Goal: Answer question/provide support: Share knowledge or assist other users

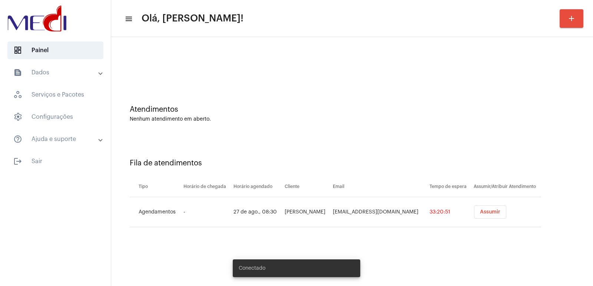
click at [477, 209] on button "Assumir" at bounding box center [490, 212] width 32 height 13
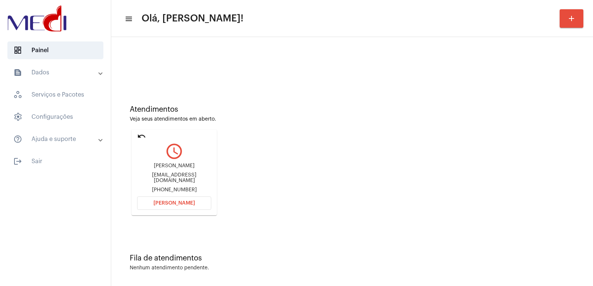
click at [369, 209] on div "Atendimentos Veja seus atendimentos em aberto. undo query_builder Thaís Bertin …" at bounding box center [352, 157] width 474 height 149
click at [172, 168] on div "Thaís Bertin" at bounding box center [174, 166] width 74 height 6
copy div "Thaís Bertin"
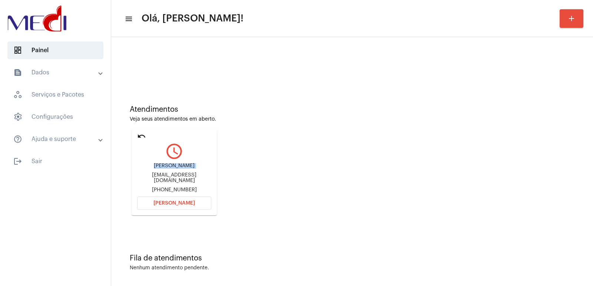
click at [179, 200] on button "[PERSON_NAME]" at bounding box center [174, 203] width 74 height 13
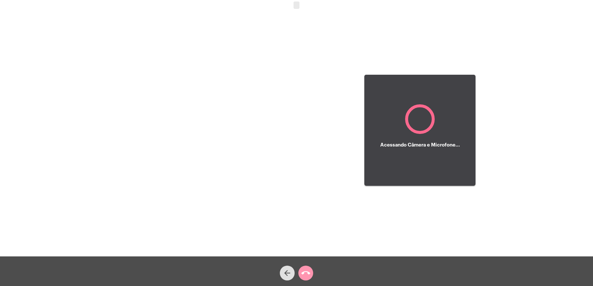
click at [176, 204] on div at bounding box center [182, 130] width 130 height 255
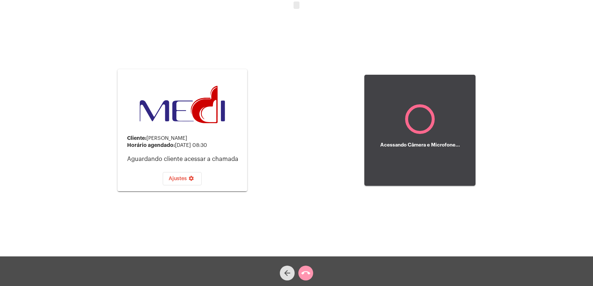
click at [281, 186] on div "Cliente: Thaís Bertin Horário agendado: 27 de agosto às 08:30 Aguardando client…" at bounding box center [296, 129] width 591 height 257
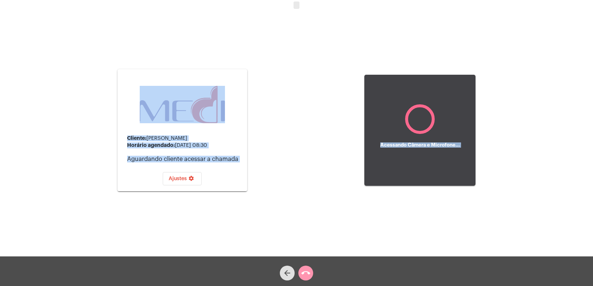
click at [292, 38] on div "Cliente: Thaís Bertin Horário agendado: 27 de agosto às 08:30 Aguardando client…" at bounding box center [296, 129] width 591 height 257
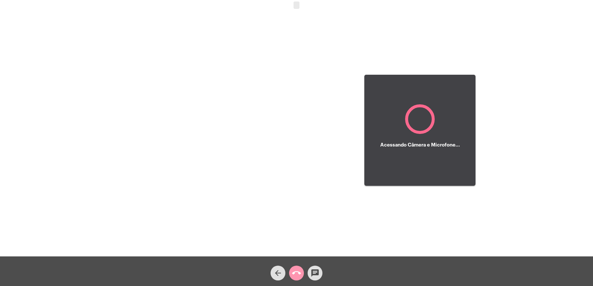
click at [403, 139] on div "Acessando Câmera e Microfone..." at bounding box center [420, 144] width 80 height 21
click at [278, 273] on mat-icon "arrow_back" at bounding box center [277, 273] width 9 height 9
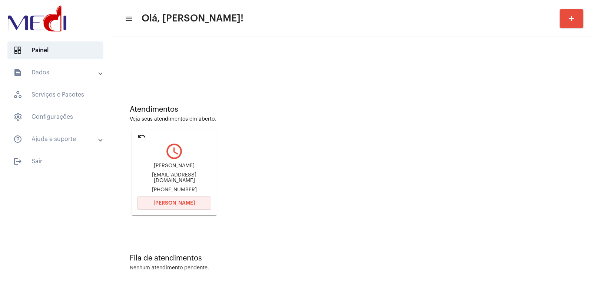
click at [172, 204] on span "[PERSON_NAME]" at bounding box center [173, 203] width 41 height 5
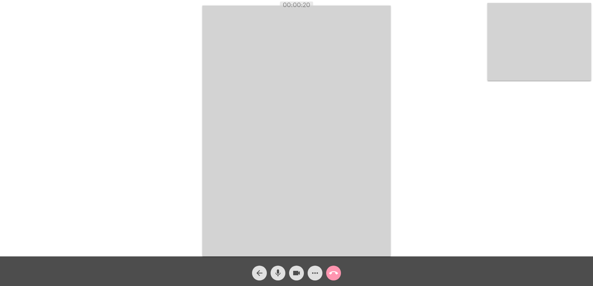
click at [316, 266] on span "more_horiz" at bounding box center [314, 273] width 9 height 15
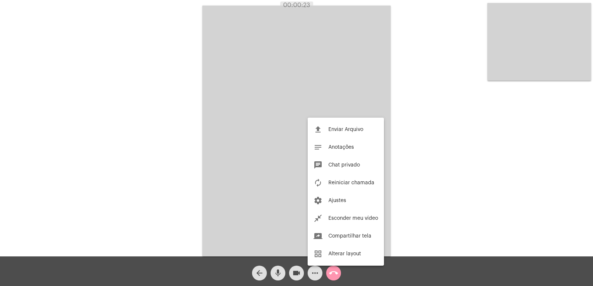
click at [429, 217] on div at bounding box center [296, 143] width 593 height 286
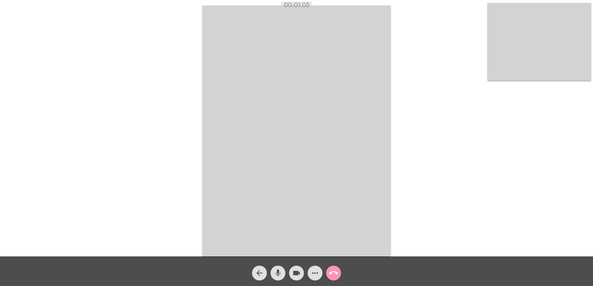
drag, startPoint x: 368, startPoint y: 236, endPoint x: 349, endPoint y: 227, distance: 21.5
click at [368, 236] on video at bounding box center [296, 131] width 188 height 251
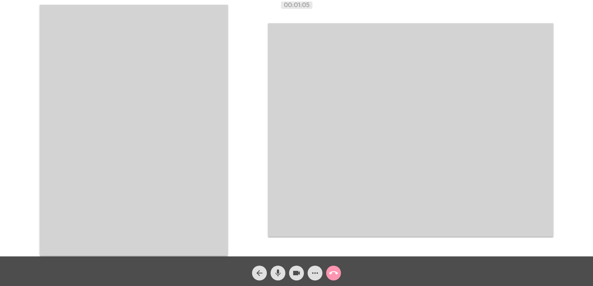
click at [196, 175] on video at bounding box center [134, 130] width 188 height 251
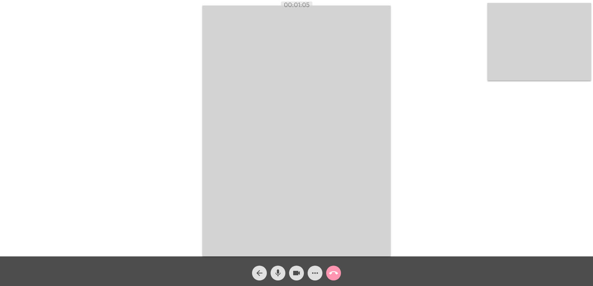
click at [250, 278] on div "arrow_back mic videocam more_horiz call_end" at bounding box center [296, 272] width 593 height 30
click at [257, 274] on mat-icon "arrow_back" at bounding box center [259, 273] width 9 height 9
click at [259, 274] on mat-icon "arrow_back" at bounding box center [259, 273] width 9 height 9
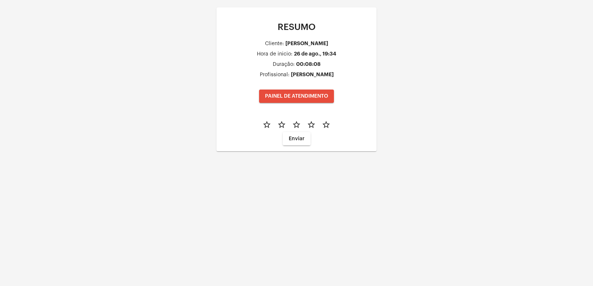
click at [138, 22] on div "RESUMO Cliente: Josivaldo Silva Santos Hora de inicio: 26 de ago., 19:34 Duraçã…" at bounding box center [296, 87] width 593 height 174
click at [323, 126] on mat-icon "star_border" at bounding box center [326, 124] width 9 height 9
click at [301, 137] on span "Enviar" at bounding box center [297, 138] width 16 height 5
drag, startPoint x: 284, startPoint y: 120, endPoint x: 159, endPoint y: 110, distance: 125.6
click at [283, 120] on h4 "Obrigado!" at bounding box center [296, 120] width 148 height 6
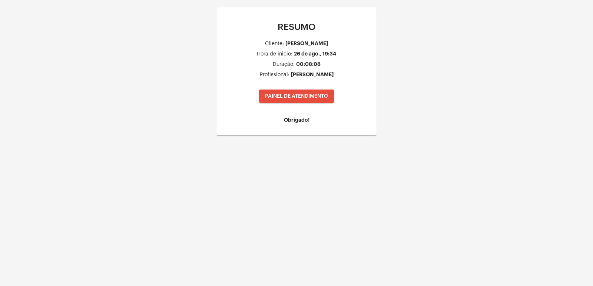
click at [134, 104] on div "RESUMO Cliente: Josivaldo Silva Santos Hora de inicio: 26 de ago., 19:34 Duraçã…" at bounding box center [296, 79] width 593 height 158
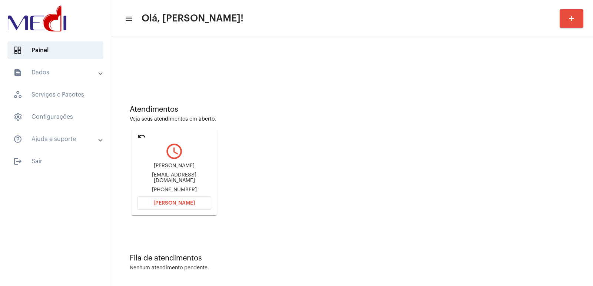
click at [194, 202] on button "Abrir Chamada" at bounding box center [174, 203] width 74 height 13
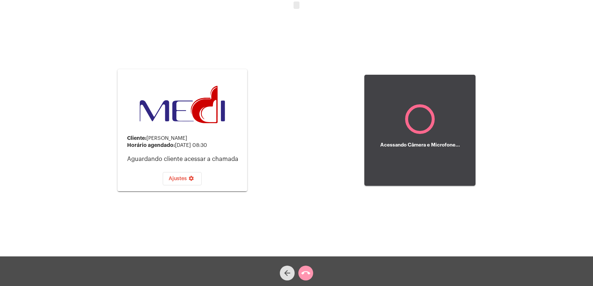
click at [194, 202] on div "Cliente: Thaís Bertin Horário agendado: 27 de agosto às 08:30 Aguardando client…" at bounding box center [182, 130] width 130 height 255
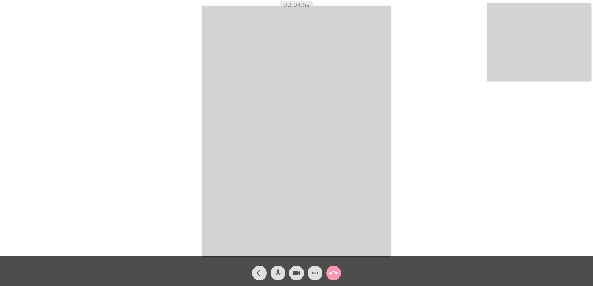
click at [439, 173] on div "Acessando Câmera e Microfone..." at bounding box center [296, 130] width 591 height 257
click at [338, 274] on button "call_end" at bounding box center [333, 273] width 15 height 15
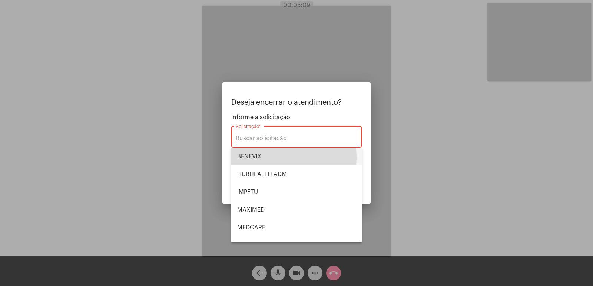
click at [271, 157] on span "BENEVIX" at bounding box center [296, 157] width 119 height 18
type input "BENEVIX"
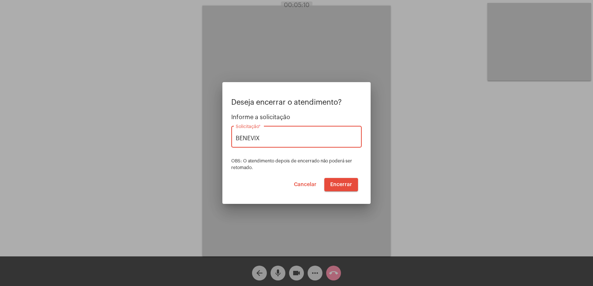
click at [344, 185] on span "Encerrar" at bounding box center [341, 184] width 22 height 5
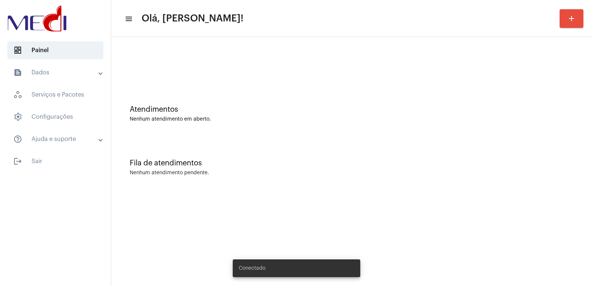
click at [269, 129] on div "Atendimentos Nenhum atendimento em aberto." at bounding box center [352, 110] width 474 height 54
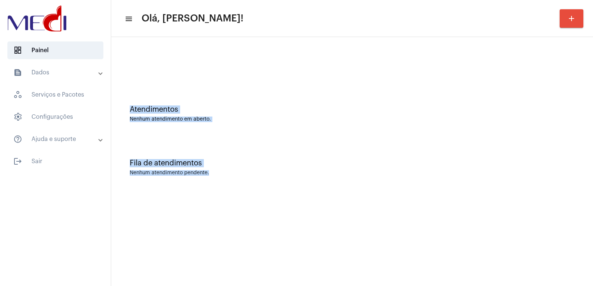
drag, startPoint x: 124, startPoint y: 99, endPoint x: 238, endPoint y: 189, distance: 145.3
click at [238, 189] on div "Atendimentos Nenhum atendimento em aberto. Fila de atendimentos Nenhum atendime…" at bounding box center [352, 116] width 474 height 150
click at [277, 162] on div "Fila de atendimentos" at bounding box center [352, 163] width 445 height 8
drag, startPoint x: 123, startPoint y: 96, endPoint x: 253, endPoint y: 191, distance: 161.0
click at [253, 191] on div "Atendimentos Nenhum atendimento em aberto. Fila de atendimentos Nenhum atendime…" at bounding box center [352, 115] width 482 height 157
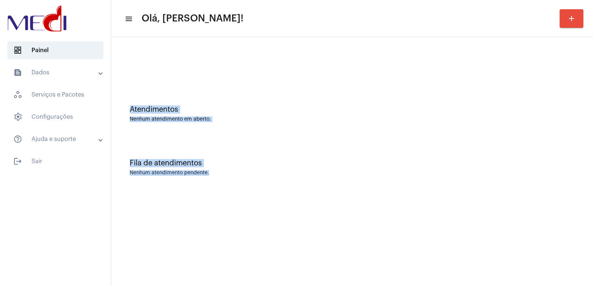
click at [272, 167] on div "Fila de atendimentos Nenhum atendimento pendente." at bounding box center [352, 164] width 474 height 54
drag, startPoint x: 117, startPoint y: 81, endPoint x: 217, endPoint y: 182, distance: 141.5
click at [217, 182] on div "Atendimentos Nenhum atendimento em aberto. Fila de atendimentos Nenhum atendime…" at bounding box center [352, 116] width 474 height 150
click at [265, 150] on div "Fila de atendimentos Nenhum atendimento pendente." at bounding box center [352, 164] width 474 height 54
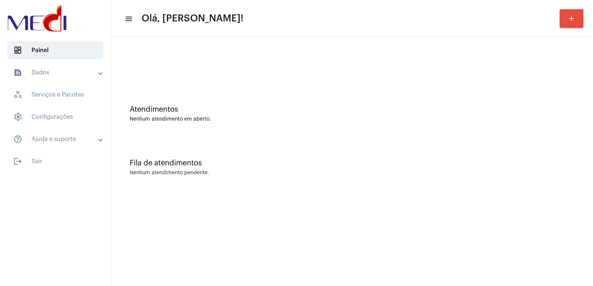
drag, startPoint x: 265, startPoint y: 150, endPoint x: 208, endPoint y: 141, distance: 57.4
click at [208, 141] on div "Fila de atendimentos Nenhum atendimento pendente." at bounding box center [352, 164] width 474 height 54
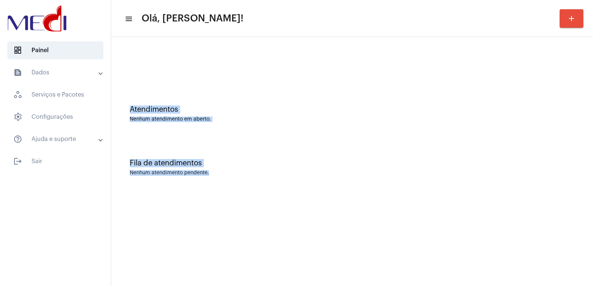
drag, startPoint x: 207, startPoint y: 173, endPoint x: 299, endPoint y: 213, distance: 99.7
click at [299, 213] on mat-sidenav-content "menu Olá, Vivian! add Atendimentos Nenhum atendimento em aberto. Fila de atendi…" at bounding box center [352, 143] width 482 height 286
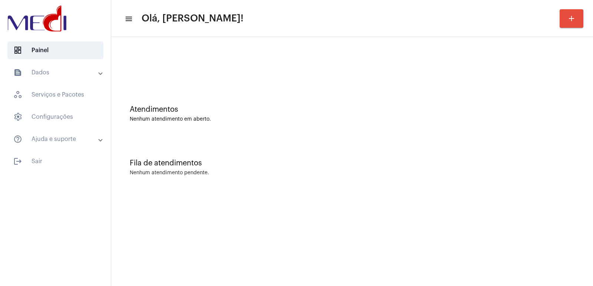
click at [299, 213] on mat-sidenav-content "menu Olá, Vivian! add Atendimentos Nenhum atendimento em aberto. Fila de atendi…" at bounding box center [352, 143] width 482 height 286
click at [133, 82] on div at bounding box center [352, 62] width 474 height 43
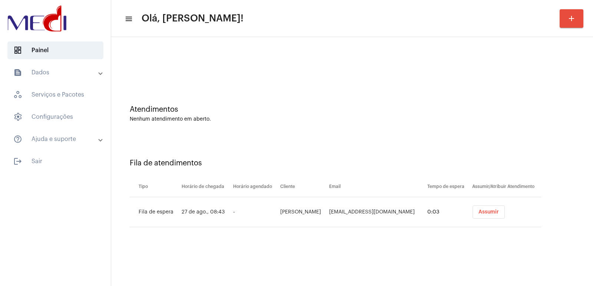
click at [491, 217] on button "Assumir" at bounding box center [488, 212] width 32 height 13
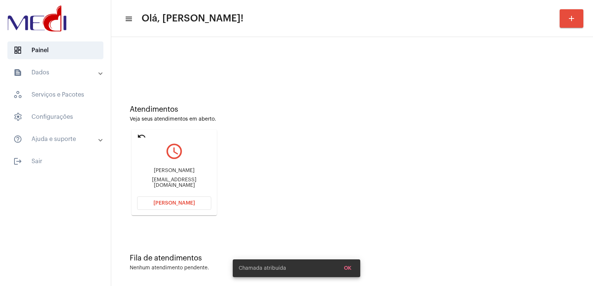
scroll to position [3, 0]
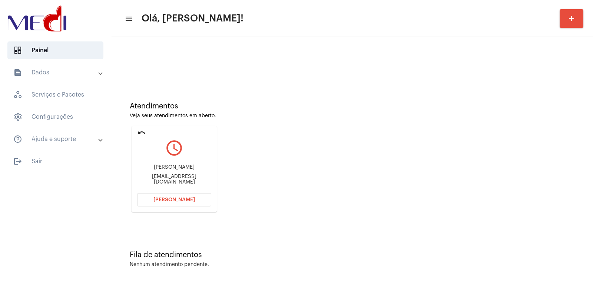
click at [164, 165] on div "Matheus Backenham alves Araújo" at bounding box center [174, 168] width 74 height 6
copy div "Matheus Backenham alves Araújo"
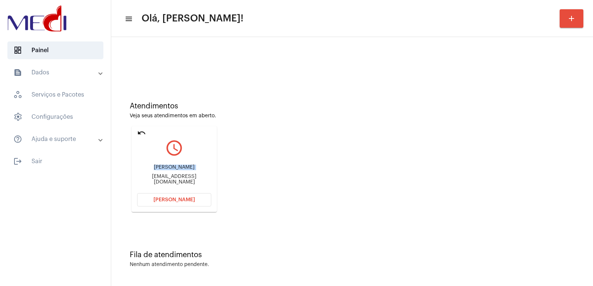
click at [187, 199] on span "[PERSON_NAME]" at bounding box center [173, 199] width 41 height 5
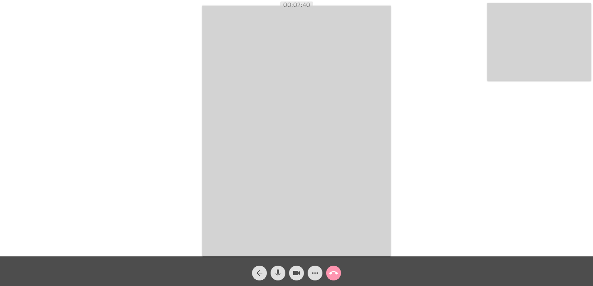
drag, startPoint x: 362, startPoint y: 286, endPoint x: 365, endPoint y: 296, distance: 10.6
click at [365, 286] on html "00:02:40 Acessando Câmera e Microfone... arrow_back mic videocam more_horiz cal…" at bounding box center [296, 143] width 593 height 286
click at [335, 276] on mat-icon "call_end" at bounding box center [333, 273] width 9 height 9
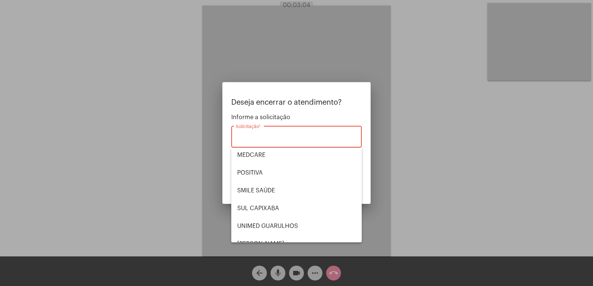
scroll to position [83, 0]
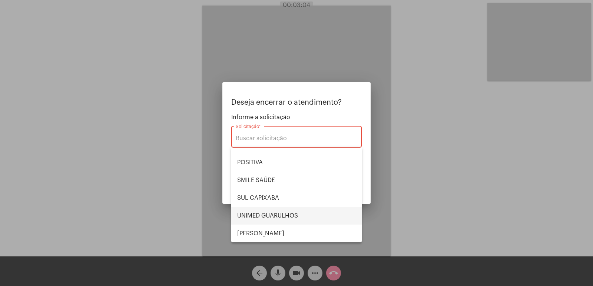
click at [260, 212] on span "UNIMED GUARULHOS" at bounding box center [296, 216] width 119 height 18
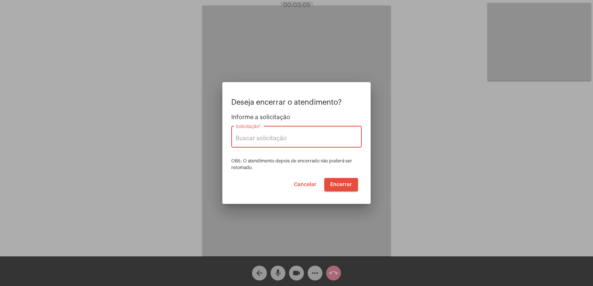
type input "UNIMED GUARULHOS"
click at [338, 185] on span "Encerrar" at bounding box center [341, 184] width 22 height 5
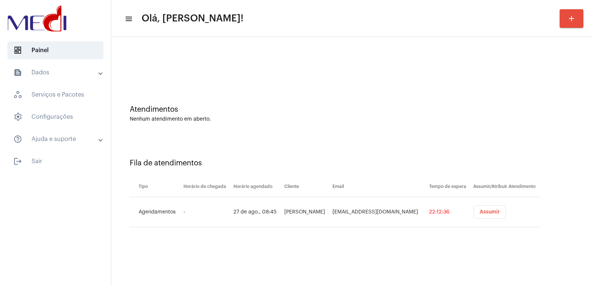
click at [490, 212] on span "Assumir" at bounding box center [489, 212] width 20 height 5
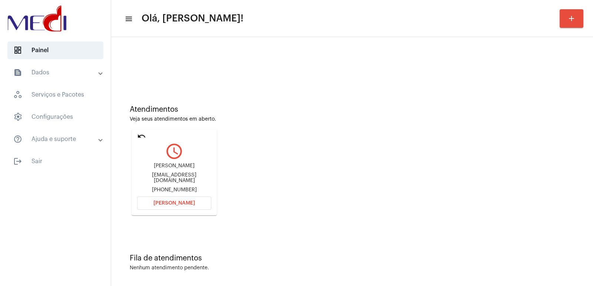
click at [172, 172] on div "Geraldo Miranda Filho meirikelemiguel@gmail.com +5531985217555" at bounding box center [174, 178] width 74 height 33
click at [173, 169] on div "Geraldo Miranda Filho" at bounding box center [174, 166] width 74 height 6
copy div "Geraldo Miranda Filho"
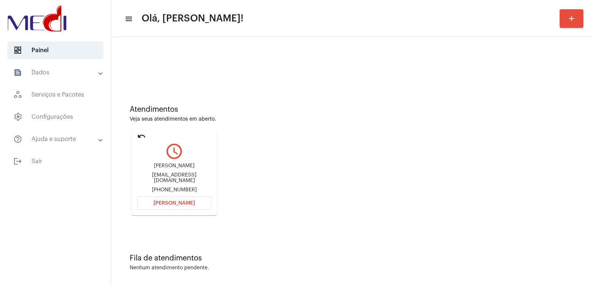
click at [176, 199] on button "Abrir Chamada" at bounding box center [174, 203] width 74 height 13
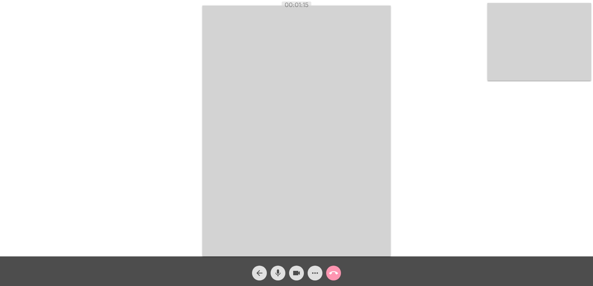
click at [145, 157] on div "Acessando Câmera e Microfone..." at bounding box center [296, 130] width 591 height 257
click at [331, 268] on span "call_end" at bounding box center [333, 273] width 9 height 15
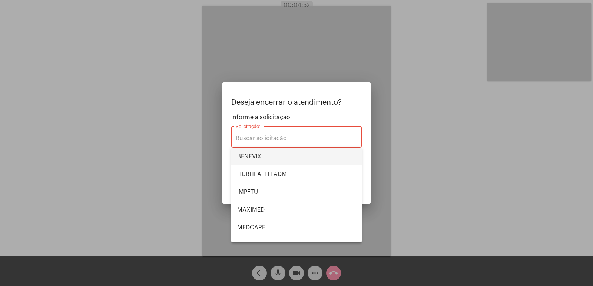
click at [257, 156] on span "BENEVIX" at bounding box center [296, 157] width 119 height 18
type input "BENEVIX"
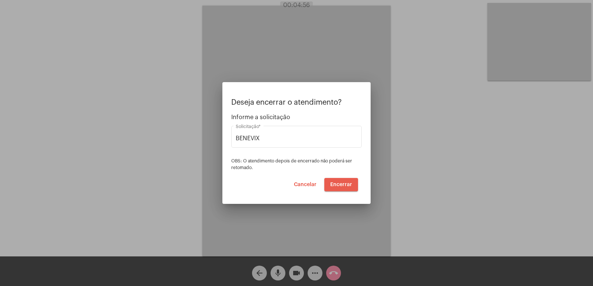
click at [338, 188] on button "Encerrar" at bounding box center [341, 184] width 34 height 13
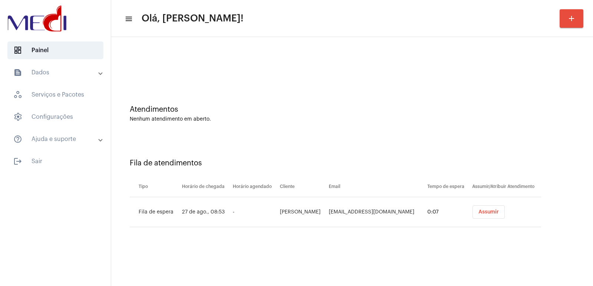
drag, startPoint x: 355, startPoint y: 187, endPoint x: 475, endPoint y: 216, distance: 123.0
click at [475, 216] on button "Assumir" at bounding box center [488, 212] width 32 height 13
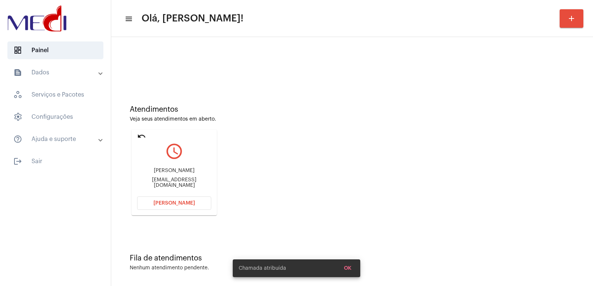
click at [171, 171] on div "Mariza da Silva" at bounding box center [174, 171] width 74 height 6
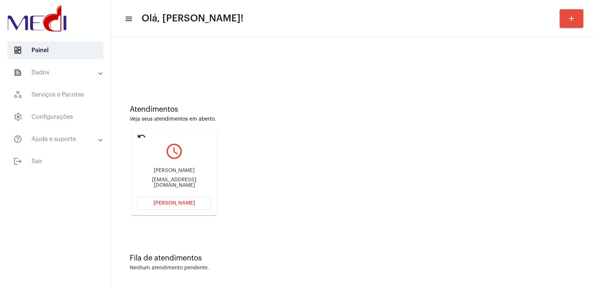
copy div "Mariza da Silva"
click at [171, 204] on span "[PERSON_NAME]" at bounding box center [173, 203] width 41 height 5
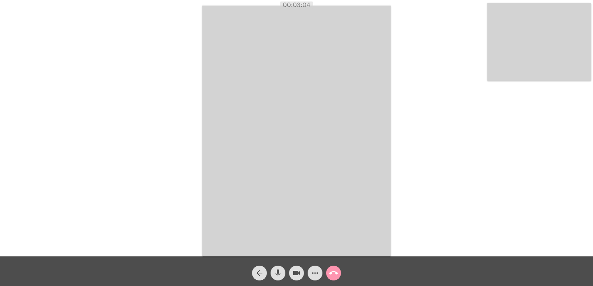
click at [451, 129] on div "Acessando Câmera e Microfone..." at bounding box center [296, 130] width 591 height 257
drag, startPoint x: 336, startPoint y: 270, endPoint x: 341, endPoint y: 269, distance: 4.7
click at [341, 269] on div "call_end" at bounding box center [333, 271] width 19 height 19
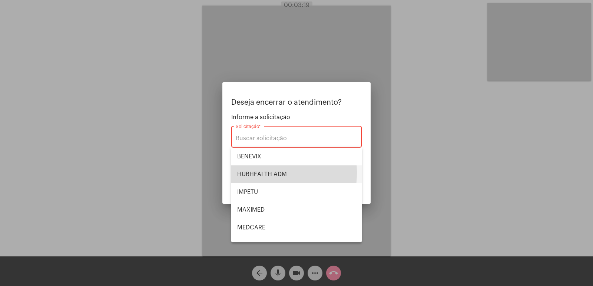
click at [260, 173] on span "HUBHEALTH ADM" at bounding box center [296, 175] width 119 height 18
type input "HUBHEALTH ADM"
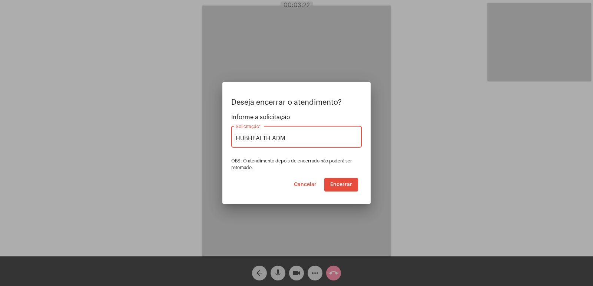
click at [342, 183] on span "Encerrar" at bounding box center [341, 184] width 22 height 5
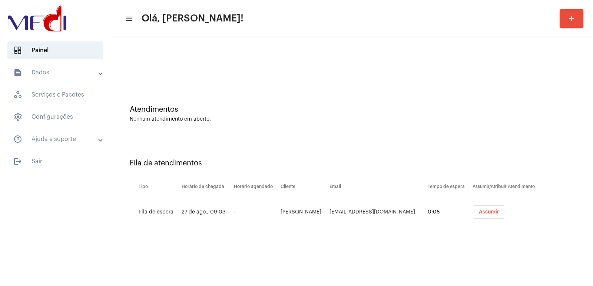
click at [480, 213] on span "Assumir" at bounding box center [489, 212] width 20 height 5
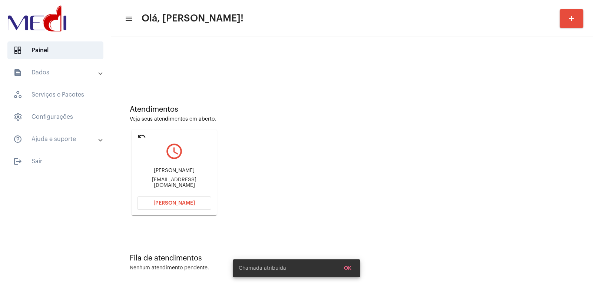
click at [155, 185] on div "[EMAIL_ADDRESS][DOMAIN_NAME]" at bounding box center [174, 182] width 74 height 11
copy mat-card-content "[EMAIL_ADDRESS][DOMAIN_NAME] [PERSON_NAME]"
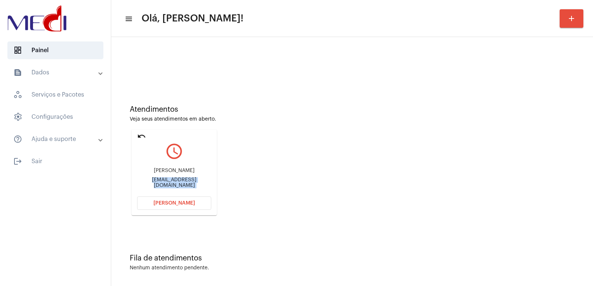
copy mat-card-content "[EMAIL_ADDRESS][DOMAIN_NAME] [PERSON_NAME]"
click at [183, 199] on button "[PERSON_NAME]" at bounding box center [174, 203] width 74 height 13
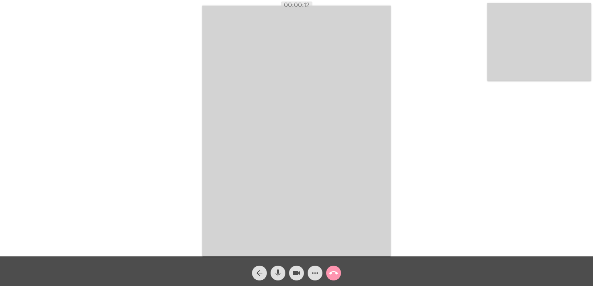
click at [311, 269] on span "more_horiz" at bounding box center [314, 273] width 9 height 15
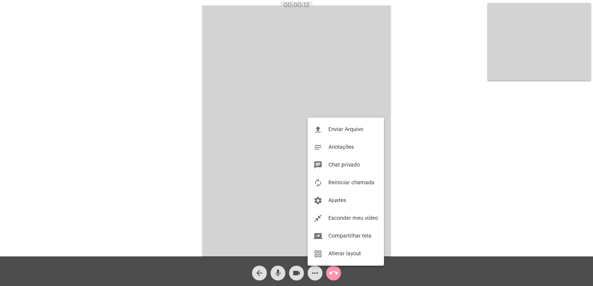
click at [311, 269] on div at bounding box center [296, 143] width 593 height 286
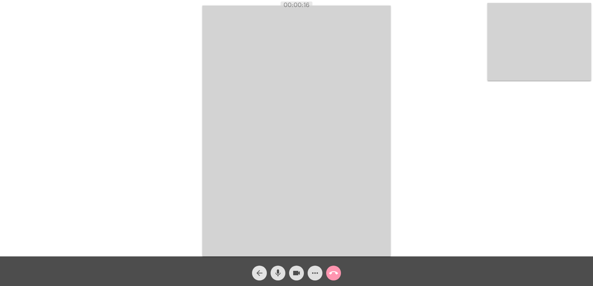
click at [260, 273] on mat-icon "arrow_back" at bounding box center [259, 273] width 9 height 9
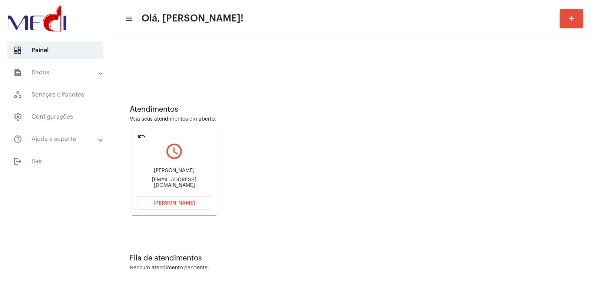
click at [177, 199] on button "[PERSON_NAME]" at bounding box center [174, 203] width 74 height 13
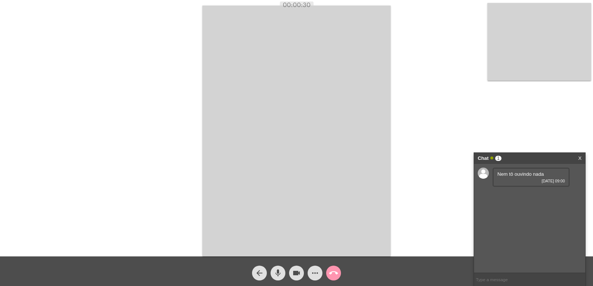
click at [579, 156] on link "X" at bounding box center [579, 158] width 3 height 11
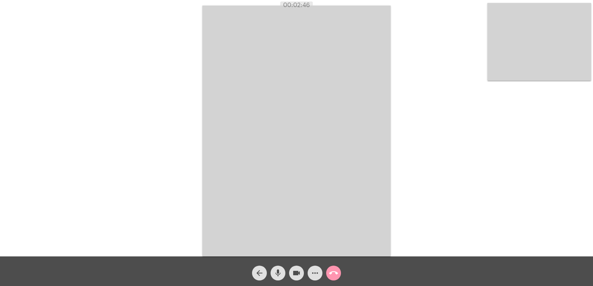
click at [338, 270] on button "call_end" at bounding box center [333, 273] width 15 height 15
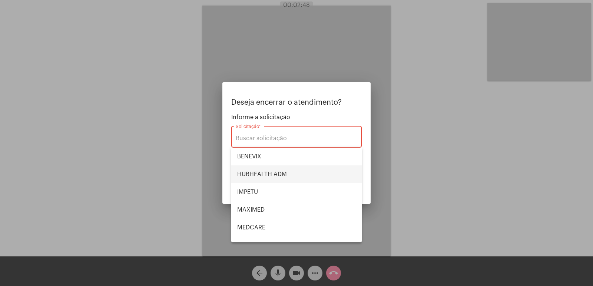
click at [270, 171] on span "HUBHEALTH ADM" at bounding box center [296, 175] width 119 height 18
type input "HUBHEALTH ADM"
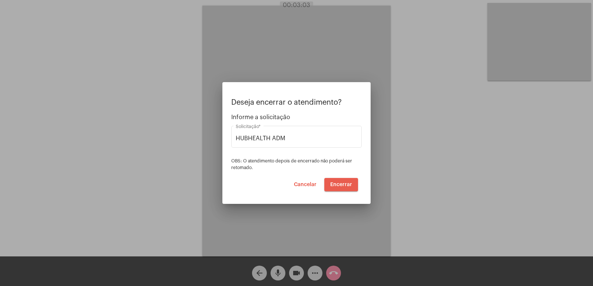
click at [341, 183] on span "Encerrar" at bounding box center [341, 184] width 22 height 5
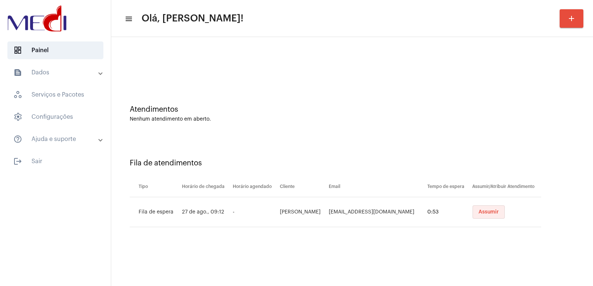
click at [495, 216] on button "Assumir" at bounding box center [488, 212] width 32 height 13
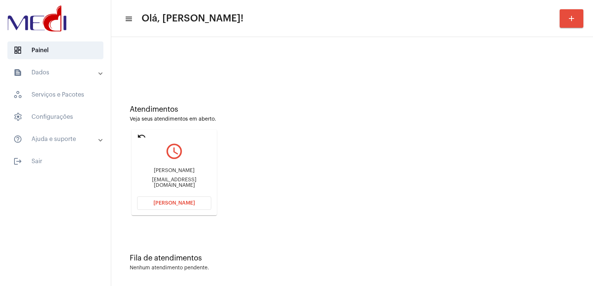
click at [169, 173] on div "Eric Noah Monteiro Maia" at bounding box center [174, 171] width 74 height 6
click at [169, 172] on div "Eric Noah Monteiro Maia" at bounding box center [174, 171] width 74 height 6
copy div "Eric Noah Monteiro Maia"
click at [165, 187] on div "Eric Noah Monteiro Maia paulorosalba@gmail.com" at bounding box center [174, 178] width 74 height 33
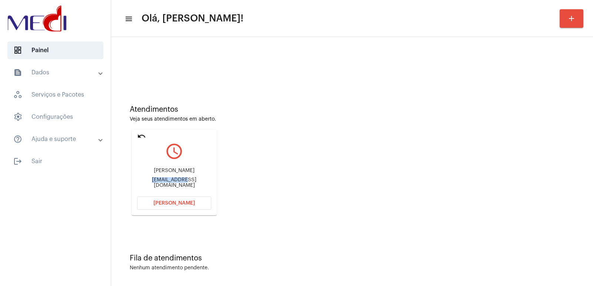
drag, startPoint x: 165, startPoint y: 187, endPoint x: 166, endPoint y: 182, distance: 4.6
click at [166, 183] on div "Eric Noah Monteiro Maia paulorosalba@gmail.com" at bounding box center [174, 178] width 74 height 33
click at [166, 181] on div "paulorosalba@gmail.com" at bounding box center [174, 182] width 74 height 11
click at [166, 180] on div "paulorosalba@gmail.com" at bounding box center [174, 182] width 74 height 11
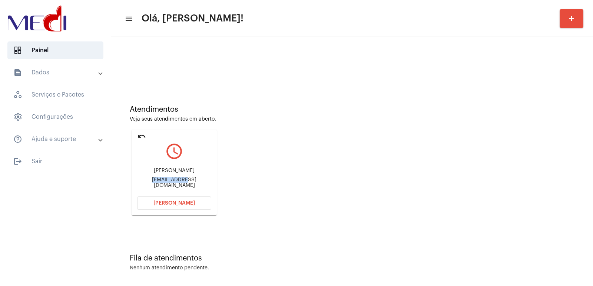
click at [166, 180] on div "paulorosalba@gmail.com" at bounding box center [174, 182] width 74 height 11
copy mat-card-content "paulorosalba@gmail.com Abrir Chamada"
click at [183, 206] on span "Abrir Chamada" at bounding box center [173, 203] width 41 height 5
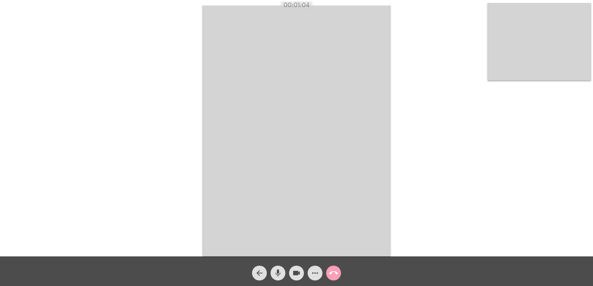
click at [336, 273] on mat-icon "call_end" at bounding box center [333, 273] width 9 height 9
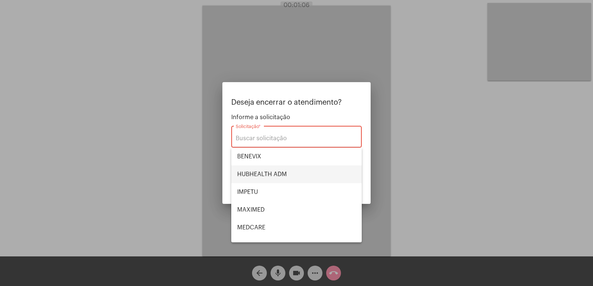
click at [280, 169] on span "HUBHEALTH ADM" at bounding box center [296, 175] width 119 height 18
type input "HUBHEALTH ADM"
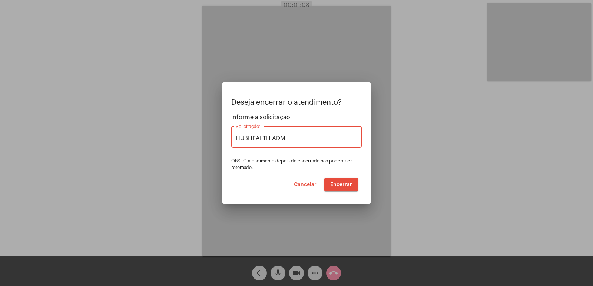
click at [347, 184] on span "Encerrar" at bounding box center [341, 184] width 22 height 5
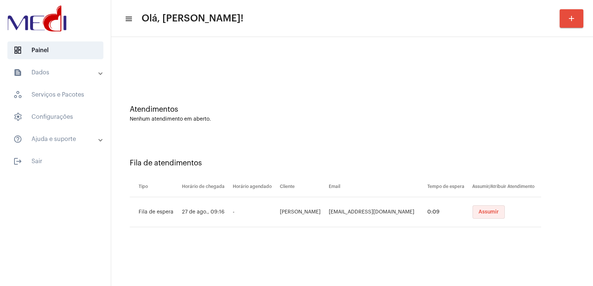
click at [488, 210] on span "Assumir" at bounding box center [488, 212] width 20 height 5
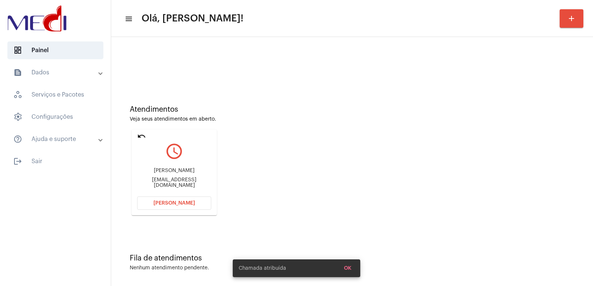
click at [158, 173] on div "Stephani de Sousa Felix" at bounding box center [174, 171] width 74 height 6
copy div "Stephani de Sousa Felix"
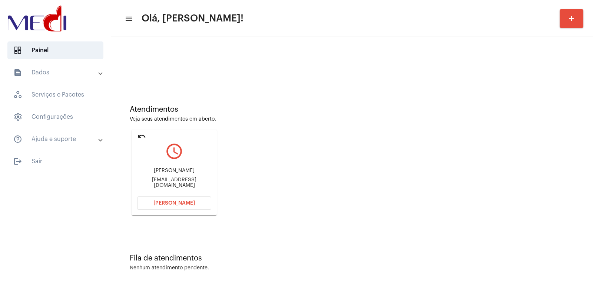
click at [156, 185] on div "Stephanisfelix@gmail.com" at bounding box center [174, 182] width 74 height 11
copy mat-card-content "Stephanisfelix@gmail.com Abrir Chamada"
click at [177, 167] on div "Stephani de Sousa Felix Stephanisfelix@gmail.com" at bounding box center [174, 178] width 74 height 33
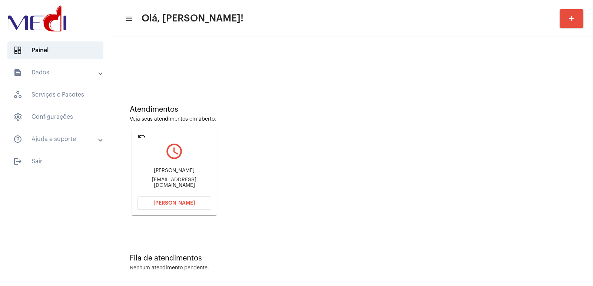
click at [177, 167] on div "Stephani de Sousa Felix Stephanisfelix@gmail.com" at bounding box center [174, 178] width 74 height 33
copy div "Stephani de Sousa Felix"
click at [187, 206] on span "Abrir Chamada" at bounding box center [173, 203] width 41 height 5
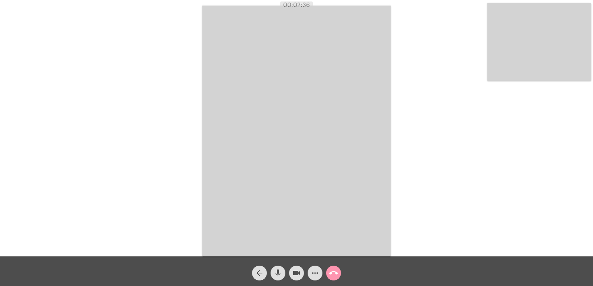
click at [332, 270] on mat-icon "call_end" at bounding box center [333, 273] width 9 height 9
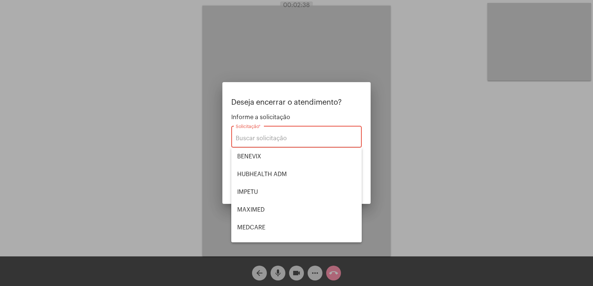
scroll to position [83, 0]
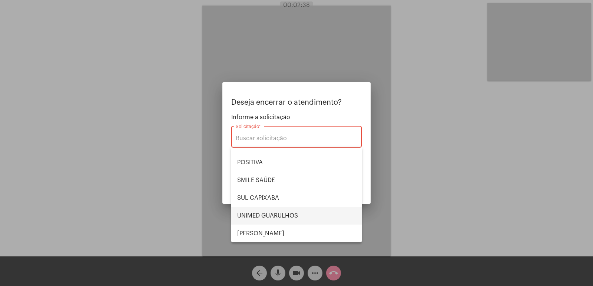
click at [270, 215] on span "UNIMED GUARULHOS" at bounding box center [296, 216] width 119 height 18
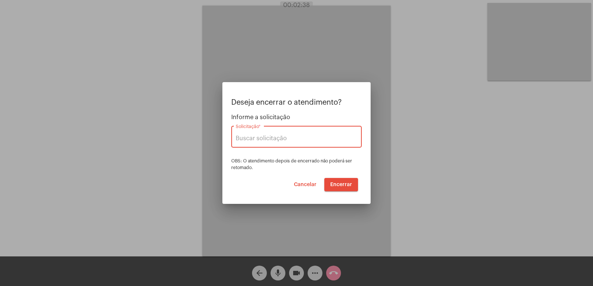
type input "UNIMED GUARULHOS"
click at [347, 186] on span "Encerrar" at bounding box center [341, 184] width 22 height 5
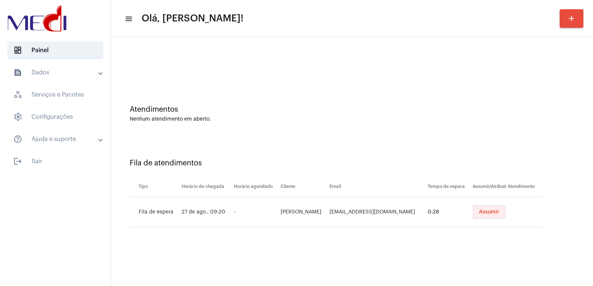
click at [482, 206] on button "Assumir" at bounding box center [489, 212] width 32 height 13
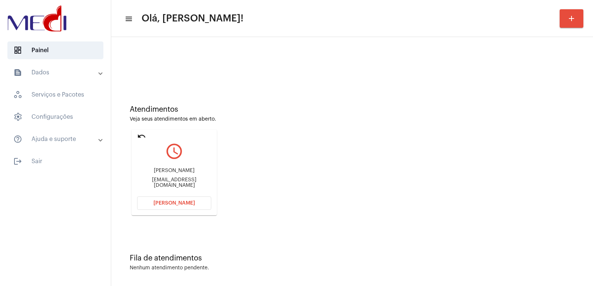
click at [172, 174] on div "Emerson kayan dos Santos Silva" at bounding box center [174, 171] width 74 height 6
copy div "Emerson kayan dos Santos Silva"
click at [184, 199] on button "Abrir Chamada" at bounding box center [174, 203] width 74 height 13
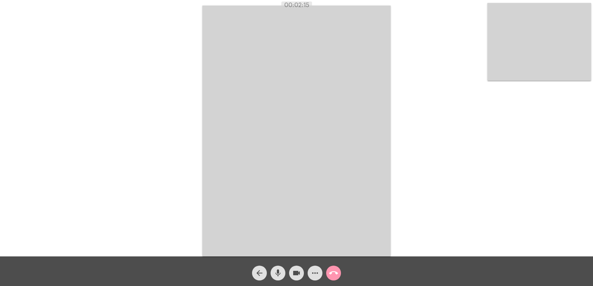
click at [337, 274] on mat-icon "call_end" at bounding box center [333, 273] width 9 height 9
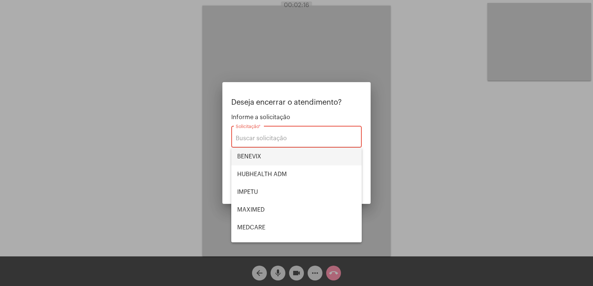
click at [269, 160] on span "BENEVIX" at bounding box center [296, 157] width 119 height 18
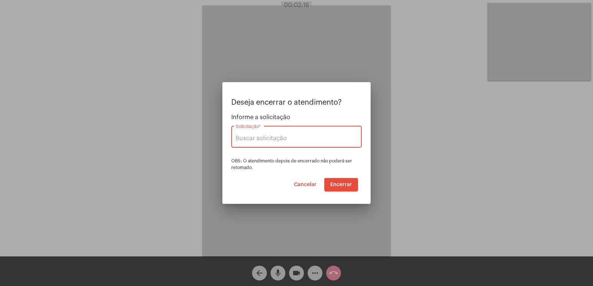
type input "BENEVIX"
click at [330, 182] on button "Encerrar" at bounding box center [341, 184] width 34 height 13
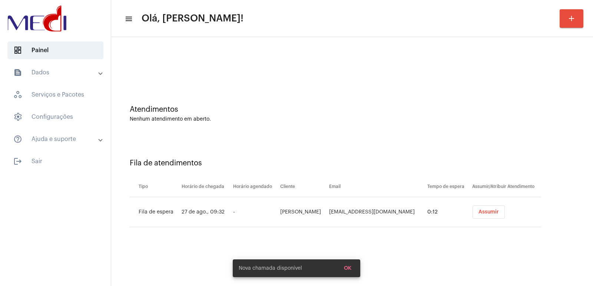
click at [498, 204] on td "Assumir" at bounding box center [505, 212] width 71 height 30
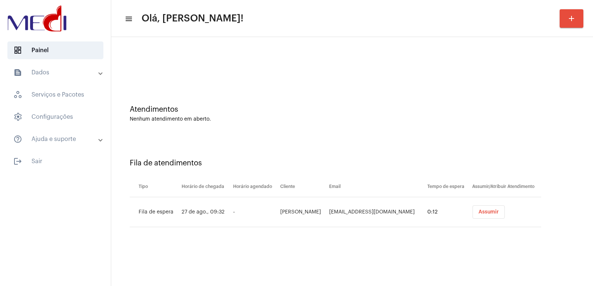
click at [493, 210] on span "Assumir" at bounding box center [488, 212] width 20 height 5
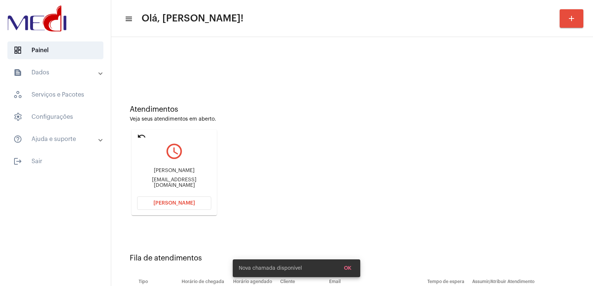
click at [182, 172] on div "Anderson antonio da Silva" at bounding box center [174, 171] width 74 height 6
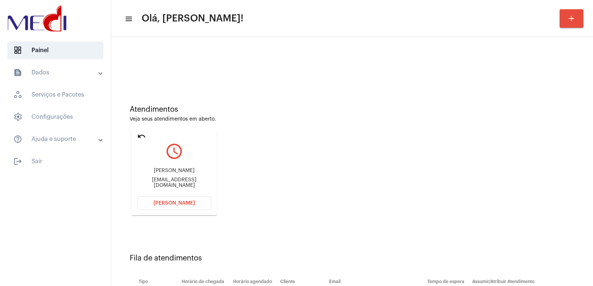
click at [182, 172] on div "Anderson antonio da Silva" at bounding box center [174, 171] width 74 height 6
copy div "Anderson antonio da Silva"
click at [173, 209] on button "Abrir Chamada" at bounding box center [174, 203] width 74 height 13
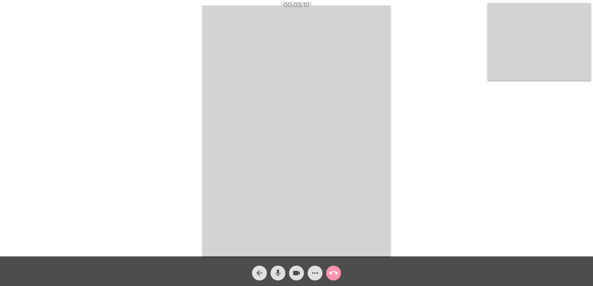
click at [334, 273] on mat-icon "call_end" at bounding box center [333, 273] width 9 height 9
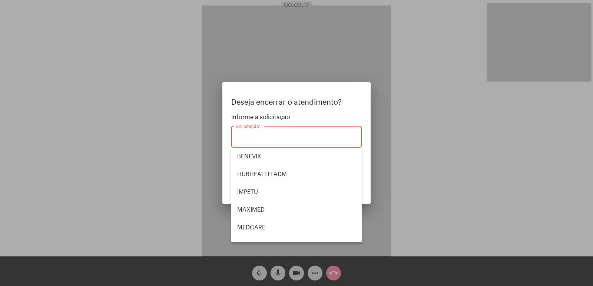
scroll to position [83, 0]
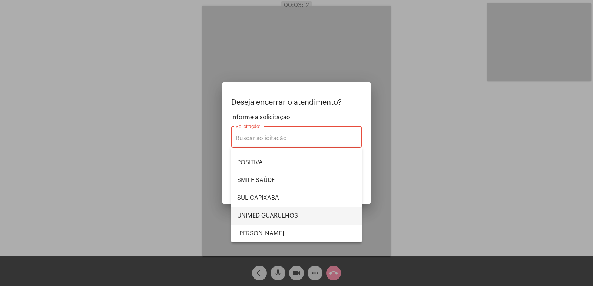
click at [270, 212] on span "UNIMED GUARULHOS" at bounding box center [296, 216] width 119 height 18
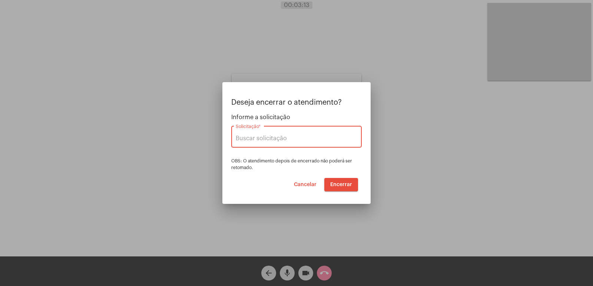
type input "UNIMED GUARULHOS"
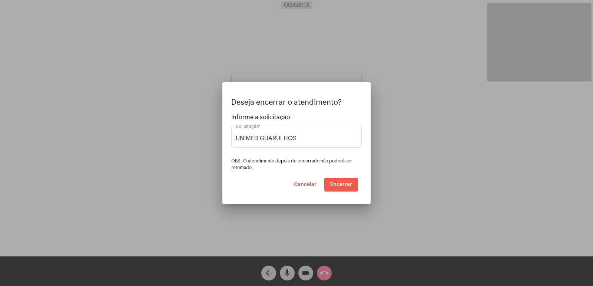
click at [345, 182] on button "Encerrar" at bounding box center [341, 184] width 34 height 13
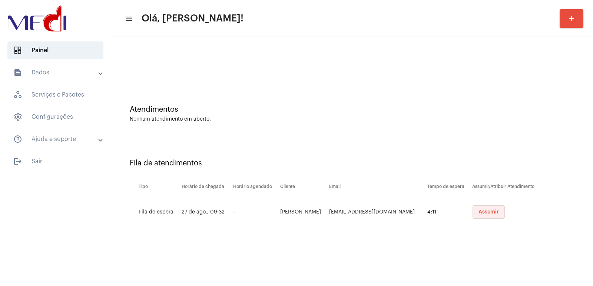
click at [488, 211] on span "Assumir" at bounding box center [488, 212] width 20 height 5
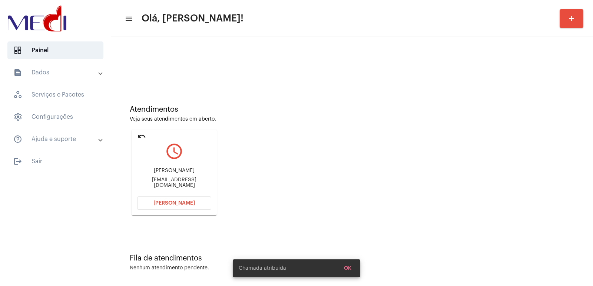
click at [165, 177] on div "Claudia Aparecida Mauri claujomauri@gmail.com" at bounding box center [174, 178] width 74 height 33
copy div "Claudia Aparecida Mauri"
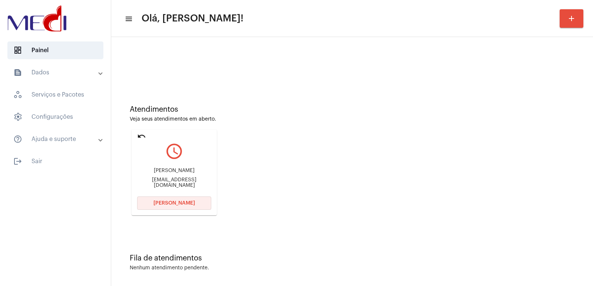
click at [178, 200] on button "Abrir Chamada" at bounding box center [174, 203] width 74 height 13
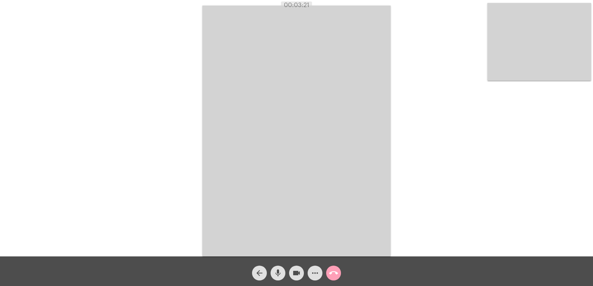
click at [336, 273] on mat-icon "call_end" at bounding box center [333, 273] width 9 height 9
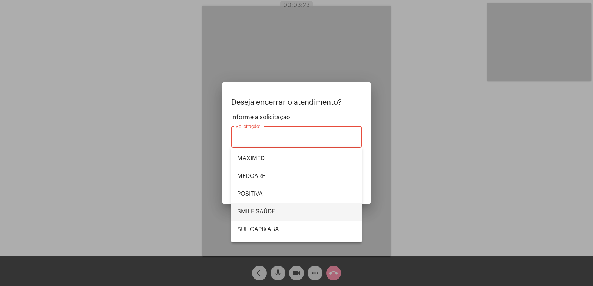
scroll to position [83, 0]
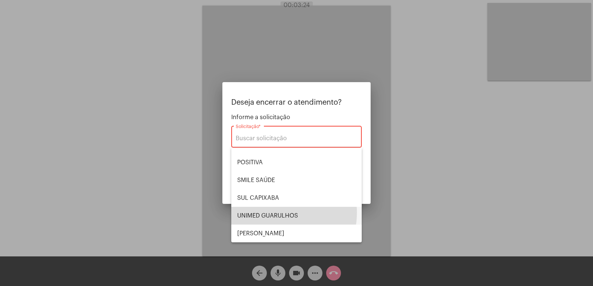
click at [270, 213] on span "UNIMED GUARULHOS" at bounding box center [296, 216] width 119 height 18
type input "UNIMED GUARULHOS"
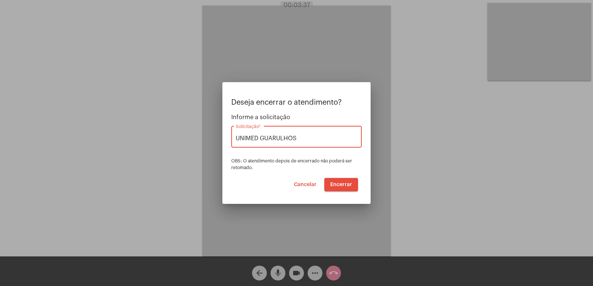
click at [307, 180] on button "Cancelar" at bounding box center [305, 184] width 34 height 13
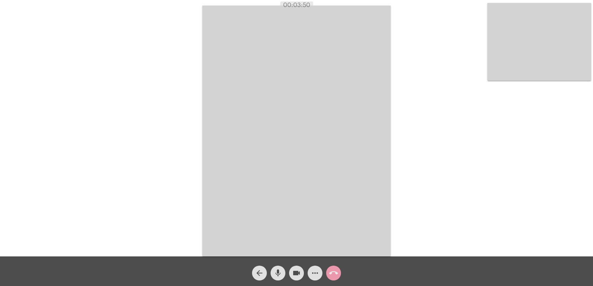
click at [334, 276] on mat-icon "call_end" at bounding box center [333, 273] width 9 height 9
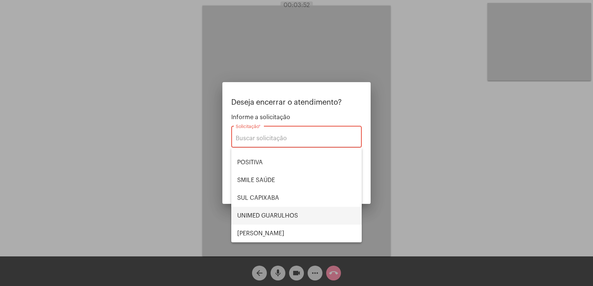
click at [274, 215] on span "UNIMED GUARULHOS" at bounding box center [296, 216] width 119 height 18
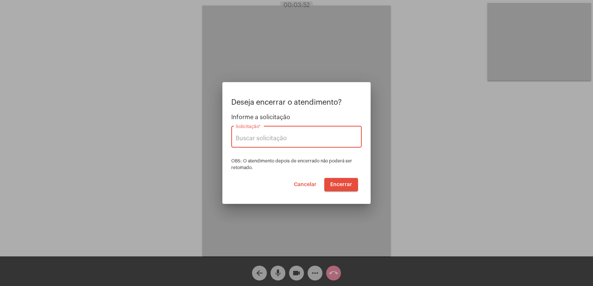
type input "UNIMED GUARULHOS"
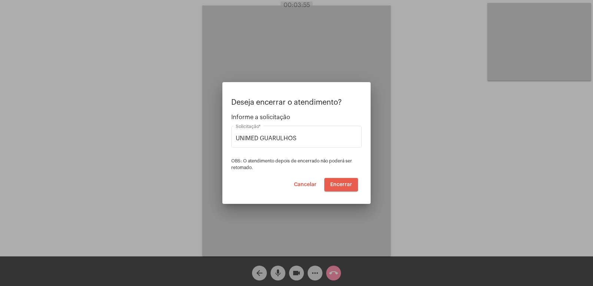
click at [339, 182] on span "Encerrar" at bounding box center [341, 184] width 22 height 5
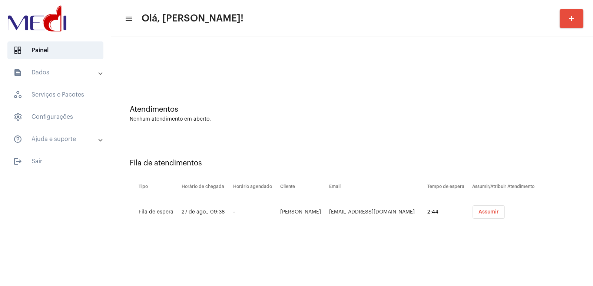
click at [490, 213] on span "Assumir" at bounding box center [488, 212] width 20 height 5
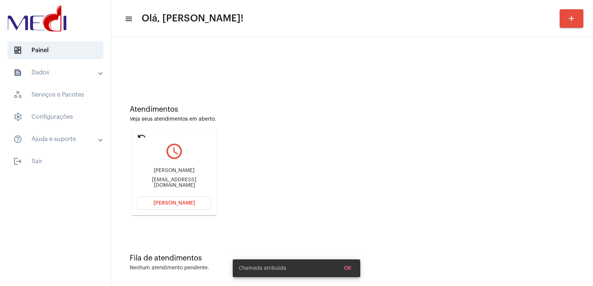
click at [179, 172] on div "Deusiani da Silva Andrade Lima" at bounding box center [174, 171] width 74 height 6
copy div "Deusiani da Silva Andrade Lima"
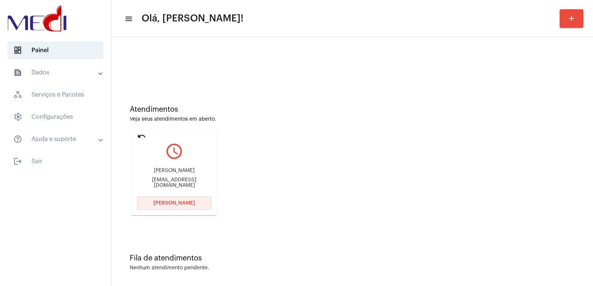
click at [196, 202] on button "Abrir Chamada" at bounding box center [174, 203] width 74 height 13
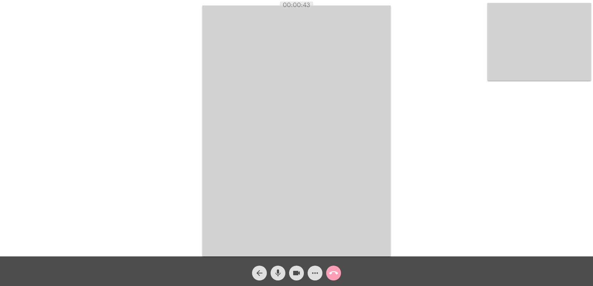
click at [333, 276] on mat-icon "call_end" at bounding box center [333, 273] width 9 height 9
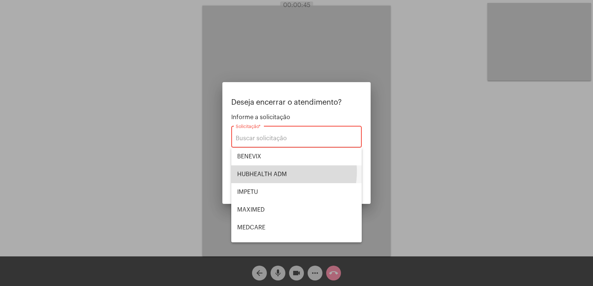
click at [272, 172] on span "HUBHEALTH ADM" at bounding box center [296, 175] width 119 height 18
type input "HUBHEALTH ADM"
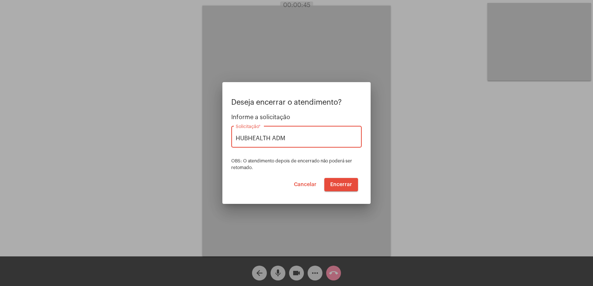
click at [351, 182] on button "Encerrar" at bounding box center [341, 184] width 34 height 13
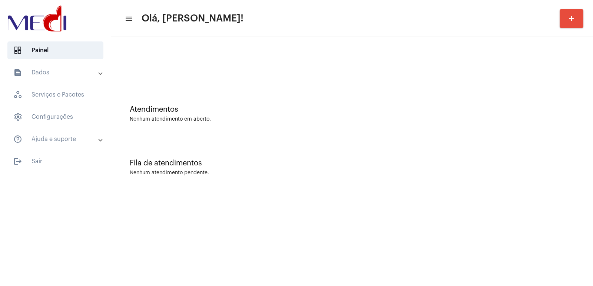
click at [53, 78] on mat-expansion-panel-header "text_snippet_outlined Dados" at bounding box center [57, 73] width 106 height 18
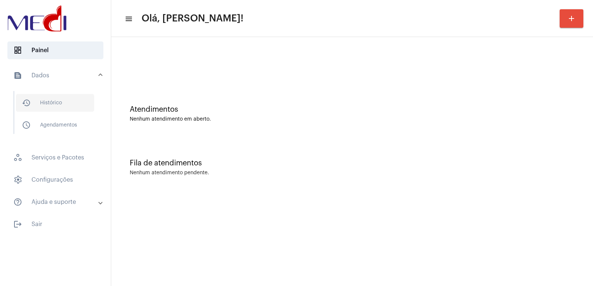
click at [56, 100] on span "history_outlined Histórico" at bounding box center [55, 103] width 78 height 18
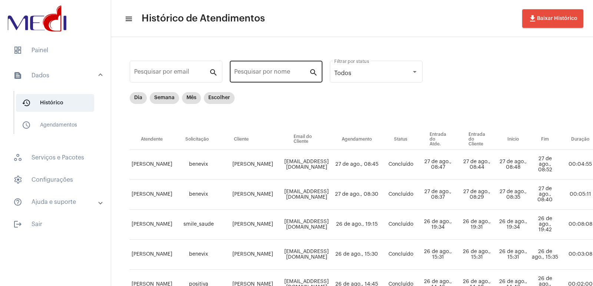
click at [275, 75] on input "Pesquisar por nome" at bounding box center [271, 73] width 75 height 7
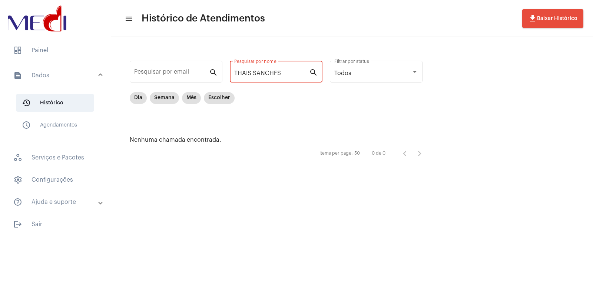
drag, startPoint x: 291, startPoint y: 72, endPoint x: 247, endPoint y: 83, distance: 44.6
click at [251, 79] on div "THAIS SANCHES Pesquisar por nome" at bounding box center [271, 70] width 75 height 23
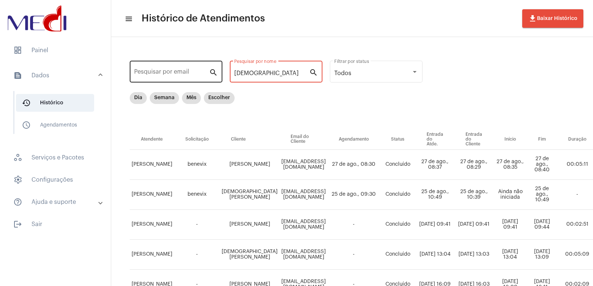
drag, startPoint x: 284, startPoint y: 72, endPoint x: 178, endPoint y: 72, distance: 106.3
click at [180, 72] on div "Pesquisar por email search THAIS Pesquisar por nome search Todos Filtrar por st…" at bounding box center [438, 187] width 639 height 287
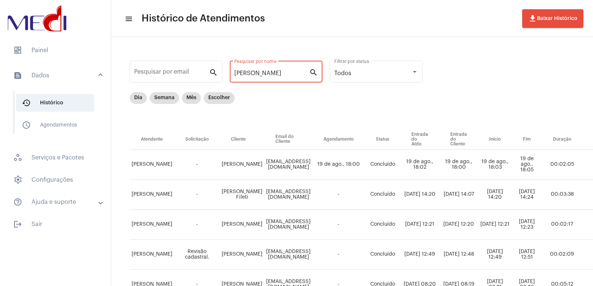
type input "LEONARDO"
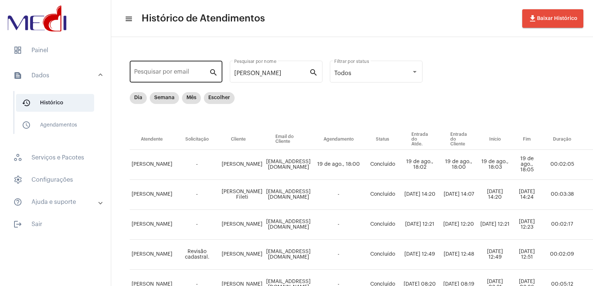
drag, startPoint x: 302, startPoint y: 77, endPoint x: 171, endPoint y: 76, distance: 131.5
click at [171, 76] on div "Pesquisar por email search LEONARDO Pesquisar por nome search Todos Filtrar por…" at bounding box center [431, 217] width 624 height 347
click at [202, 73] on input "Pesquisar por email" at bounding box center [171, 73] width 75 height 7
paste input "compraspiccinin@gmail.com"
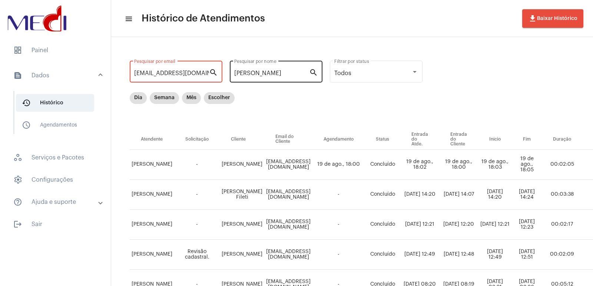
scroll to position [0, 6]
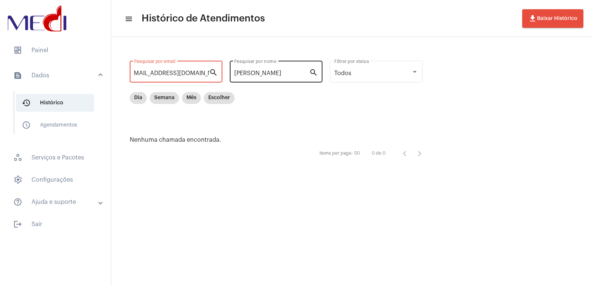
type input "compraspiccinin@gmail.com"
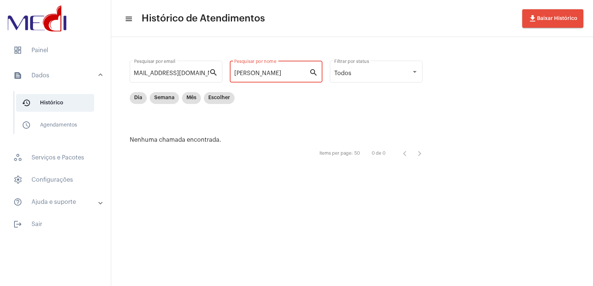
scroll to position [0, 0]
drag, startPoint x: 273, startPoint y: 72, endPoint x: 225, endPoint y: 72, distance: 47.4
click at [225, 72] on div "compraspiccinin@gmail.com Pesquisar por email search LEONARDO Pesquisar por nom…" at bounding box center [280, 109] width 322 height 131
click at [410, 71] on div "Todos" at bounding box center [372, 73] width 77 height 7
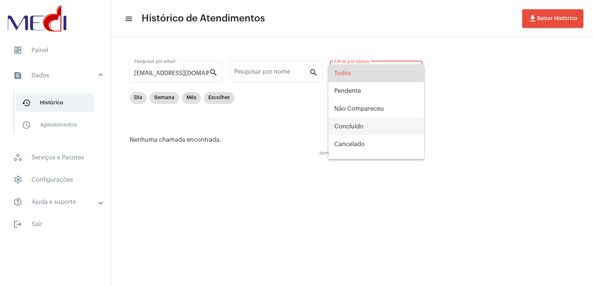
scroll to position [12, 0]
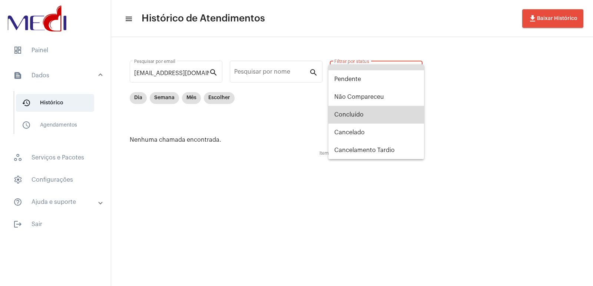
click at [390, 116] on span "Concluído" at bounding box center [376, 115] width 84 height 18
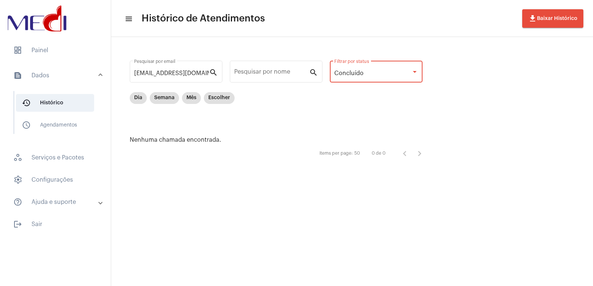
click at [399, 77] on div "Concluído Filtrar por status" at bounding box center [376, 70] width 84 height 23
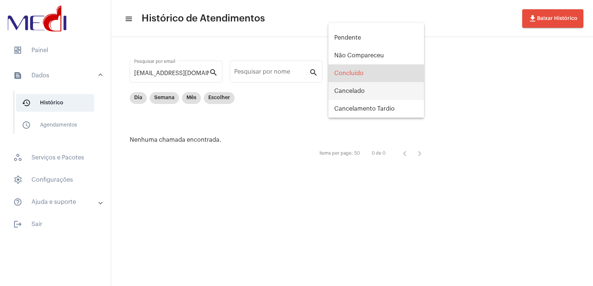
scroll to position [0, 0]
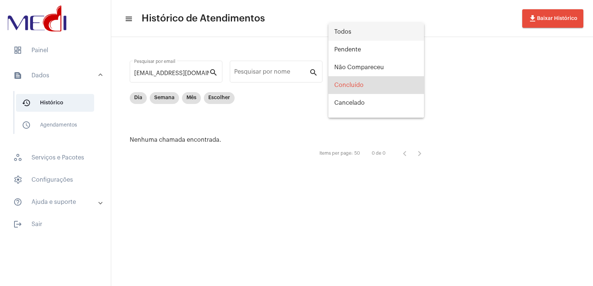
click at [343, 34] on span "Todos" at bounding box center [376, 32] width 84 height 18
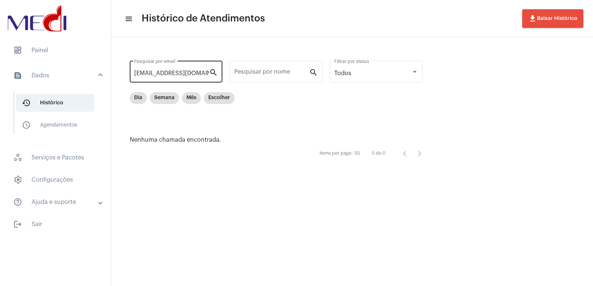
click at [210, 74] on mat-icon "search" at bounding box center [213, 72] width 9 height 9
click at [212, 73] on mat-icon "search" at bounding box center [213, 72] width 9 height 9
drag, startPoint x: 212, startPoint y: 73, endPoint x: 146, endPoint y: 77, distance: 65.7
click at [136, 78] on div "compraspiccinin@gmail.com Pesquisar por email search" at bounding box center [176, 70] width 93 height 23
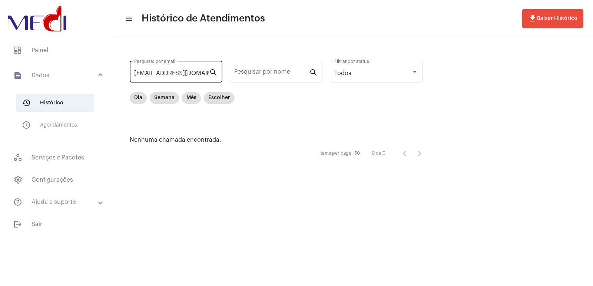
scroll to position [0, 6]
click at [205, 74] on input "compraspiccinin@gmail.com" at bounding box center [171, 73] width 75 height 7
drag, startPoint x: 205, startPoint y: 73, endPoint x: 67, endPoint y: 81, distance: 138.8
click at [67, 80] on mat-sidenav-container "dashboard Painel text_snippet_outlined Dados history_outlined Histórico schedul…" at bounding box center [296, 143] width 593 height 286
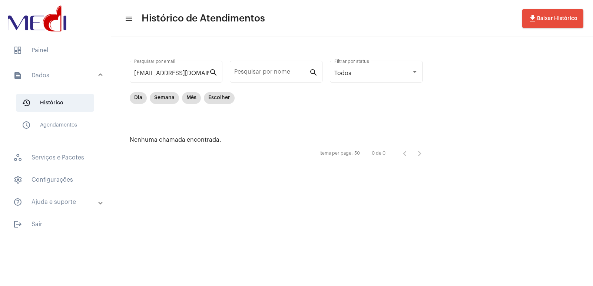
drag, startPoint x: 209, startPoint y: 71, endPoint x: 86, endPoint y: 77, distance: 122.8
click at [87, 77] on mat-sidenav-container "dashboard Painel text_snippet_outlined Dados history_outlined Histórico schedul…" at bounding box center [296, 143] width 593 height 286
click at [171, 73] on input "compraspiccinin@gmail.com" at bounding box center [171, 73] width 75 height 7
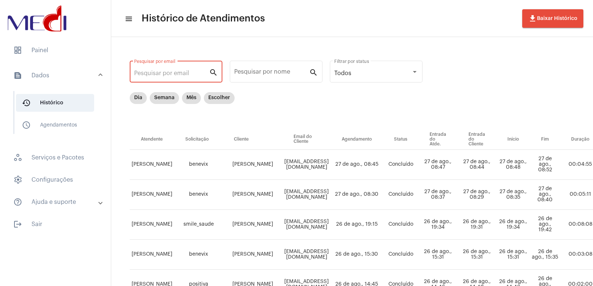
click at [263, 117] on div "Dia Semana Mês Escolher" at bounding box center [387, 110] width 515 height 37
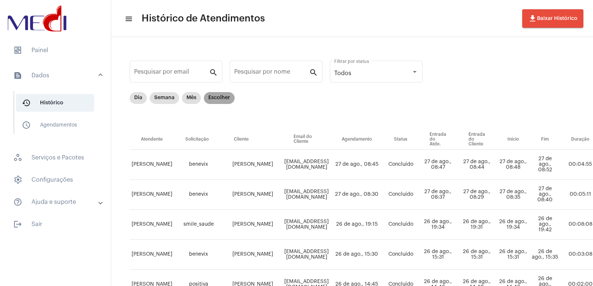
click at [217, 97] on mat-chip "Escolher" at bounding box center [219, 98] width 31 height 12
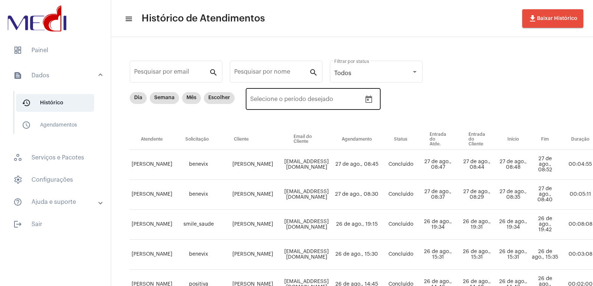
click at [300, 103] on input "text" at bounding box center [321, 100] width 54 height 7
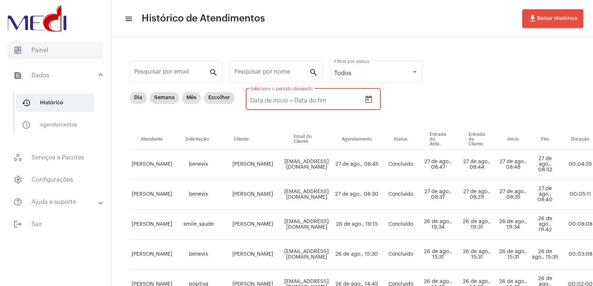
drag, startPoint x: 51, startPoint y: 71, endPoint x: 53, endPoint y: 57, distance: 14.9
click at [53, 60] on mat-list "dashboard Painel text_snippet_outlined Dados history_outlined Histórico schedul…" at bounding box center [55, 136] width 111 height 195
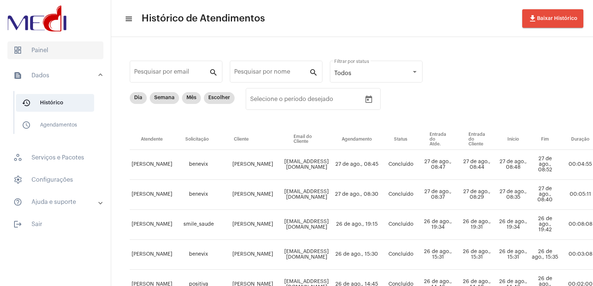
click at [53, 54] on span "dashboard Painel" at bounding box center [55, 50] width 96 height 18
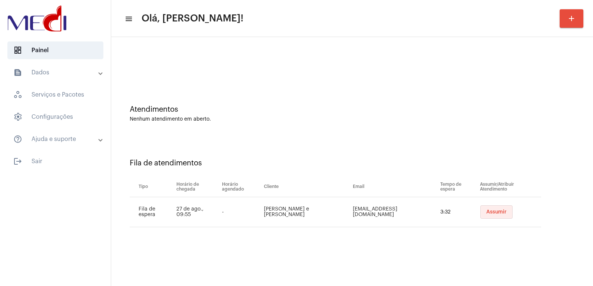
click at [486, 213] on span "Assumir" at bounding box center [496, 212] width 20 height 5
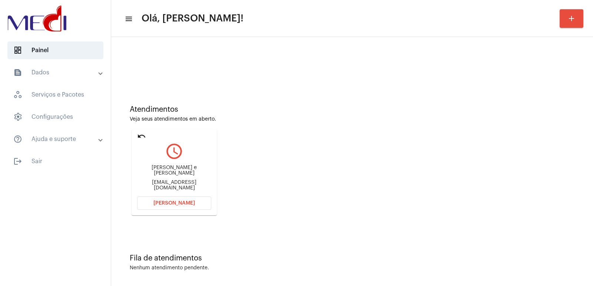
click at [405, 200] on div "Atendimentos Veja seus atendimentos em aberto. undo query_builder André Gonçalv…" at bounding box center [352, 157] width 474 height 149
click at [162, 170] on div "André Gonçalves e Soares da Silva" at bounding box center [174, 170] width 74 height 11
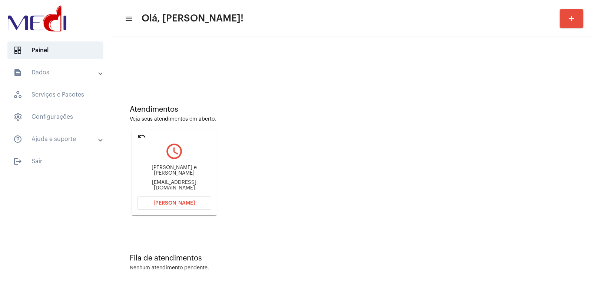
copy div "André Gonçalves e Soares da Silva"
click at [190, 199] on button "Abrir Chamada" at bounding box center [174, 203] width 74 height 13
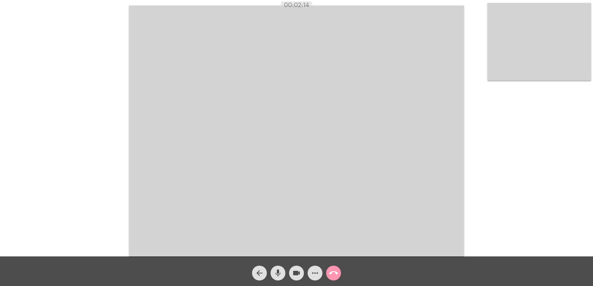
click at [336, 276] on mat-icon "call_end" at bounding box center [333, 273] width 9 height 9
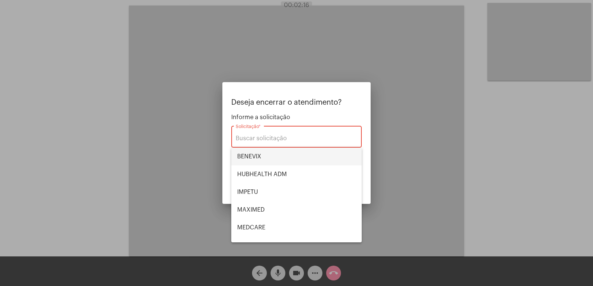
click at [280, 159] on span "BENEVIX" at bounding box center [296, 157] width 119 height 18
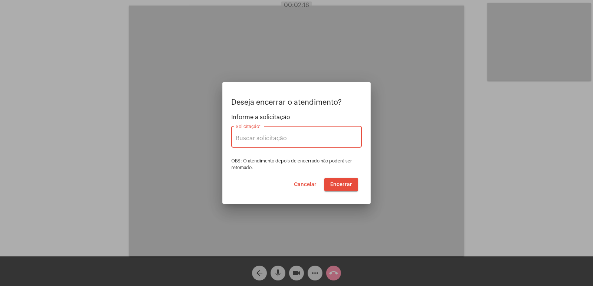
type input "BENEVIX"
click at [331, 182] on button "Encerrar" at bounding box center [341, 184] width 34 height 13
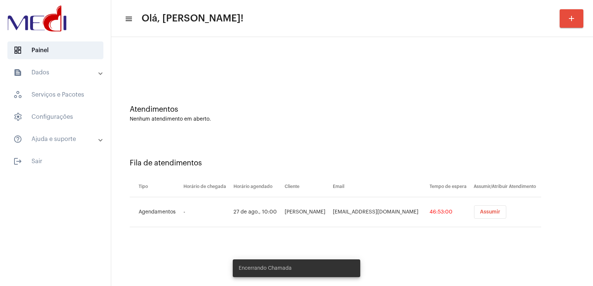
click at [501, 209] on button "Assumir" at bounding box center [490, 212] width 32 height 13
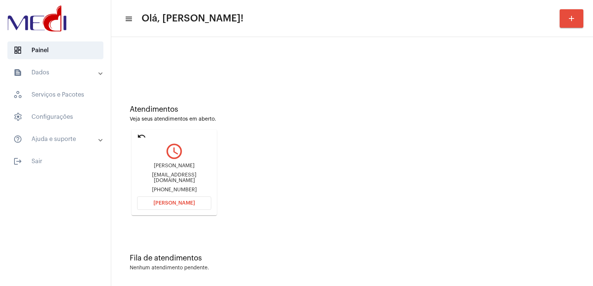
click at [171, 169] on div "Cauê Kaled Rocha Gonçalves" at bounding box center [174, 166] width 74 height 6
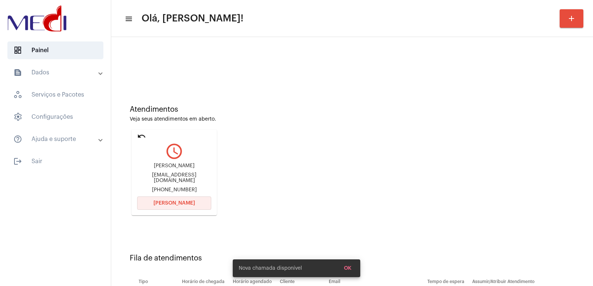
click at [165, 199] on button "Abrir Chamada" at bounding box center [174, 203] width 74 height 13
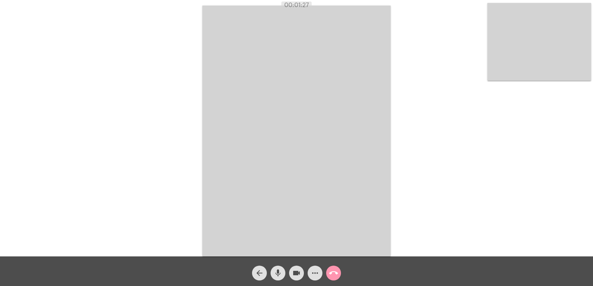
click at [376, 110] on video at bounding box center [296, 131] width 188 height 251
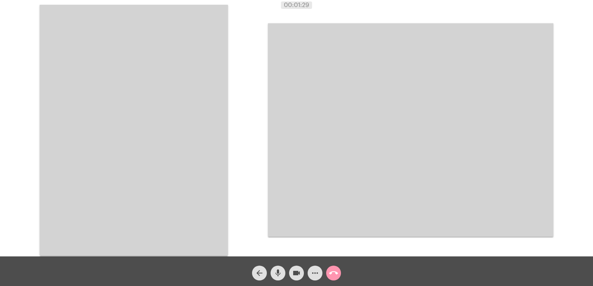
click at [207, 138] on video at bounding box center [134, 130] width 188 height 251
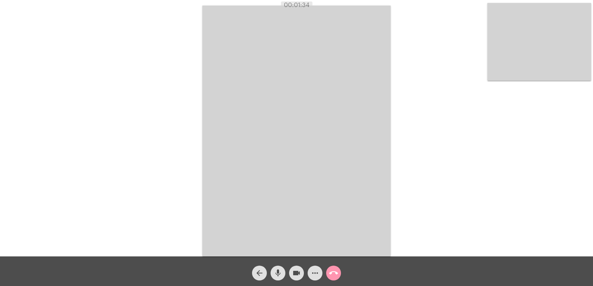
click at [336, 274] on mat-icon "call_end" at bounding box center [333, 273] width 9 height 9
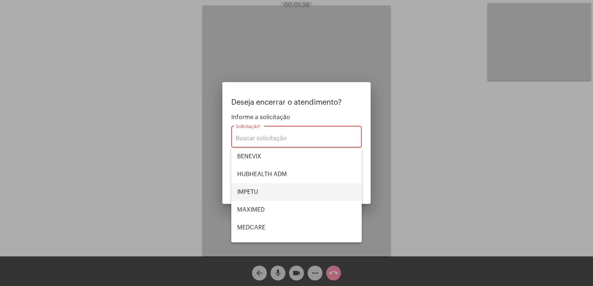
click at [265, 191] on span "IMPETU" at bounding box center [296, 192] width 119 height 18
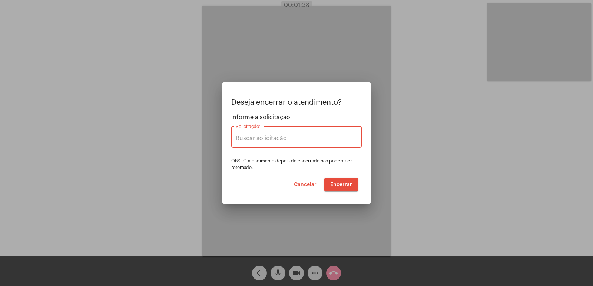
type input "IMPETU"
click at [337, 184] on span "Encerrar" at bounding box center [341, 184] width 22 height 5
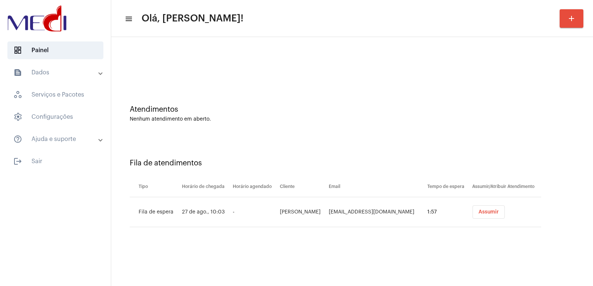
click at [477, 206] on button "Assumir" at bounding box center [488, 212] width 32 height 13
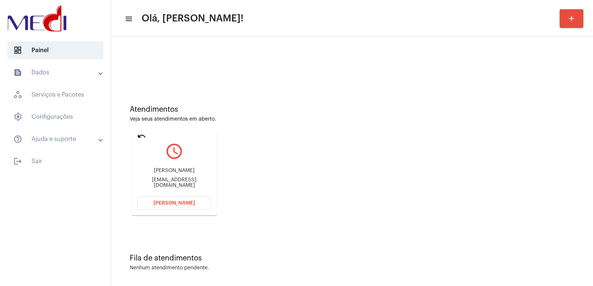
click at [383, 142] on div "Atendimentos Veja seus atendimentos em aberto. undo query_builder Eric Noah pau…" at bounding box center [352, 157] width 474 height 149
click at [167, 172] on div "Eric Noah" at bounding box center [174, 171] width 74 height 6
click at [169, 183] on div "paulorosalba@gmail.com" at bounding box center [174, 182] width 74 height 11
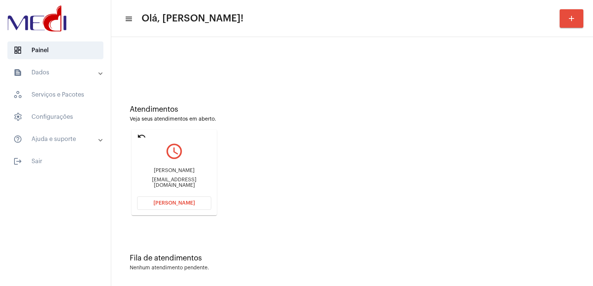
click at [169, 183] on div "paulorosalba@gmail.com" at bounding box center [174, 182] width 74 height 11
click at [169, 172] on div "Eric Noah" at bounding box center [174, 171] width 74 height 6
click at [177, 200] on button "Abrir Chamada" at bounding box center [174, 203] width 74 height 13
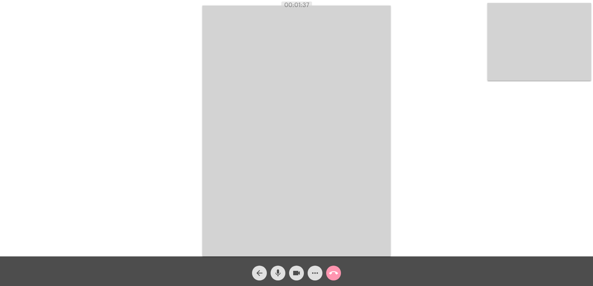
click at [258, 161] on video at bounding box center [296, 131] width 188 height 251
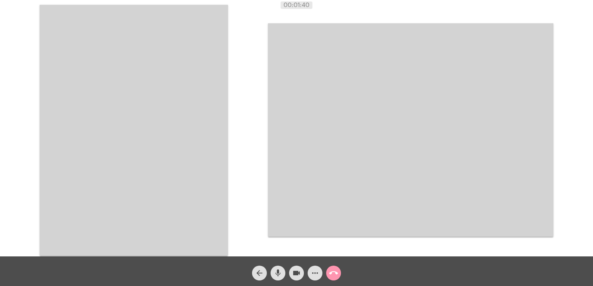
click at [202, 147] on video at bounding box center [134, 130] width 188 height 251
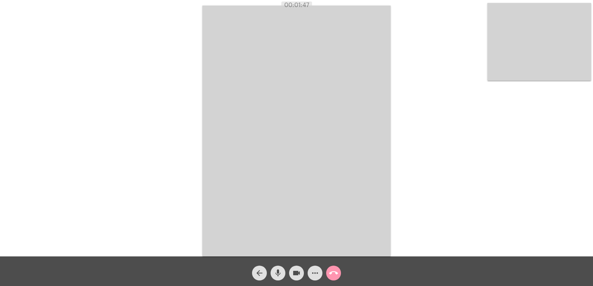
drag, startPoint x: 285, startPoint y: 5, endPoint x: 373, endPoint y: 16, distance: 88.1
click at [366, 9] on app-call "00:01:47 Acessando Câmera e Microfone... arrow_back mic videocam more_horiz cal…" at bounding box center [296, 143] width 593 height 286
click at [440, 99] on div "Acessando Câmera e Microfone..." at bounding box center [296, 130] width 591 height 257
click at [336, 268] on span "call_end" at bounding box center [333, 273] width 9 height 15
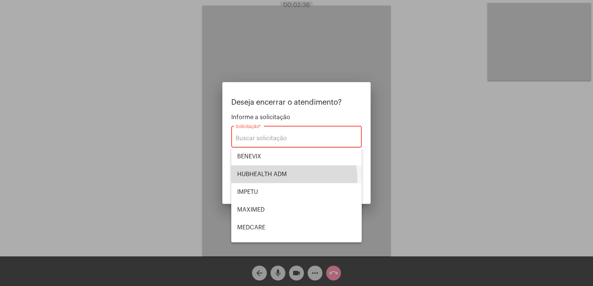
click at [253, 178] on span "HUBHEALTH ADM" at bounding box center [296, 175] width 119 height 18
type input "HUBHEALTH ADM"
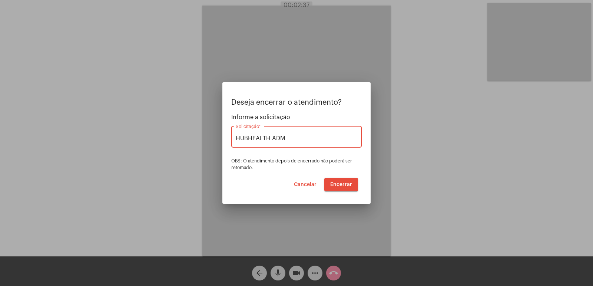
click at [345, 182] on span "Encerrar" at bounding box center [341, 184] width 22 height 5
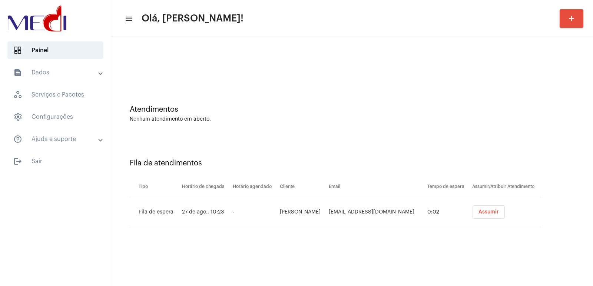
click at [486, 207] on button "Assumir" at bounding box center [488, 212] width 32 height 13
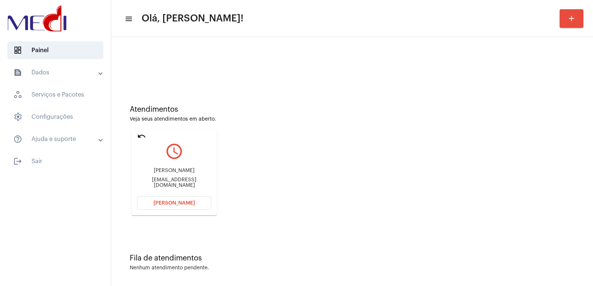
click at [187, 168] on div "[PERSON_NAME] [PERSON_NAME][EMAIL_ADDRESS][DOMAIN_NAME]" at bounding box center [174, 178] width 74 height 33
copy div "[PERSON_NAME]"
click at [179, 199] on button "[PERSON_NAME]" at bounding box center [174, 203] width 74 height 13
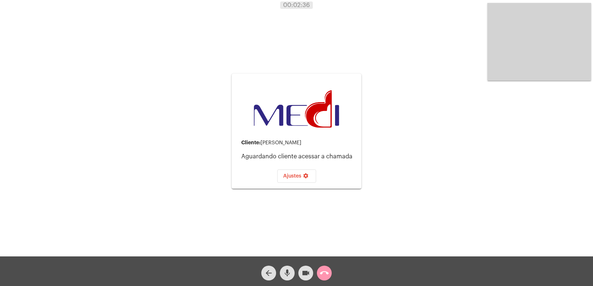
click at [321, 279] on span "call_end" at bounding box center [324, 273] width 9 height 15
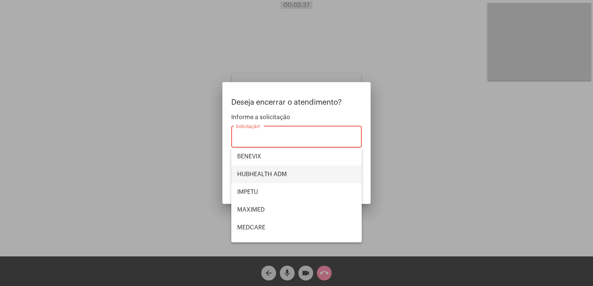
scroll to position [37, 0]
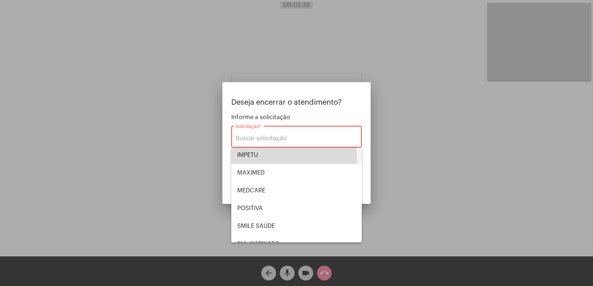
click at [246, 159] on span "IMPETU" at bounding box center [296, 155] width 119 height 18
type input "IMPETU"
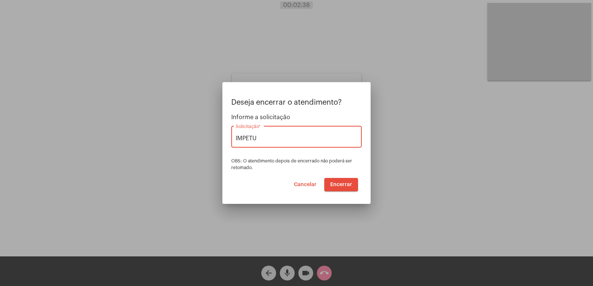
drag, startPoint x: 346, startPoint y: 187, endPoint x: 344, endPoint y: 183, distance: 4.5
click at [345, 184] on span "Encerrar" at bounding box center [341, 184] width 22 height 5
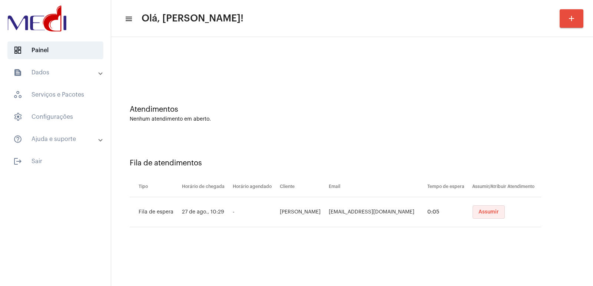
click at [490, 211] on span "Assumir" at bounding box center [488, 212] width 20 height 5
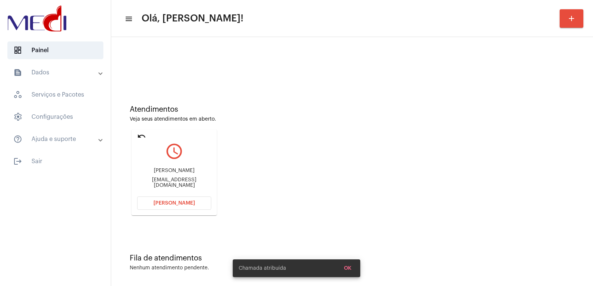
click at [156, 174] on div "[PERSON_NAME]" at bounding box center [174, 171] width 74 height 6
copy div "[PERSON_NAME]"
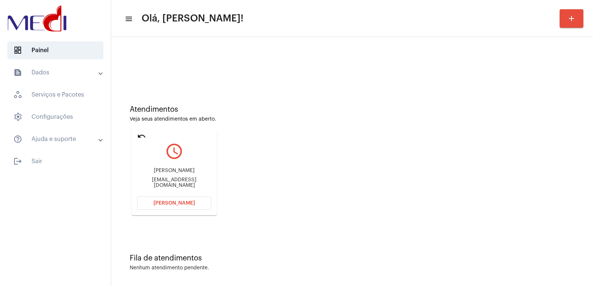
click at [164, 208] on button "[PERSON_NAME]" at bounding box center [174, 203] width 74 height 13
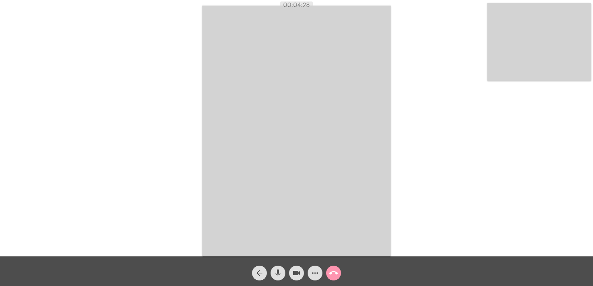
click at [296, 136] on video at bounding box center [296, 131] width 188 height 251
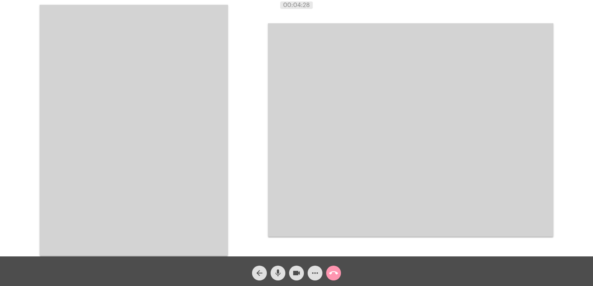
click at [147, 118] on video at bounding box center [134, 130] width 188 height 251
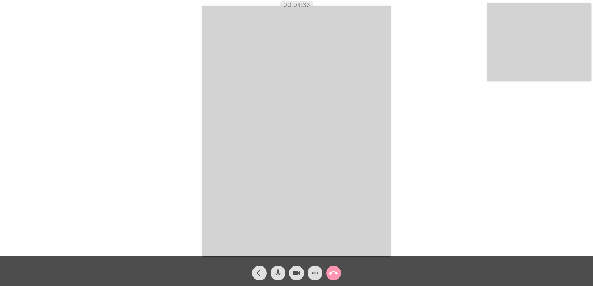
drag, startPoint x: 367, startPoint y: 40, endPoint x: 253, endPoint y: -1, distance: 122.1
click at [253, 0] on html "00:04:33 Acessando Câmera e Microfone... arrow_back mic videocam more_horiz cal…" at bounding box center [296, 143] width 593 height 286
drag, startPoint x: 258, startPoint y: 1, endPoint x: 411, endPoint y: 25, distance: 154.8
click at [425, 25] on div "Acessando Câmera e Microfone..." at bounding box center [296, 128] width 593 height 257
drag, startPoint x: 304, startPoint y: 6, endPoint x: 326, endPoint y: 10, distance: 22.3
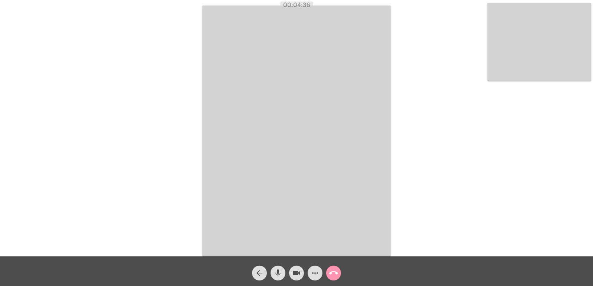
click at [326, 10] on app-call "00:04:36 Acessando Câmera e Microfone... arrow_back mic videocam more_horiz cal…" at bounding box center [296, 143] width 593 height 286
click at [367, 212] on video at bounding box center [296, 131] width 188 height 251
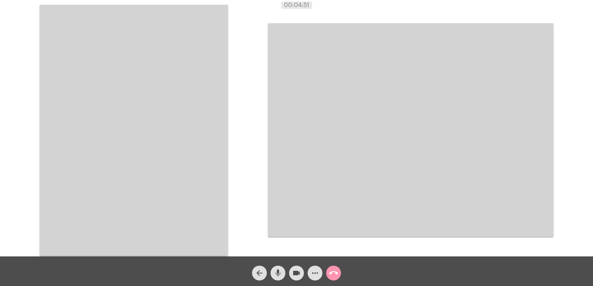
click at [173, 156] on video at bounding box center [134, 130] width 188 height 251
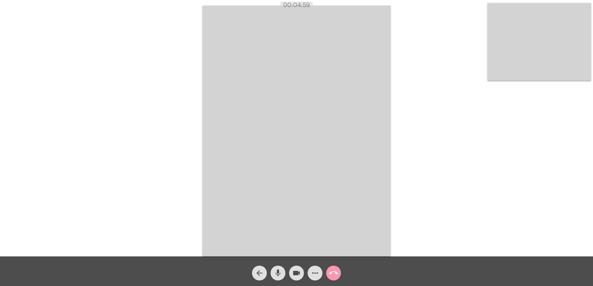
click at [160, 97] on div "Acessando Câmera e Microfone..." at bounding box center [296, 130] width 591 height 257
click at [333, 267] on span "call_end" at bounding box center [333, 273] width 9 height 15
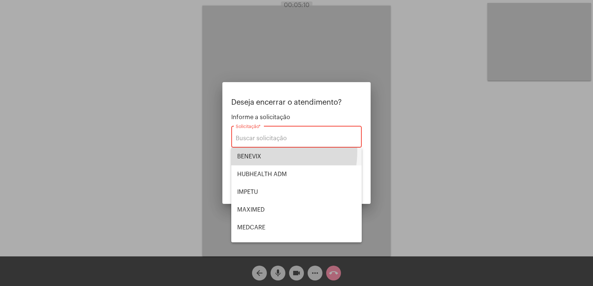
click at [257, 152] on span "BENEVIX" at bounding box center [296, 157] width 119 height 18
type input "BENEVIX"
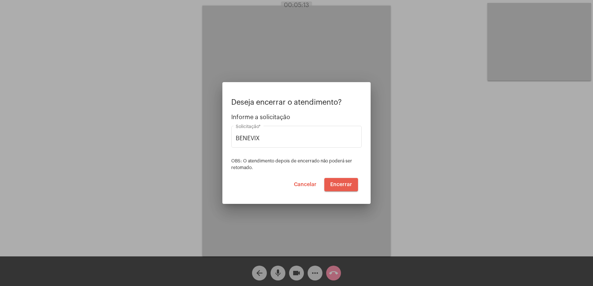
click at [342, 186] on span "Encerrar" at bounding box center [341, 184] width 22 height 5
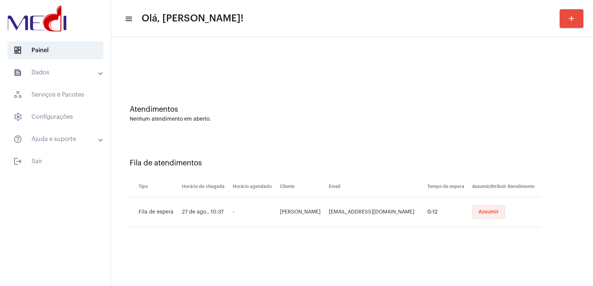
click at [498, 209] on button "Assumir" at bounding box center [488, 212] width 32 height 13
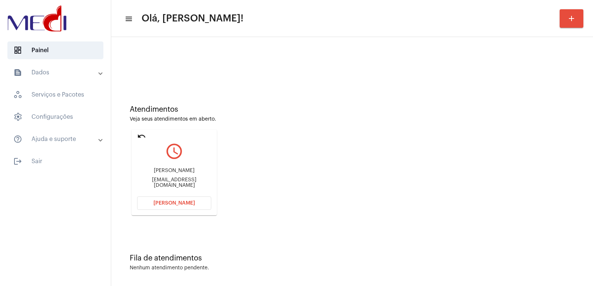
click at [175, 172] on div "[PERSON_NAME]" at bounding box center [174, 171] width 74 height 6
copy div "[PERSON_NAME]"
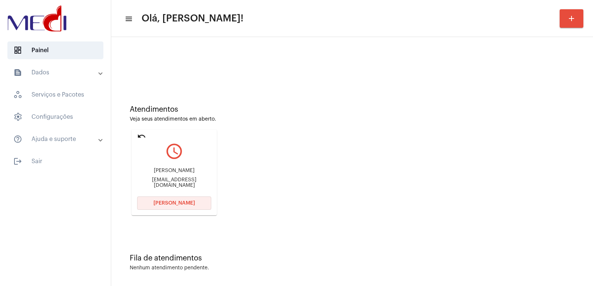
click at [169, 199] on button "[PERSON_NAME]" at bounding box center [174, 203] width 74 height 13
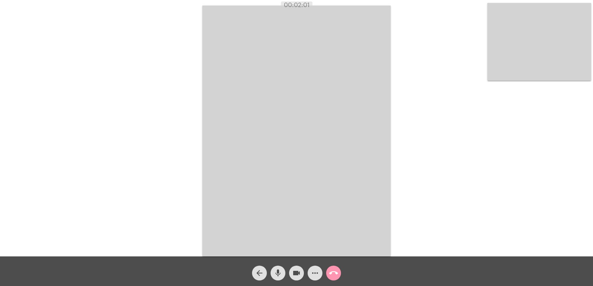
click at [332, 275] on mat-icon "call_end" at bounding box center [333, 273] width 9 height 9
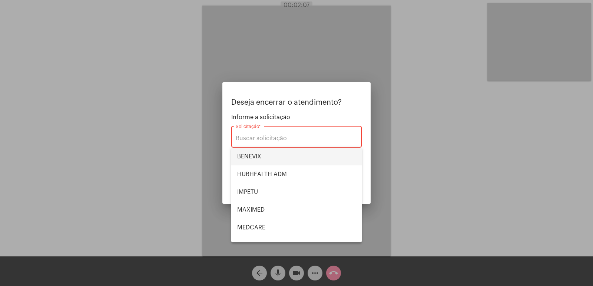
click at [276, 154] on span "BENEVIX" at bounding box center [296, 157] width 119 height 18
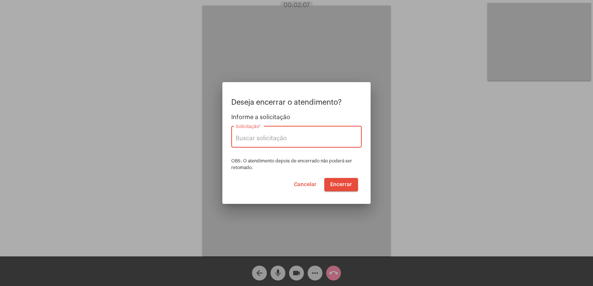
type input "BENEVIX"
click at [349, 188] on button "Encerrar" at bounding box center [341, 184] width 34 height 13
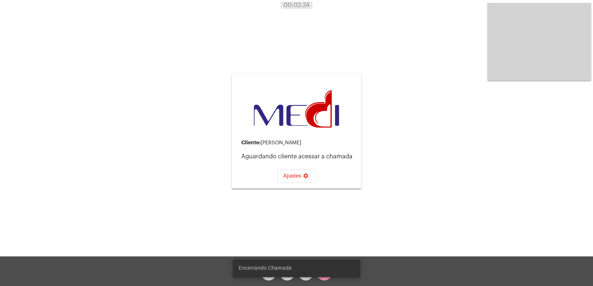
click at [387, 198] on div "Cliente: Thiago Izidoro Velho Aguardando cliente acessar a chamada Ajustes sett…" at bounding box center [296, 130] width 591 height 257
click at [325, 279] on div "Encerrando Chamada" at bounding box center [296, 269] width 145 height 36
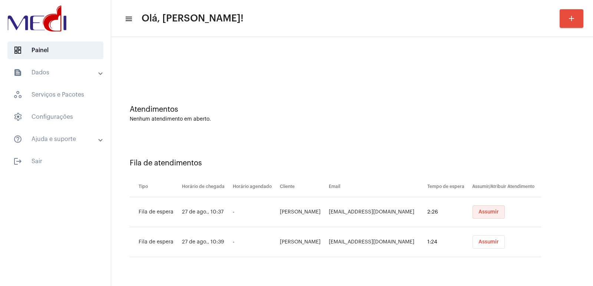
click at [486, 215] on button "Assumir" at bounding box center [488, 212] width 32 height 13
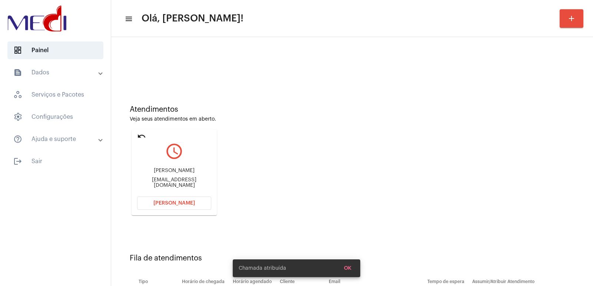
click at [164, 168] on div "Samuel Borges Gomes samueluthor@gmail.com" at bounding box center [174, 178] width 74 height 33
click at [164, 170] on div "Samuel Borges Gomes samueluthor@gmail.com" at bounding box center [174, 178] width 74 height 33
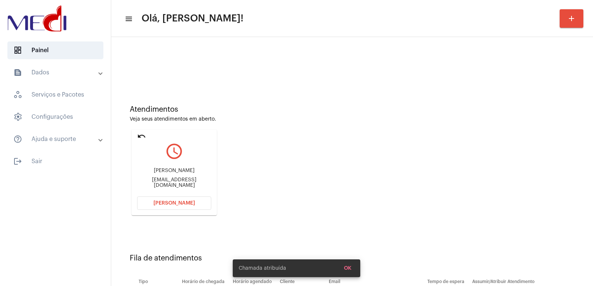
copy div "Samuel Borges Gomes"
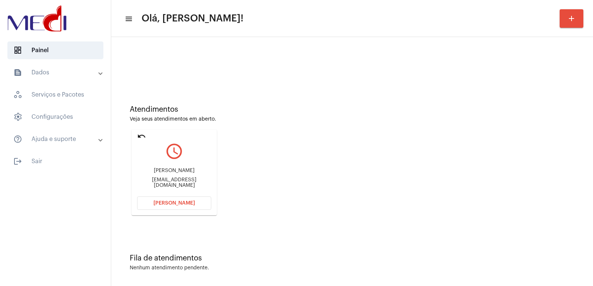
click at [166, 206] on button "Abrir Chamada" at bounding box center [174, 203] width 74 height 13
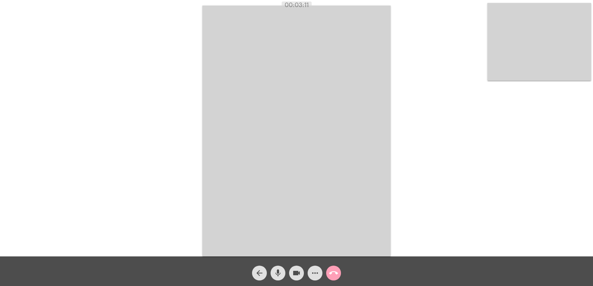
click at [334, 273] on mat-icon "call_end" at bounding box center [333, 273] width 9 height 9
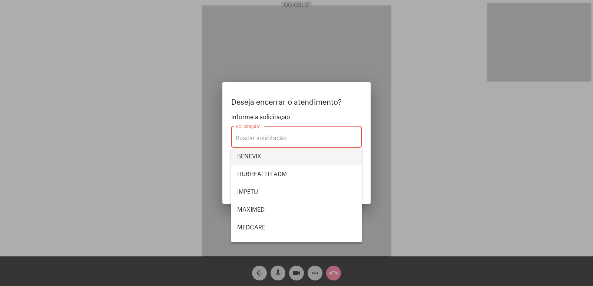
click at [269, 153] on span "BENEVIX" at bounding box center [296, 157] width 119 height 18
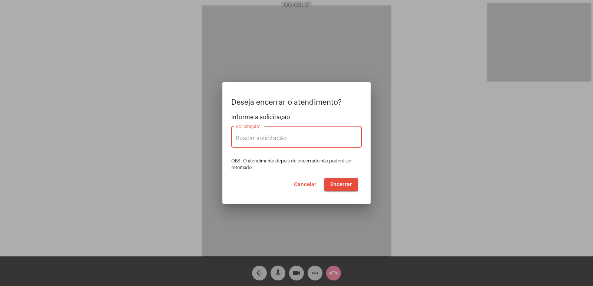
type input "BENEVIX"
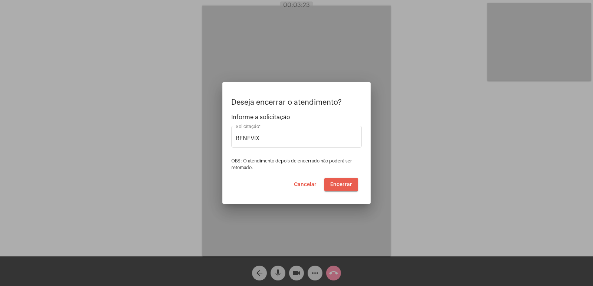
click at [344, 182] on button "Encerrar" at bounding box center [341, 184] width 34 height 13
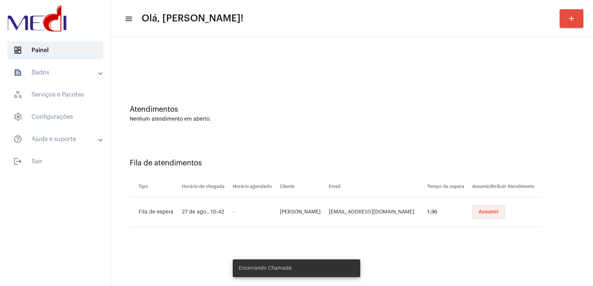
click at [489, 211] on span "Assumir" at bounding box center [488, 212] width 20 height 5
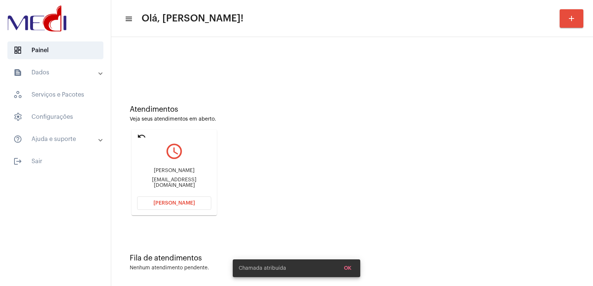
click at [154, 172] on div "Fernanda dos Santos sousa" at bounding box center [174, 171] width 74 height 6
copy div "Fernanda dos Santos sousa"
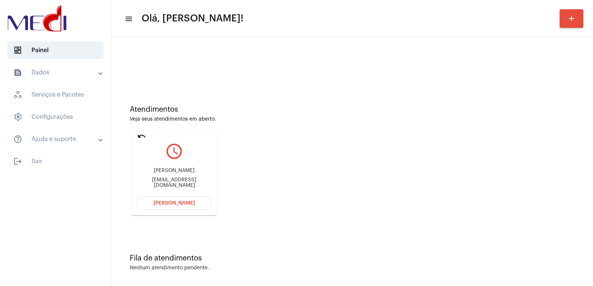
drag, startPoint x: 159, startPoint y: 194, endPoint x: 162, endPoint y: 210, distance: 16.4
click at [158, 195] on mat-card-content "query_builder Fernanda dos Santos sousa Fernanda-s2727@hotmail.com Abrir Chamada" at bounding box center [174, 167] width 74 height 56
click at [180, 206] on button "[PERSON_NAME]" at bounding box center [174, 203] width 74 height 13
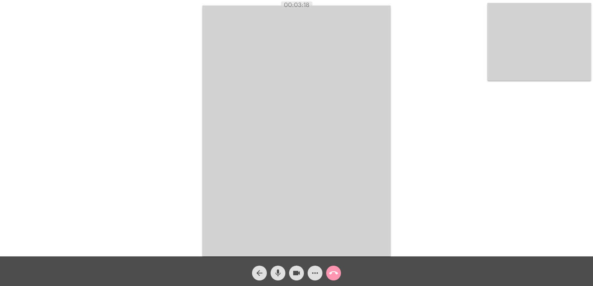
click at [330, 266] on span "call_end" at bounding box center [333, 273] width 9 height 15
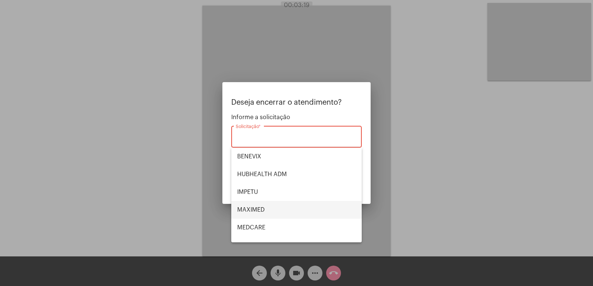
scroll to position [37, 0]
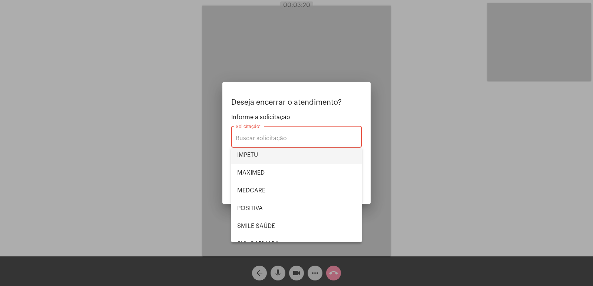
click at [274, 155] on span "IMPETU" at bounding box center [296, 155] width 119 height 18
type input "IMPETU"
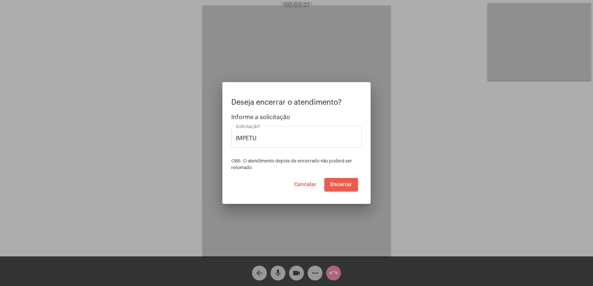
click at [336, 185] on span "Encerrar" at bounding box center [341, 184] width 22 height 5
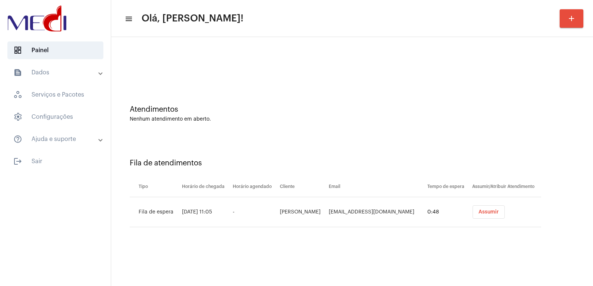
click at [483, 215] on button "Assumir" at bounding box center [488, 212] width 32 height 13
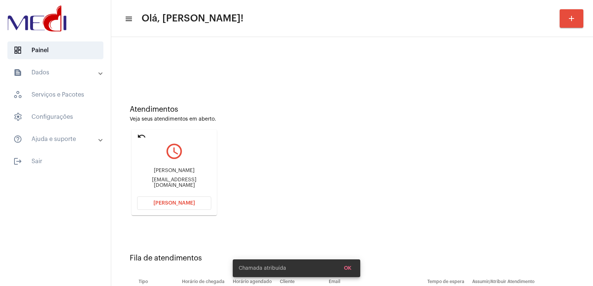
click at [177, 172] on div "Danilo Guimarães" at bounding box center [174, 171] width 74 height 6
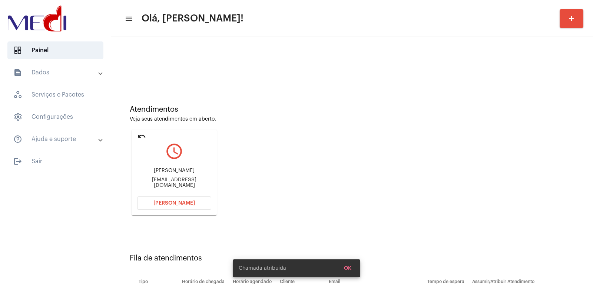
copy div "Danilo Guimarães"
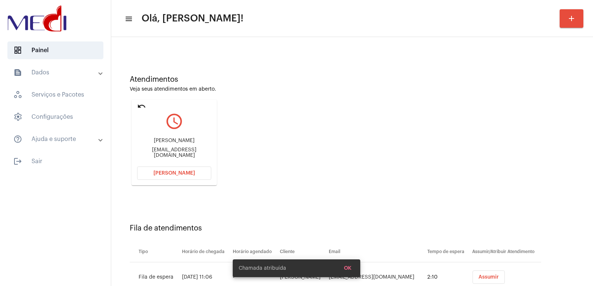
scroll to position [56, 0]
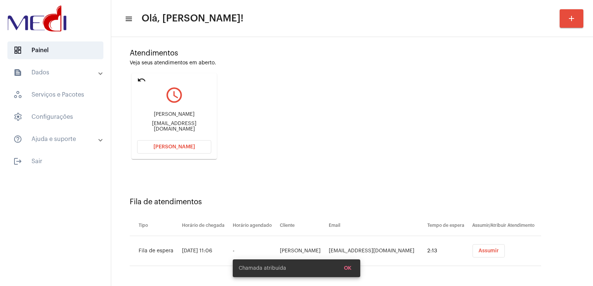
click at [173, 144] on button "[PERSON_NAME]" at bounding box center [174, 146] width 74 height 13
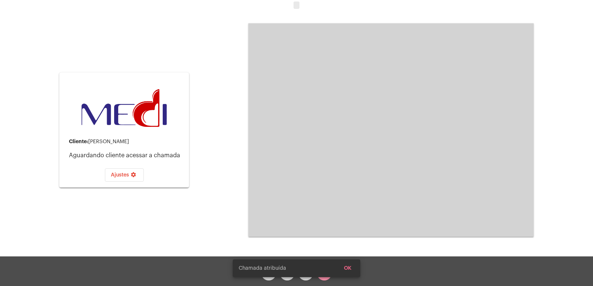
click at [326, 275] on snack-bar-container "Nova chamada disponível OK" at bounding box center [296, 269] width 102 height 14
click at [321, 269] on simple-snack-bar "Nova chamada disponível OK" at bounding box center [296, 269] width 93 height 6
click at [322, 272] on snack-bar-container "Nova chamada disponível OK" at bounding box center [296, 269] width 102 height 14
click at [322, 277] on div "Nova chamada disponível OK" at bounding box center [296, 269] width 145 height 36
drag, startPoint x: 324, startPoint y: 277, endPoint x: 151, endPoint y: 39, distance: 294.1
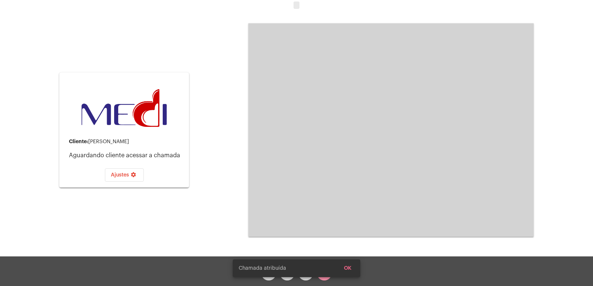
click at [321, 269] on div "Nova chamada disponível OK" at bounding box center [296, 269] width 145 height 36
drag, startPoint x: 326, startPoint y: 276, endPoint x: 275, endPoint y: 268, distance: 51.3
click at [321, 275] on snack-bar-container "Nova chamada disponível OK" at bounding box center [296, 269] width 102 height 14
click at [269, 270] on span "Nova chamada disponível" at bounding box center [275, 269] width 51 height 6
click at [268, 275] on snack-bar-container "Nova chamada disponível OK" at bounding box center [296, 269] width 102 height 14
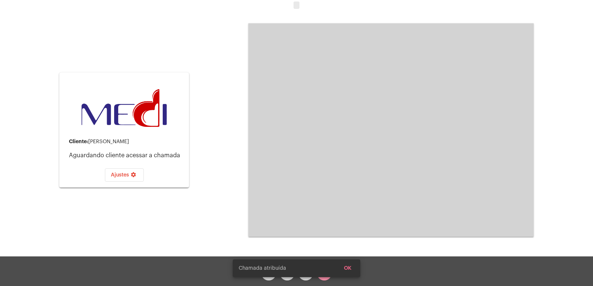
click at [329, 269] on simple-snack-bar "Nova chamada disponível OK" at bounding box center [296, 269] width 93 height 6
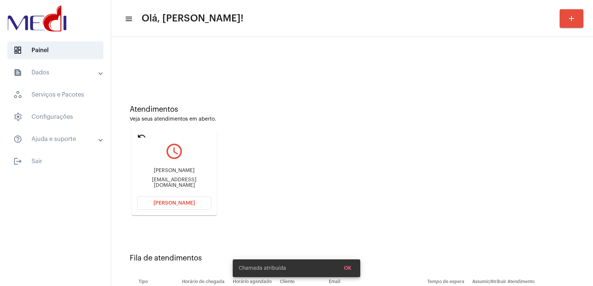
click at [197, 205] on button "[PERSON_NAME]" at bounding box center [174, 203] width 74 height 13
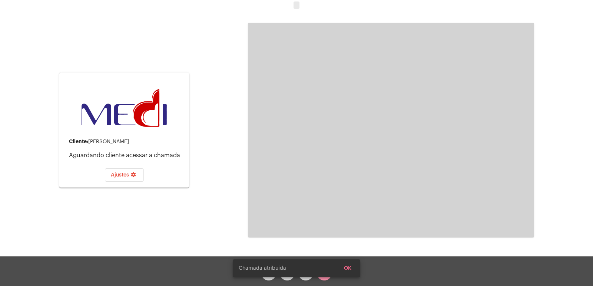
click at [326, 273] on snack-bar-container "Nova chamada disponível OK" at bounding box center [296, 269] width 102 height 14
click at [323, 275] on snack-bar-container "Nova chamada disponível OK" at bounding box center [296, 269] width 102 height 14
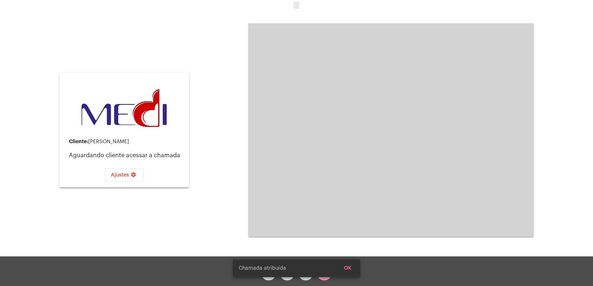
click at [323, 275] on snack-bar-container "Nova chamada disponível OK" at bounding box center [296, 269] width 102 height 14
click at [324, 275] on snack-bar-container "Nova chamada disponível OK" at bounding box center [296, 269] width 102 height 14
click at [327, 275] on snack-bar-container "Nova chamada disponível OK" at bounding box center [296, 269] width 102 height 14
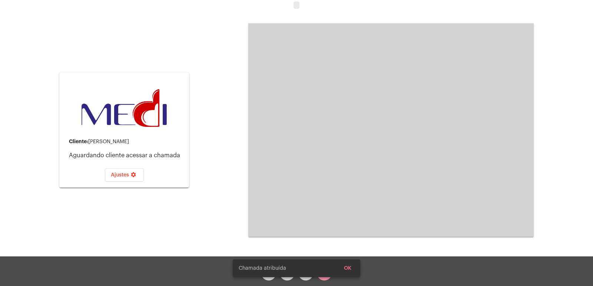
click at [327, 273] on snack-bar-container "Nova chamada disponível OK" at bounding box center [296, 269] width 102 height 14
click at [328, 273] on snack-bar-container "Nova chamada disponível OK" at bounding box center [296, 269] width 102 height 14
drag, startPoint x: 328, startPoint y: 273, endPoint x: 295, endPoint y: 271, distance: 32.7
click at [310, 273] on snack-bar-container "Nova chamada disponível OK" at bounding box center [296, 269] width 102 height 14
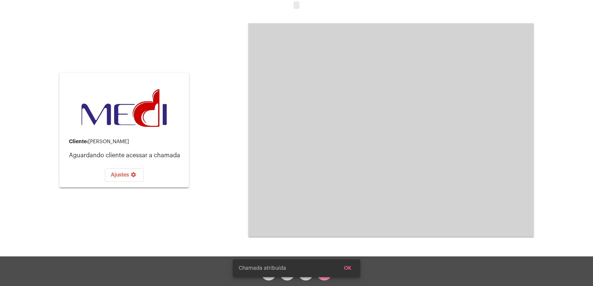
click at [290, 274] on snack-bar-container "Nova chamada disponível OK" at bounding box center [296, 269] width 102 height 14
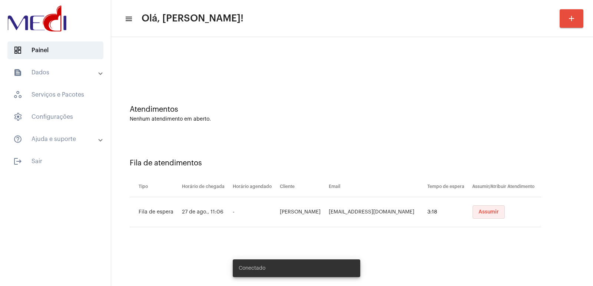
click at [491, 210] on button "Assumir" at bounding box center [488, 212] width 32 height 13
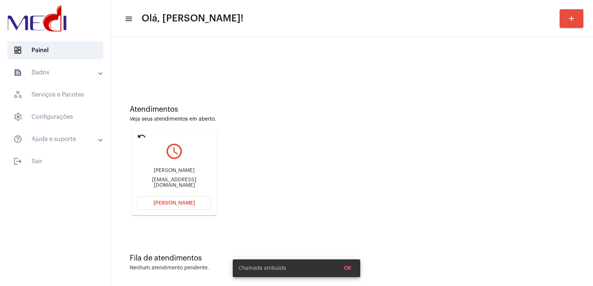
click at [168, 179] on div "[PERSON_NAME] [EMAIL_ADDRESS][DOMAIN_NAME]" at bounding box center [174, 178] width 74 height 33
copy mat-card-content "[EMAIL_ADDRESS][DOMAIN_NAME] [PERSON_NAME]"
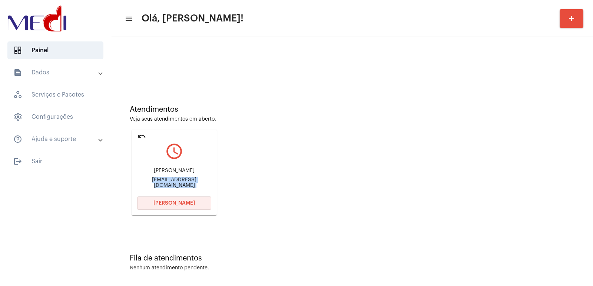
click at [183, 201] on span "[PERSON_NAME]" at bounding box center [173, 203] width 41 height 5
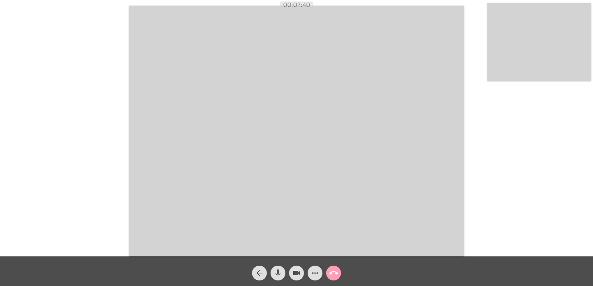
click at [339, 278] on button "call_end" at bounding box center [333, 273] width 15 height 15
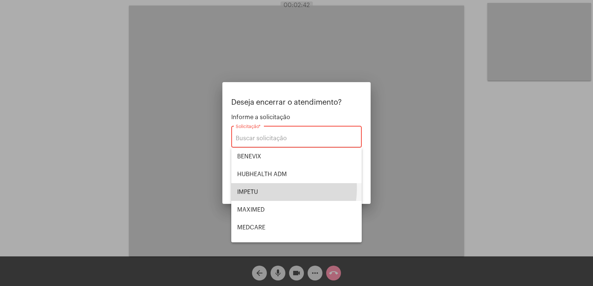
click at [265, 189] on span "IMPETU" at bounding box center [296, 192] width 119 height 18
type input "IMPETU"
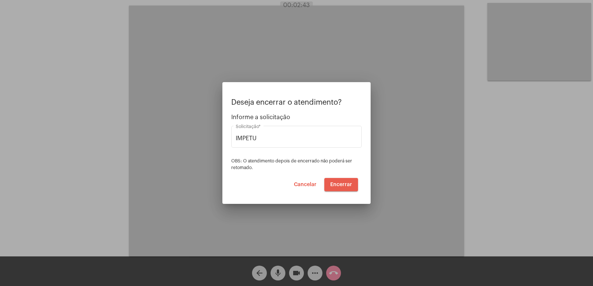
click at [347, 184] on span "Encerrar" at bounding box center [341, 184] width 22 height 5
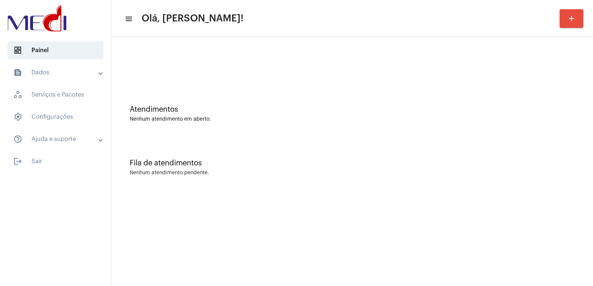
click at [413, 238] on mat-sidenav-content "menu Olá, Vivian! add Atendimentos Nenhum atendimento em aberto. Fila de atendi…" at bounding box center [352, 143] width 482 height 286
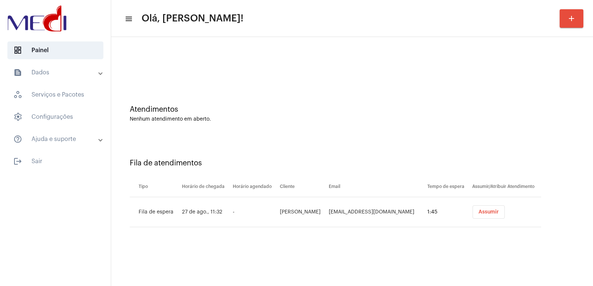
click at [483, 210] on span "Assumir" at bounding box center [488, 212] width 20 height 5
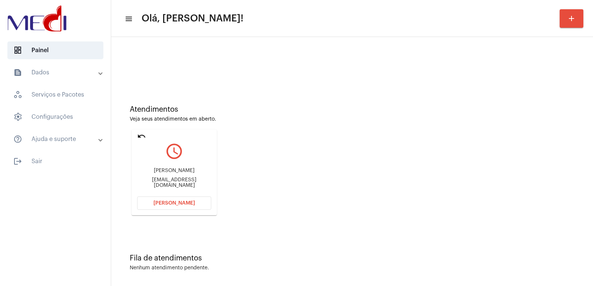
click at [440, 143] on div "Atendimentos Veja seus atendimentos em aberto. undo query_builder Fabricio Sant…" at bounding box center [352, 157] width 474 height 149
drag, startPoint x: 178, startPoint y: 163, endPoint x: 172, endPoint y: 171, distance: 10.6
click at [175, 167] on div "Fabricio Santos da Silva fabricio1988.corretor@gmail.com" at bounding box center [174, 178] width 74 height 33
click at [172, 172] on div "Fabricio Santos da Silva" at bounding box center [174, 171] width 74 height 6
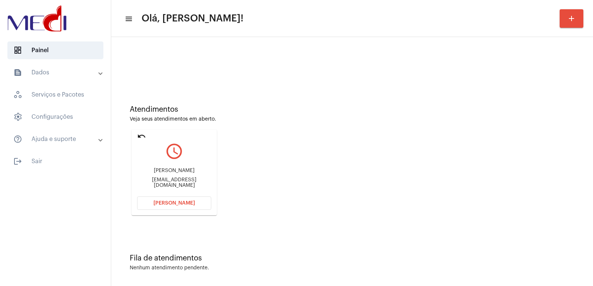
click at [172, 172] on div "Fabricio Santos da Silva" at bounding box center [174, 171] width 74 height 6
copy div "Fabricio Santos da Silva"
click at [169, 204] on span "[PERSON_NAME]" at bounding box center [173, 203] width 41 height 5
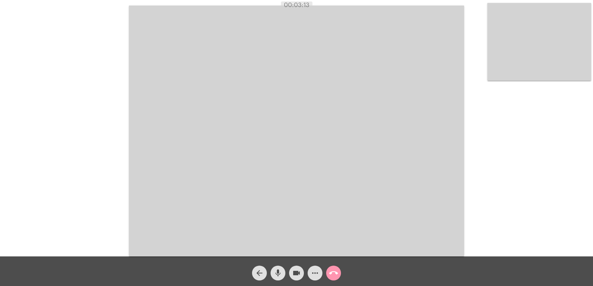
drag, startPoint x: 284, startPoint y: 3, endPoint x: 350, endPoint y: 10, distance: 66.3
click at [350, 10] on app-call "00:03:13 Acessando Câmera e Microfone... arrow_back mic videocam more_horiz cal…" at bounding box center [296, 143] width 593 height 286
click at [329, 272] on mat-icon "call_end" at bounding box center [333, 273] width 9 height 9
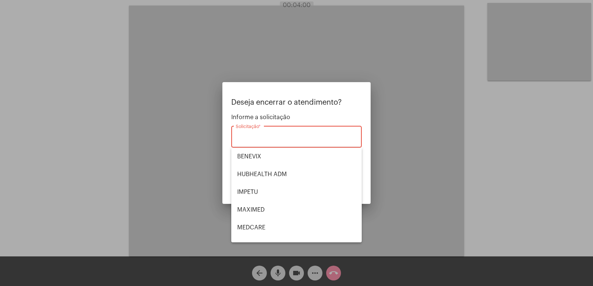
scroll to position [83, 0]
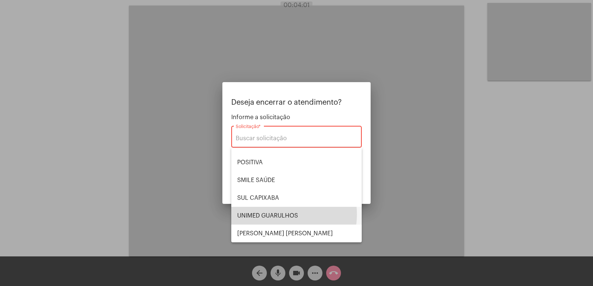
click at [277, 214] on span "UNIMED GUARULHOS" at bounding box center [296, 216] width 119 height 18
type input "UNIMED GUARULHOS"
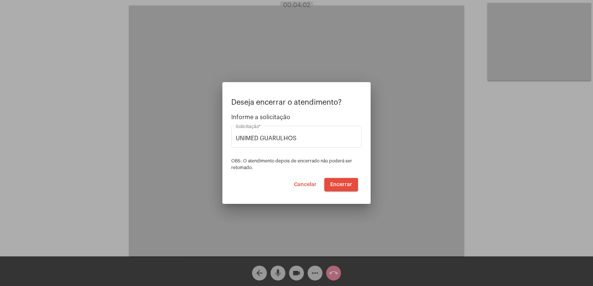
click at [340, 177] on div "Deseja encerrar o atendimento? Informe a solicitação UNIMED GUARULHOS Solicitaç…" at bounding box center [296, 145] width 130 height 93
drag, startPoint x: 337, startPoint y: 198, endPoint x: 339, endPoint y: 185, distance: 12.8
click at [339, 192] on mat-dialog-container "Deseja encerrar o atendimento? Informe a solicitação UNIMED GUARULHOS Solicitaç…" at bounding box center [296, 143] width 148 height 122
click at [339, 185] on span "Encerrar" at bounding box center [341, 184] width 22 height 5
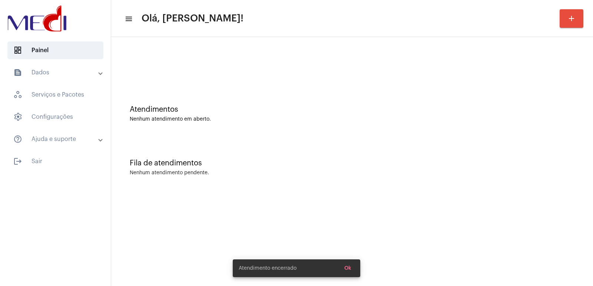
click at [67, 73] on mat-panel-title "text_snippet_outlined Dados" at bounding box center [56, 72] width 86 height 9
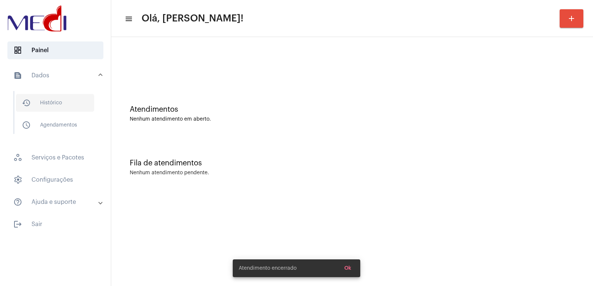
click at [70, 98] on span "history_outlined Histórico" at bounding box center [55, 103] width 78 height 18
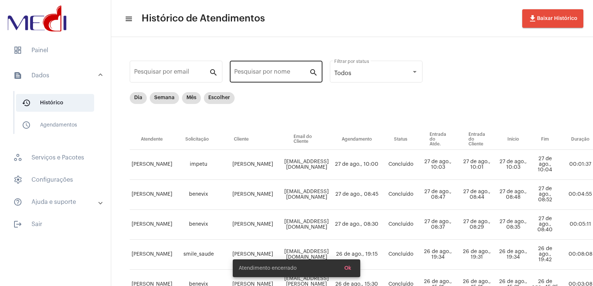
click at [246, 73] on input "Pesquisar por nome" at bounding box center [271, 73] width 75 height 7
paste input "MARIANA BISCO BURGER"
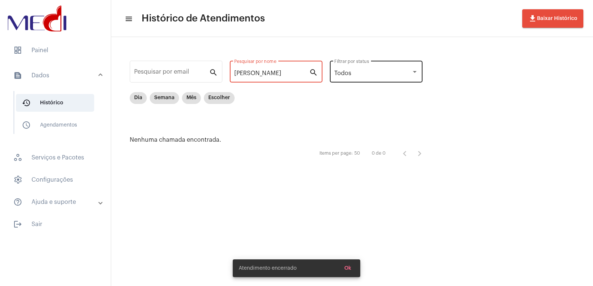
drag, startPoint x: 262, startPoint y: 73, endPoint x: 344, endPoint y: 72, distance: 81.5
click at [344, 72] on div "Pesquisar por email search MARIANA BISCO BURGER Pesquisar por nome search Todos…" at bounding box center [280, 109] width 322 height 131
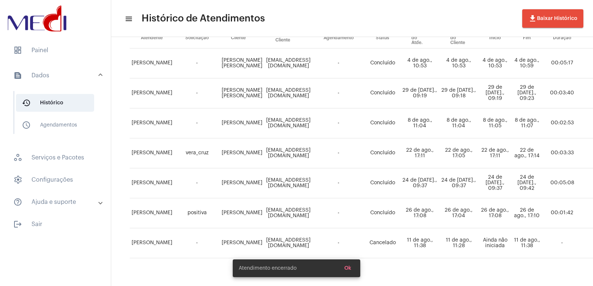
scroll to position [111, 0]
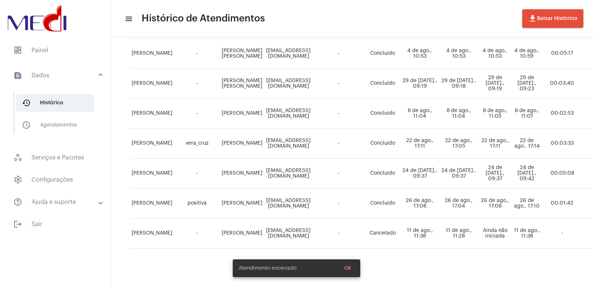
type input "MARIANA"
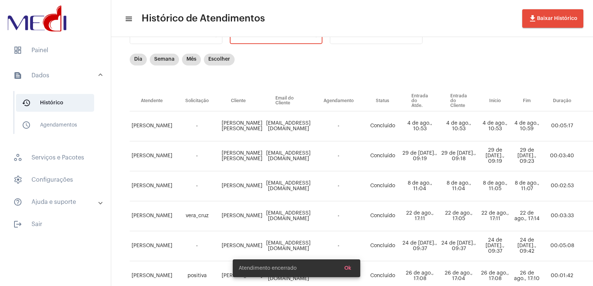
scroll to position [0, 0]
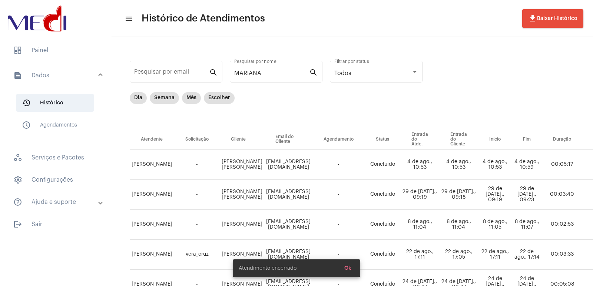
drag, startPoint x: 277, startPoint y: 77, endPoint x: 156, endPoint y: 89, distance: 122.2
click at [157, 89] on div "Pesquisar por email search MARIANA Pesquisar por nome search Todos Filtrar por …" at bounding box center [431, 217] width 624 height 347
click at [277, 71] on input "MARIANA" at bounding box center [271, 73] width 75 height 7
drag, startPoint x: 277, startPoint y: 71, endPoint x: 230, endPoint y: 72, distance: 47.4
click at [230, 72] on div "MARIANA Pesquisar por nome search" at bounding box center [276, 70] width 93 height 23
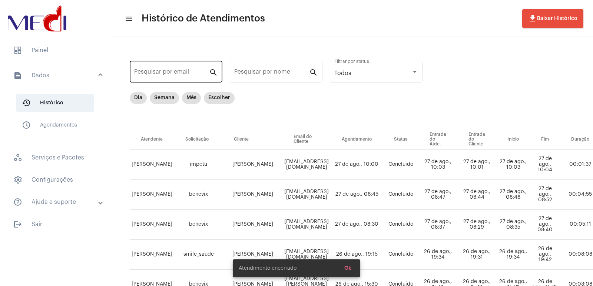
click at [191, 66] on div "Pesquisar por email" at bounding box center [171, 70] width 75 height 23
paste input "operacional@caselogistica.com.br"
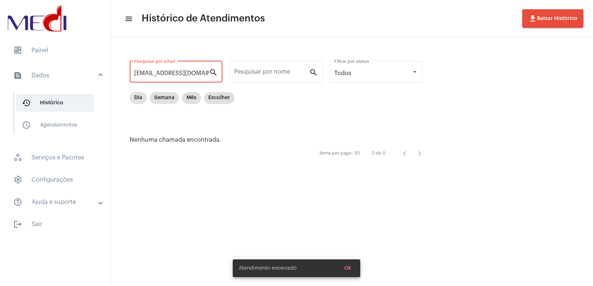
drag, startPoint x: 207, startPoint y: 73, endPoint x: 98, endPoint y: 74, distance: 108.6
click at [98, 74] on mat-sidenav-container "dashboard Painel text_snippet_outlined Dados history_outlined Histórico schedul…" at bounding box center [296, 143] width 593 height 286
type input "r"
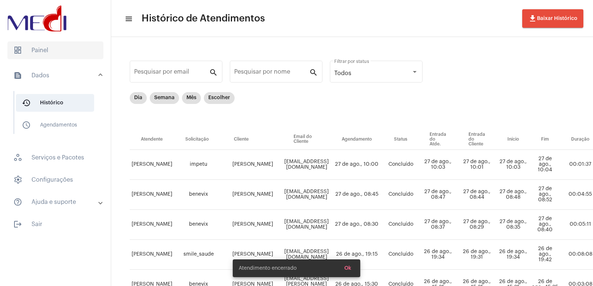
click at [42, 48] on span "dashboard Painel" at bounding box center [55, 50] width 96 height 18
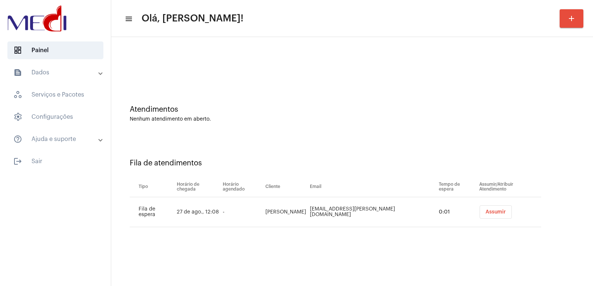
click at [485, 213] on span "Assumir" at bounding box center [495, 212] width 20 height 5
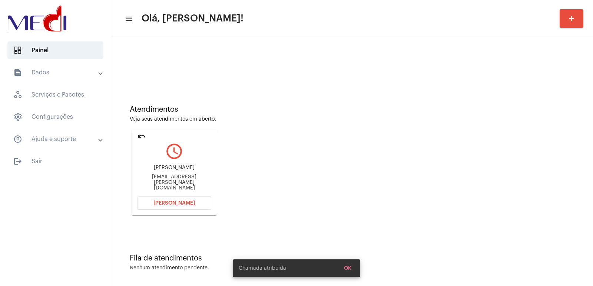
click at [173, 179] on div "[PERSON_NAME] [EMAIL_ADDRESS][PERSON_NAME][DOMAIN_NAME]" at bounding box center [174, 178] width 74 height 33
copy mat-card-content "[EMAIL_ADDRESS][PERSON_NAME][DOMAIN_NAME] [PERSON_NAME]"
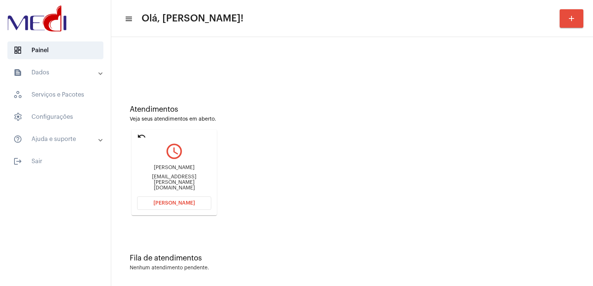
click at [183, 171] on div "[PERSON_NAME]" at bounding box center [174, 168] width 74 height 6
copy div "[PERSON_NAME]"
click at [176, 196] on mat-card "undo query_builder [PERSON_NAME] [EMAIL_ADDRESS][PERSON_NAME][DOMAIN_NAME] [PER…" at bounding box center [174, 173] width 85 height 86
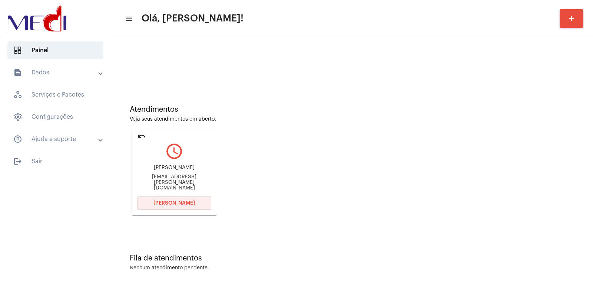
click at [175, 200] on button "[PERSON_NAME]" at bounding box center [174, 203] width 74 height 13
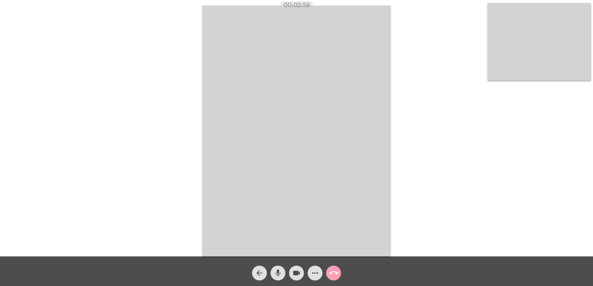
click at [331, 273] on mat-icon "call_end" at bounding box center [333, 273] width 9 height 9
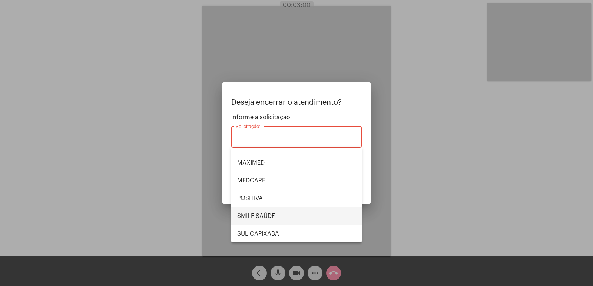
scroll to position [83, 0]
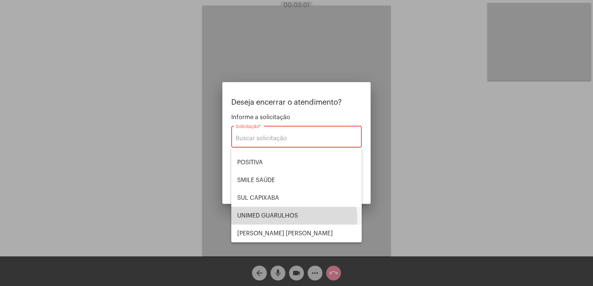
click at [284, 220] on span "UNIMED GUARULHOS" at bounding box center [296, 216] width 119 height 18
type input "UNIMED GUARULHOS"
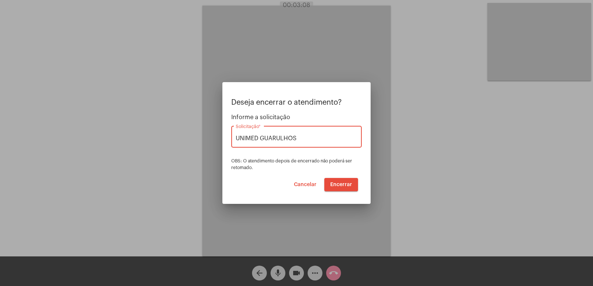
click at [307, 188] on button "Cancelar" at bounding box center [305, 184] width 34 height 13
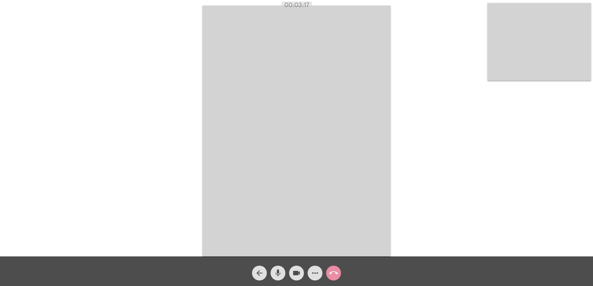
click at [338, 275] on button "call_end" at bounding box center [333, 273] width 15 height 15
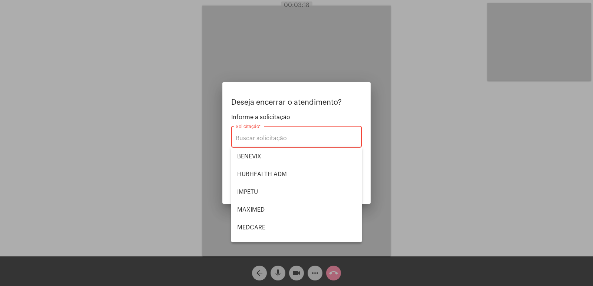
click at [382, 250] on div at bounding box center [296, 143] width 593 height 286
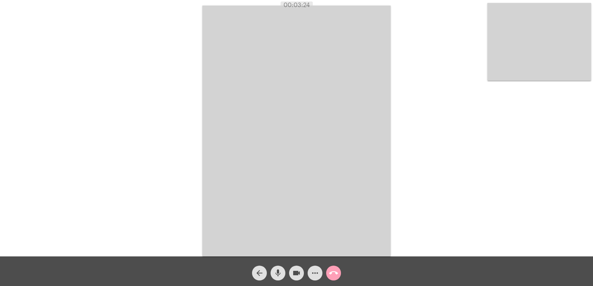
click at [335, 273] on mat-icon "call_end" at bounding box center [333, 273] width 9 height 9
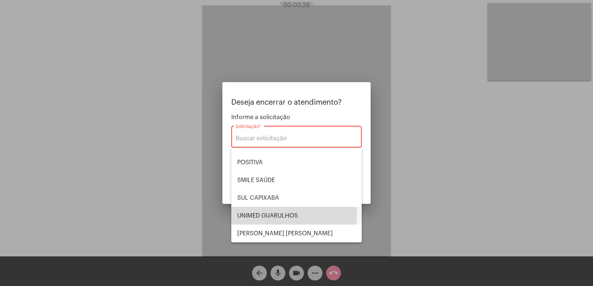
click at [275, 214] on span "UNIMED GUARULHOS" at bounding box center [296, 216] width 119 height 18
type input "UNIMED GUARULHOS"
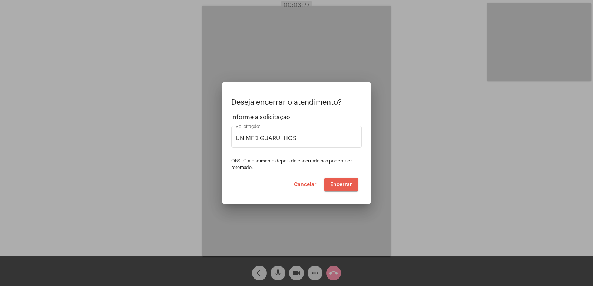
click at [345, 181] on button "Encerrar" at bounding box center [341, 184] width 34 height 13
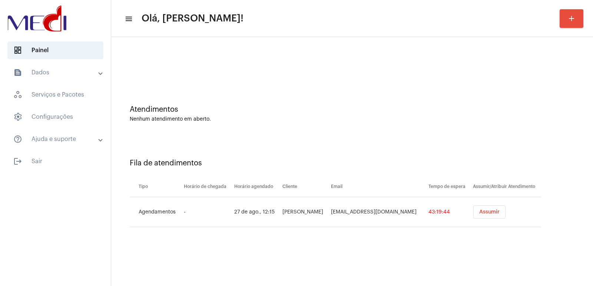
click at [497, 215] on button "Assumir" at bounding box center [489, 212] width 32 height 13
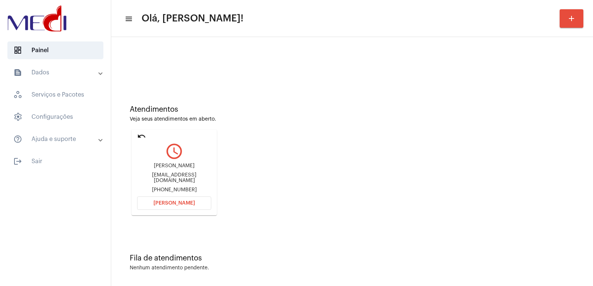
click at [156, 169] on div "[PERSON_NAME]" at bounding box center [174, 166] width 74 height 6
copy div "[PERSON_NAME]"
click at [173, 203] on span "[PERSON_NAME]" at bounding box center [173, 203] width 41 height 5
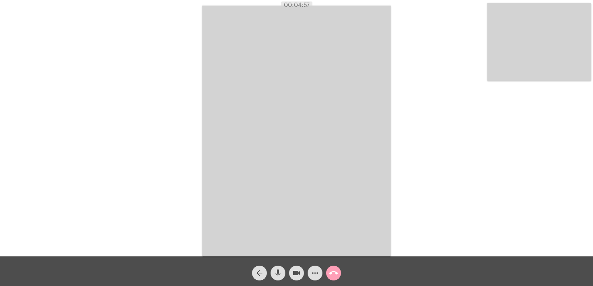
click at [332, 268] on span "call_end" at bounding box center [333, 273] width 9 height 15
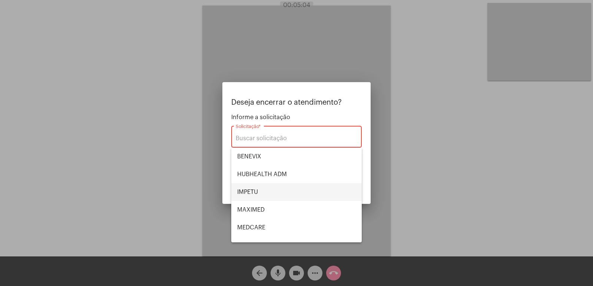
click at [267, 186] on span "IMPETU" at bounding box center [296, 192] width 119 height 18
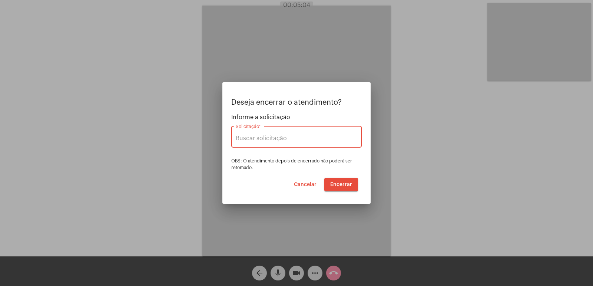
type input "IMPETU"
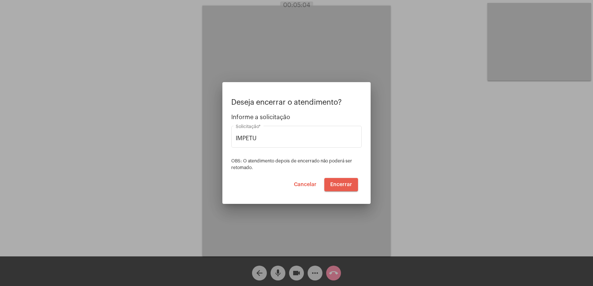
click at [350, 186] on span "Encerrar" at bounding box center [341, 184] width 22 height 5
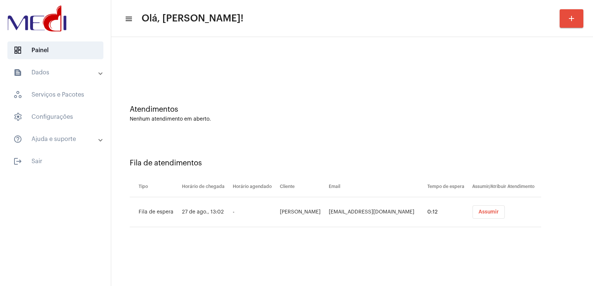
click at [403, 133] on div "Atendimentos Nenhum atendimento em aberto." at bounding box center [352, 110] width 474 height 54
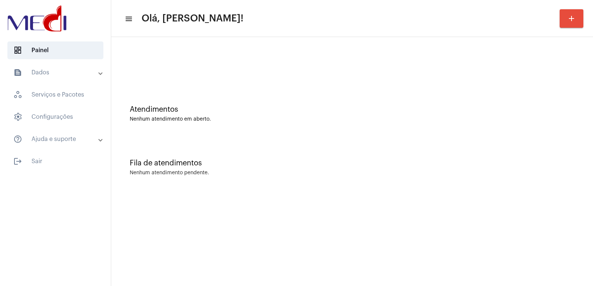
click at [435, 117] on div "Nenhum atendimento em aberto." at bounding box center [352, 120] width 445 height 6
click at [399, 176] on div "Nenhum atendimento pendente." at bounding box center [352, 173] width 445 height 6
drag, startPoint x: 409, startPoint y: 88, endPoint x: 63, endPoint y: 4, distance: 356.5
click at [409, 88] on div "Atendimentos Nenhum atendimento em aberto." at bounding box center [352, 110] width 474 height 54
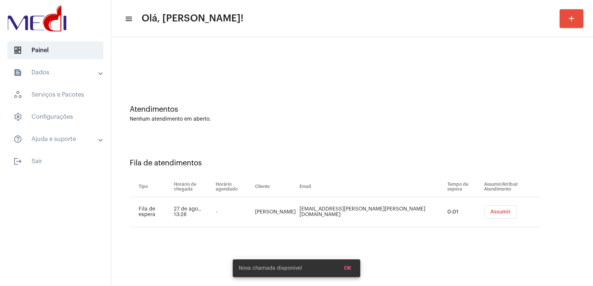
click at [490, 210] on span "Assumir" at bounding box center [500, 212] width 20 height 5
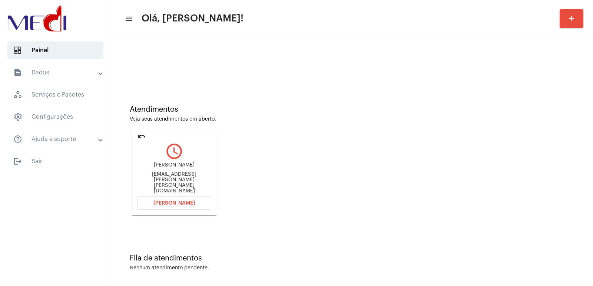
click at [166, 168] on div "[PERSON_NAME]" at bounding box center [174, 166] width 74 height 6
click at [166, 168] on div "Karen Ito" at bounding box center [174, 166] width 74 height 6
copy div "Karen Ito"
click at [169, 184] on div "fisio.karen.m.ito@gmail.com" at bounding box center [174, 183] width 74 height 22
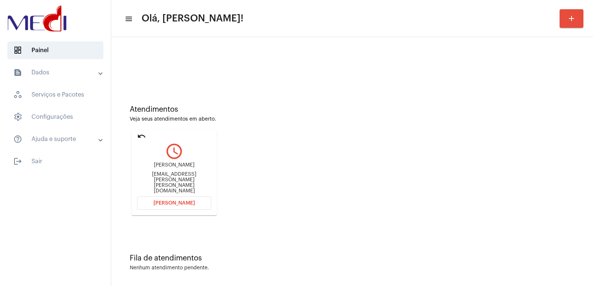
click at [168, 182] on div "fisio.karen.m.ito@gmail.com" at bounding box center [174, 183] width 74 height 22
copy mat-card-content "fisio.karen.m.ito@gmail.com Abrir Chamada"
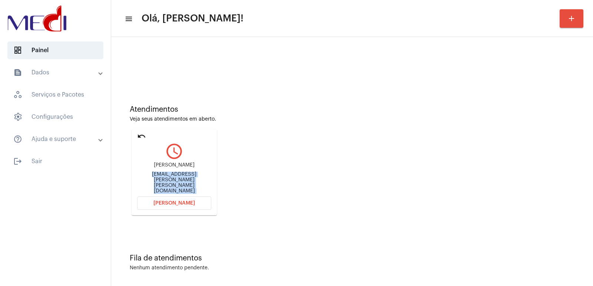
click at [153, 194] on div "Karen Ito fisio.karen.m.ito@gmail.com" at bounding box center [174, 178] width 74 height 33
click at [154, 200] on button "Abrir Chamada" at bounding box center [174, 203] width 74 height 13
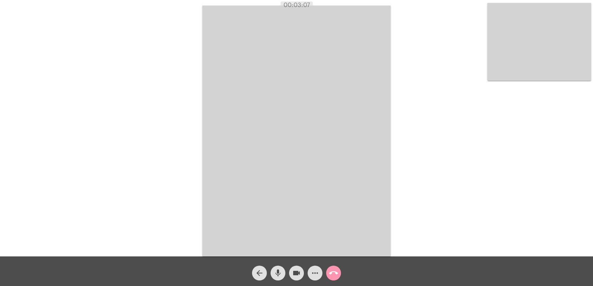
click at [330, 275] on mat-icon "call_end" at bounding box center [333, 273] width 9 height 9
click at [332, 274] on mat-icon "call_end" at bounding box center [333, 273] width 9 height 9
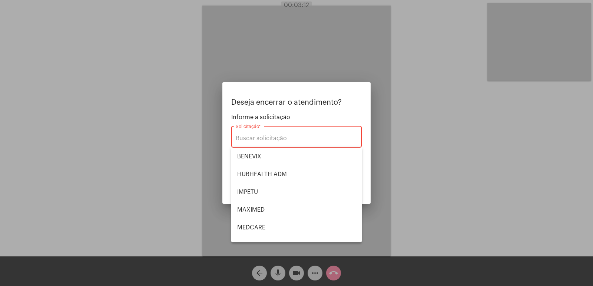
type input "UNIMED GUARULHOS"
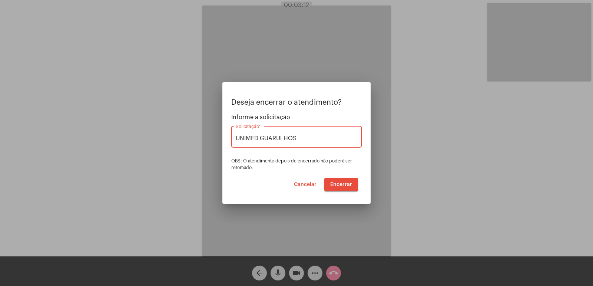
click at [341, 186] on span "Encerrar" at bounding box center [341, 184] width 22 height 5
click at [347, 185] on span "Encerrar" at bounding box center [341, 184] width 22 height 5
click at [347, 184] on span "Encerrar" at bounding box center [341, 184] width 22 height 5
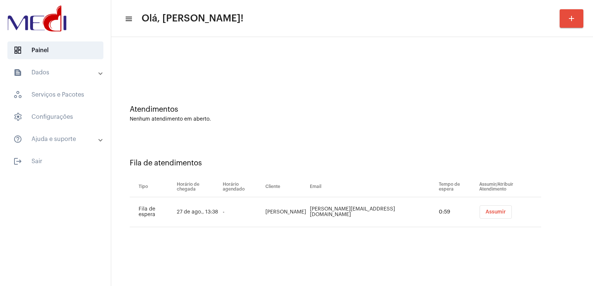
click at [485, 211] on span "Assumir" at bounding box center [495, 212] width 20 height 5
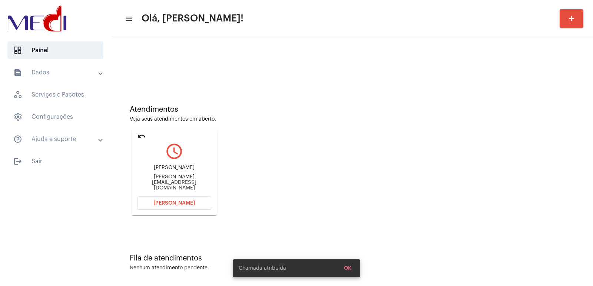
click at [166, 177] on div "Silvia Rodrigues Santos Evelyn.rferreira@yahoo.com.br" at bounding box center [174, 178] width 74 height 33
click at [165, 171] on div "Silvia Rodrigues Santos" at bounding box center [174, 168] width 74 height 6
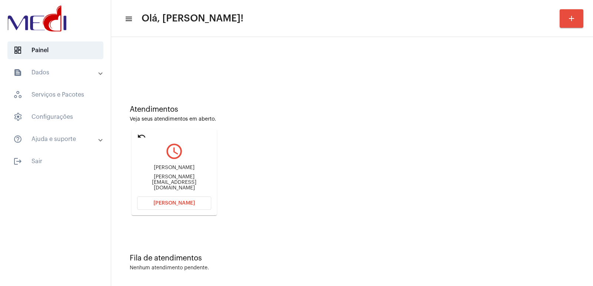
copy div "Silvia Rodrigues Santos"
click at [158, 204] on span "Abrir Chamada" at bounding box center [173, 203] width 41 height 5
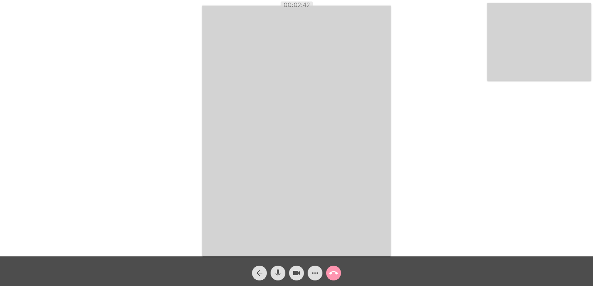
click at [337, 268] on span "call_end" at bounding box center [333, 273] width 9 height 15
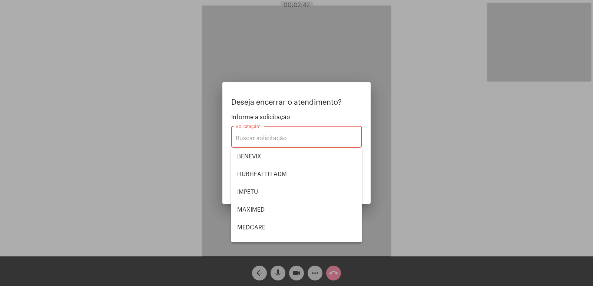
click at [260, 135] on input "Solicitação *" at bounding box center [297, 138] width 122 height 7
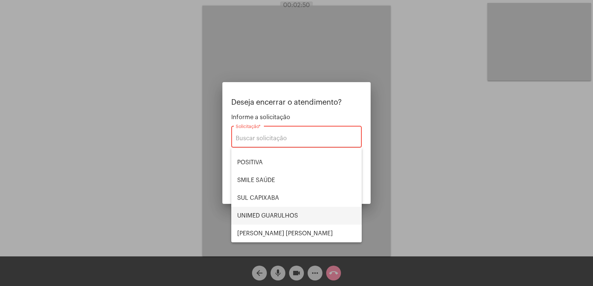
click at [287, 217] on span "UNIMED GUARULHOS" at bounding box center [296, 216] width 119 height 18
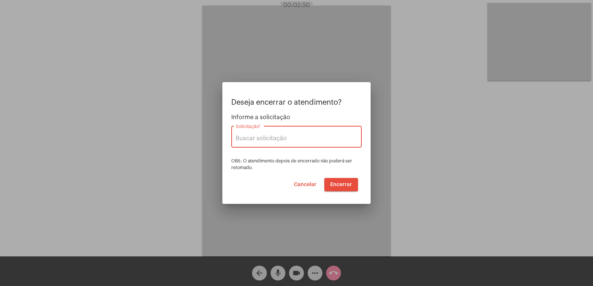
type input "UNIMED GUARULHOS"
click at [336, 186] on span "Encerrar" at bounding box center [341, 184] width 22 height 5
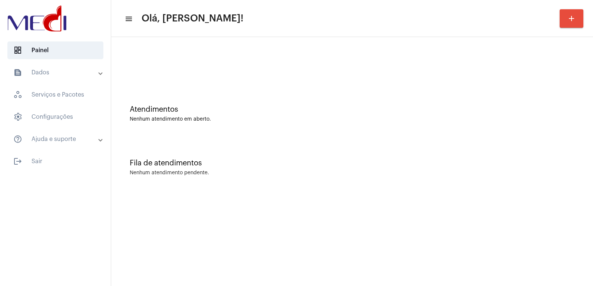
click at [435, 189] on div "Fila de atendimentos Nenhum atendimento pendente." at bounding box center [352, 164] width 474 height 54
click at [381, 164] on div "Fila de atendimentos" at bounding box center [352, 163] width 445 height 8
click at [416, 81] on div at bounding box center [352, 62] width 474 height 43
drag, startPoint x: 395, startPoint y: 68, endPoint x: 330, endPoint y: 31, distance: 74.5
click at [386, 56] on div at bounding box center [352, 62] width 474 height 43
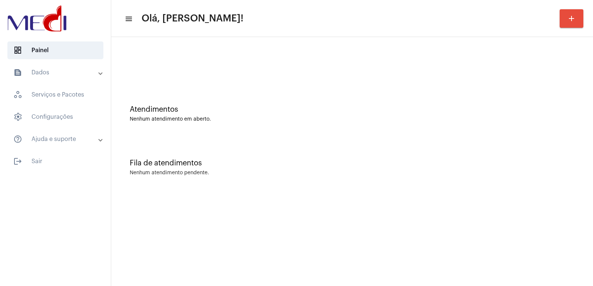
click at [172, 99] on div "Atendimentos Nenhum atendimento em aberto." at bounding box center [352, 110] width 474 height 54
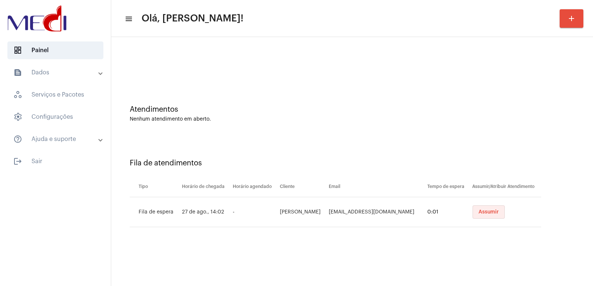
click at [479, 213] on span "Assumir" at bounding box center [488, 212] width 20 height 5
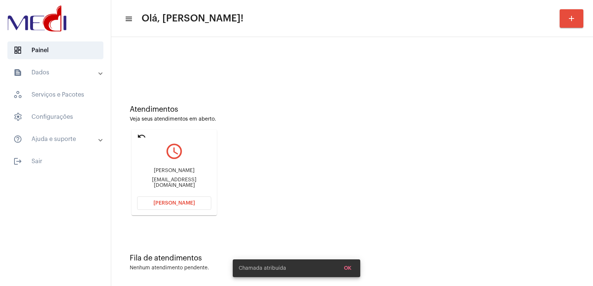
drag, startPoint x: 151, startPoint y: 168, endPoint x: 152, endPoint y: 172, distance: 4.1
click at [152, 172] on div "Fernanda Pacela Moraes fpacela@gmail.com" at bounding box center [174, 178] width 74 height 33
click at [152, 172] on div "Fernanda Pacela Moraes" at bounding box center [174, 171] width 74 height 6
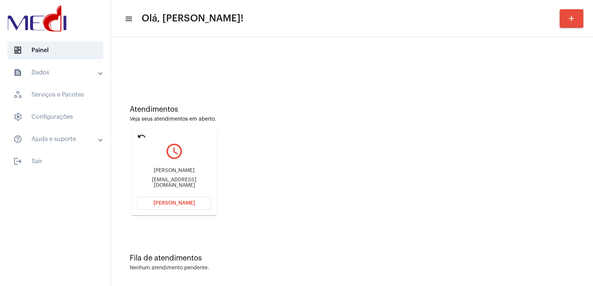
click at [173, 199] on button "Abrir Chamada" at bounding box center [174, 203] width 74 height 13
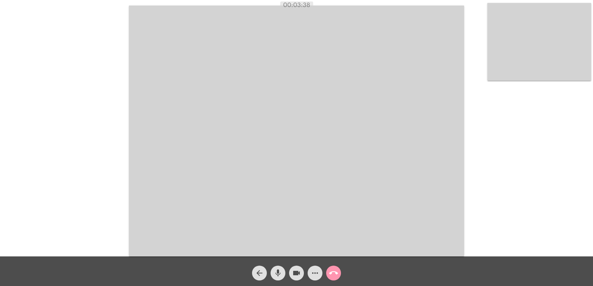
click at [336, 266] on div "call_end" at bounding box center [333, 271] width 19 height 19
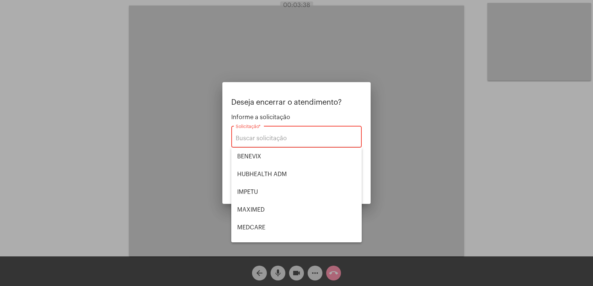
click at [334, 276] on div at bounding box center [296, 143] width 593 height 286
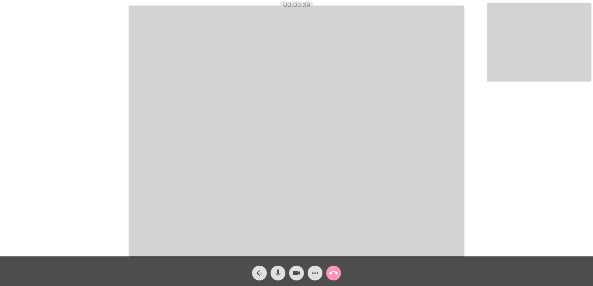
click at [334, 276] on mat-icon "call_end" at bounding box center [333, 273] width 9 height 9
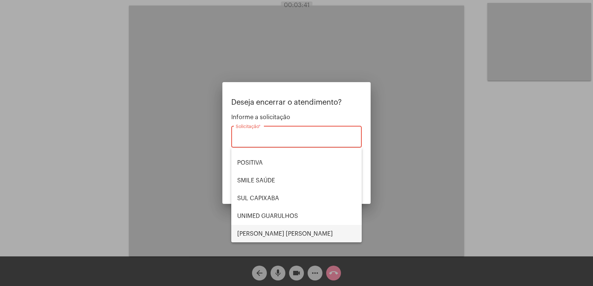
scroll to position [83, 0]
click at [270, 229] on span "VERA CRUZ" at bounding box center [296, 234] width 119 height 18
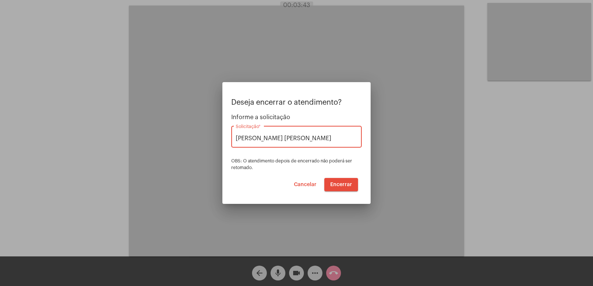
click at [340, 185] on span "Encerrar" at bounding box center [341, 184] width 22 height 5
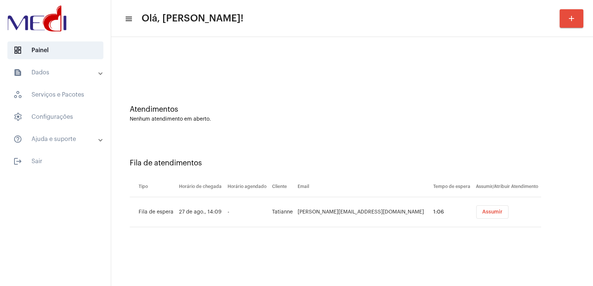
drag, startPoint x: 445, startPoint y: 143, endPoint x: 449, endPoint y: 143, distance: 4.1
click at [445, 143] on div "Fila de atendimentos Tipo Horário de chegada Horário agendado Cliente Email Tem…" at bounding box center [352, 190] width 474 height 107
click at [482, 214] on span "Assumir" at bounding box center [492, 212] width 20 height 5
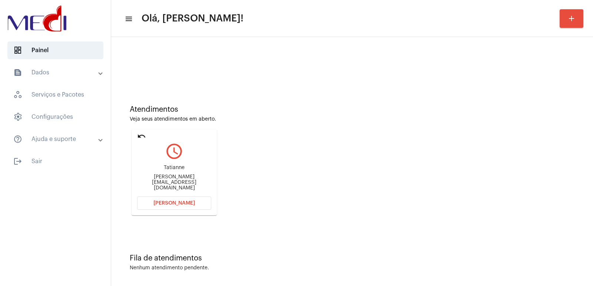
click at [375, 183] on div "Atendimentos Veja seus atendimentos em aberto. undo query_builder Tatianne Tati…" at bounding box center [352, 157] width 474 height 149
click at [168, 183] on div "Tatianne-santiago@hotmail.com" at bounding box center [174, 182] width 74 height 17
copy mat-card-content "Tatianne-santiago@hotmail.com Abrir Chamada"
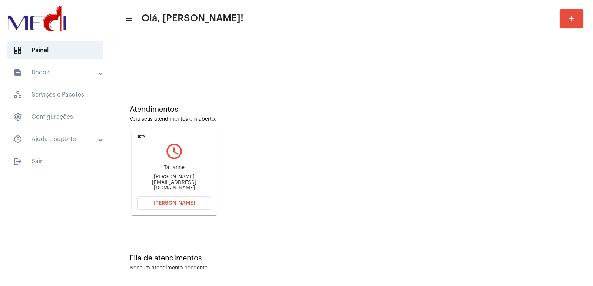
click at [138, 132] on mat-icon "undo" at bounding box center [141, 136] width 9 height 9
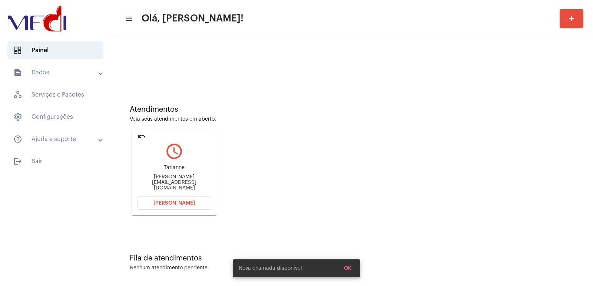
click at [142, 141] on div "undo" at bounding box center [141, 137] width 9 height 10
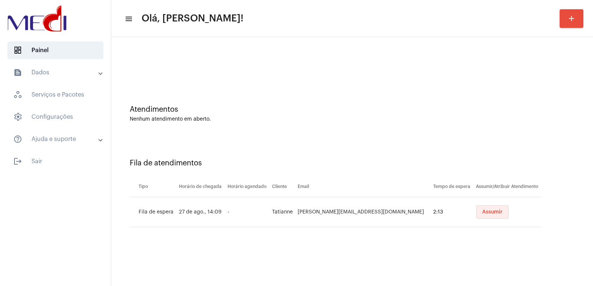
click at [482, 210] on span "Assumir" at bounding box center [492, 212] width 20 height 5
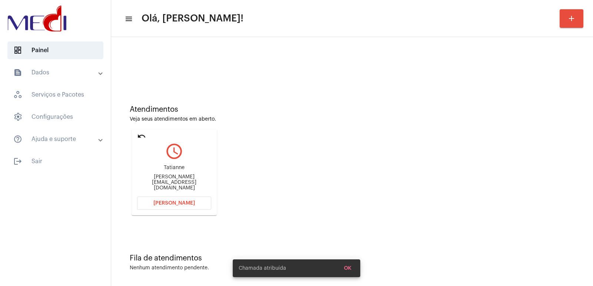
click at [167, 177] on div "Tatianne-santiago@hotmail.com" at bounding box center [174, 182] width 74 height 17
copy mat-card-content "Tatianne-santiago@hotmail.com Abrir Chamada"
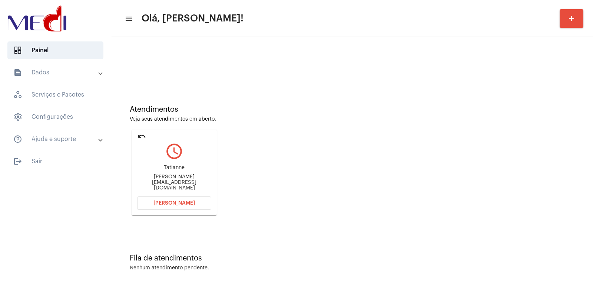
click at [174, 166] on div "Tatianne Tatianne-santiago@hotmail.com" at bounding box center [174, 178] width 74 height 33
drag, startPoint x: 174, startPoint y: 166, endPoint x: 249, endPoint y: 168, distance: 75.2
click at [175, 166] on div "Tatianne Tatianne-santiago@hotmail.com" at bounding box center [174, 178] width 74 height 33
copy div "Tatianne"
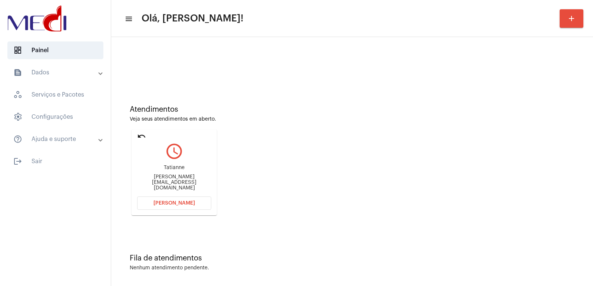
click at [159, 196] on mat-card "undo query_builder Tatianne Tatianne-santiago@hotmail.com Abrir Chamada" at bounding box center [174, 173] width 85 height 86
click at [162, 209] on button "Abrir Chamada" at bounding box center [174, 203] width 74 height 13
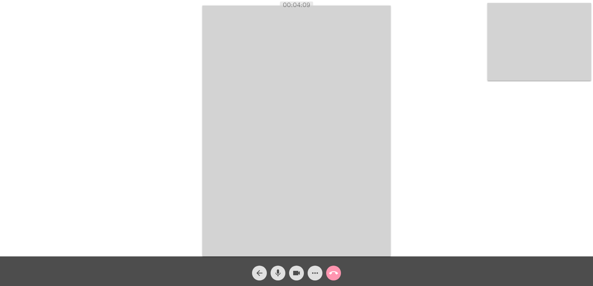
click at [322, 274] on div "more_horiz" at bounding box center [315, 271] width 19 height 19
click at [335, 272] on mat-icon "call_end" at bounding box center [333, 273] width 9 height 9
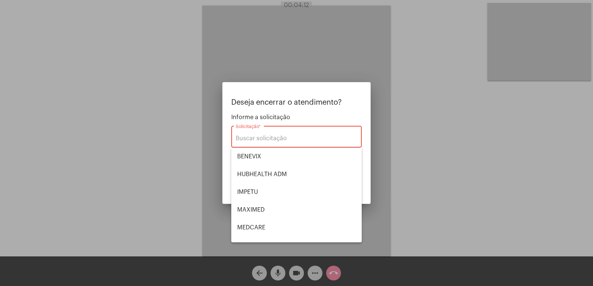
scroll to position [83, 0]
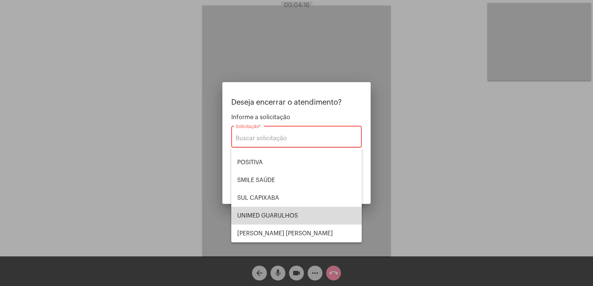
click at [297, 217] on span "UNIMED GUARULHOS" at bounding box center [296, 216] width 119 height 18
type input "UNIMED GUARULHOS"
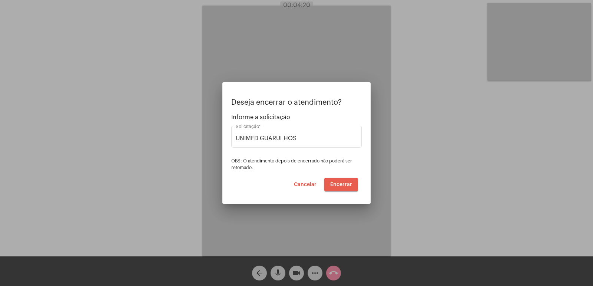
click at [343, 186] on span "Encerrar" at bounding box center [341, 184] width 22 height 5
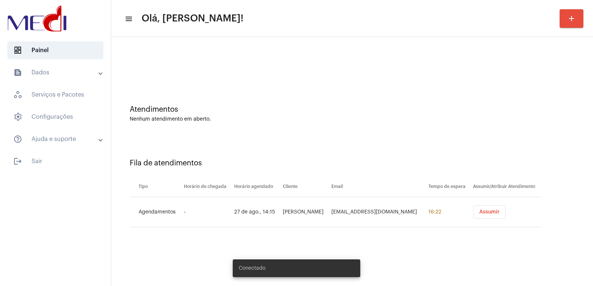
click at [293, 209] on td "[PERSON_NAME]" at bounding box center [305, 212] width 49 height 30
copy td "[PERSON_NAME]"
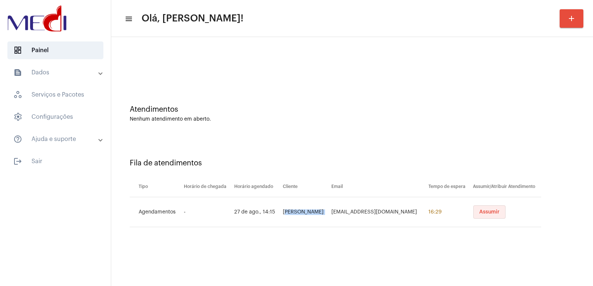
click at [479, 214] on span "Assumir" at bounding box center [489, 212] width 20 height 5
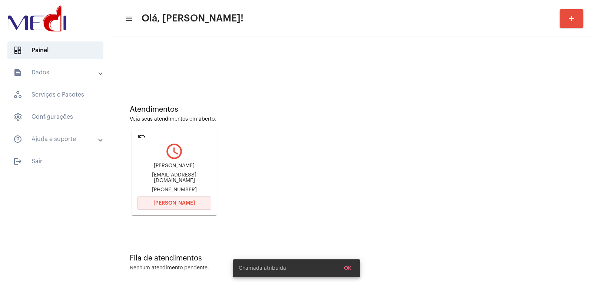
click at [188, 203] on span "[PERSON_NAME]" at bounding box center [173, 203] width 41 height 5
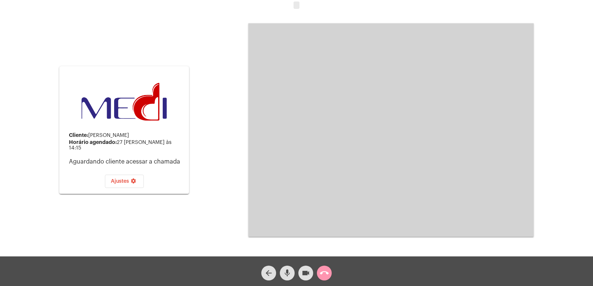
click at [285, 274] on mat-icon "mic" at bounding box center [287, 273] width 9 height 9
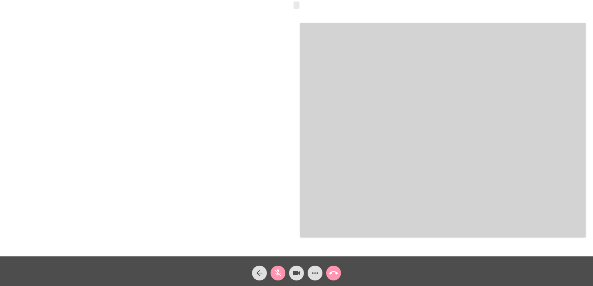
click at [300, 275] on mat-icon "videocam" at bounding box center [296, 273] width 9 height 9
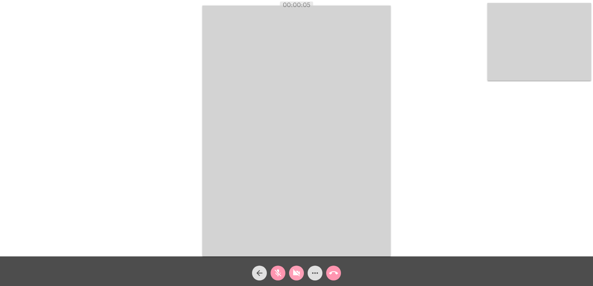
click at [300, 275] on mat-icon "videocam_off" at bounding box center [296, 273] width 9 height 9
click at [278, 273] on mat-icon "mic_off" at bounding box center [277, 273] width 9 height 9
drag, startPoint x: 223, startPoint y: 235, endPoint x: 245, endPoint y: 167, distance: 71.2
click at [174, 161] on div "Acessando Câmera e Microfone..." at bounding box center [296, 130] width 591 height 257
click at [245, 167] on video at bounding box center [296, 131] width 188 height 251
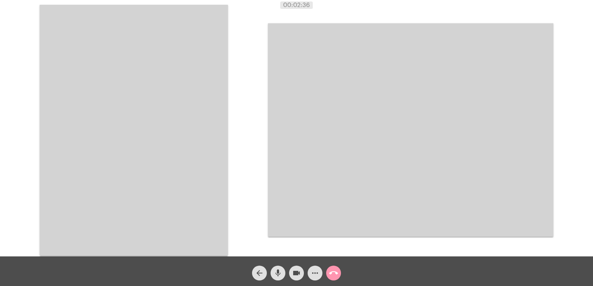
click at [155, 125] on video at bounding box center [134, 130] width 188 height 251
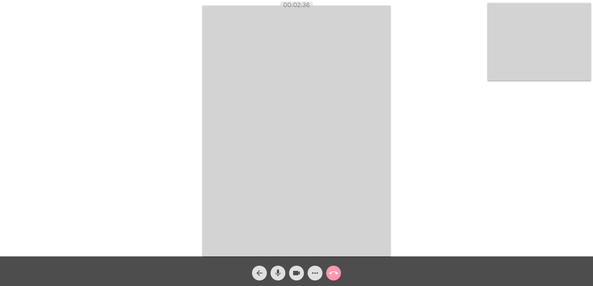
click at [258, 272] on mat-icon "arrow_back" at bounding box center [259, 273] width 9 height 9
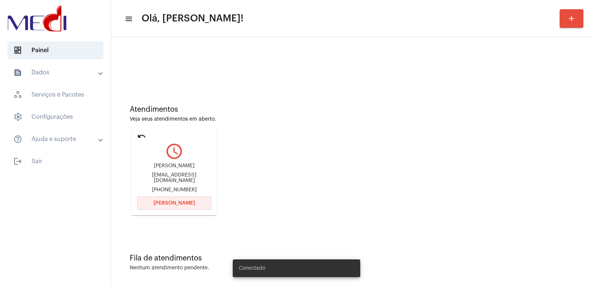
click at [170, 200] on button "Abrir Chamada" at bounding box center [174, 203] width 74 height 13
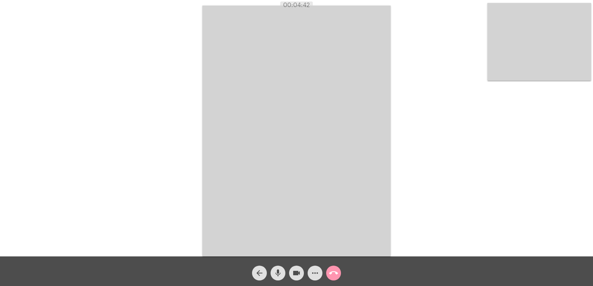
click at [333, 275] on mat-icon "call_end" at bounding box center [333, 273] width 9 height 9
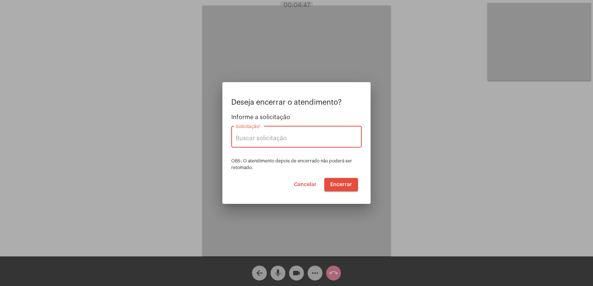
type input "VERA CRUZ"
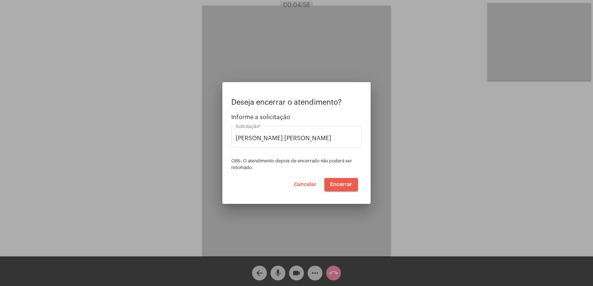
click at [343, 181] on button "Encerrar" at bounding box center [341, 184] width 34 height 13
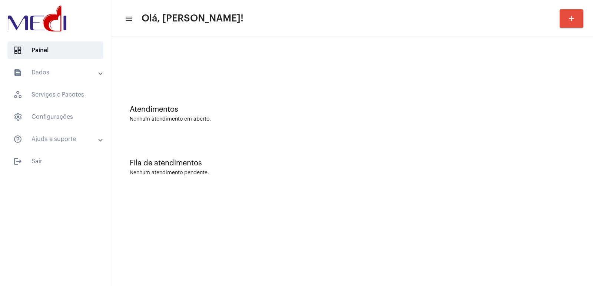
click at [363, 260] on mat-sidenav-content "menu Olá, Vivian! add Atendimentos Nenhum atendimento em aberto. Fila de atendi…" at bounding box center [352, 143] width 482 height 286
click at [363, 260] on mat-sidenav-content "menu Olá, [PERSON_NAME]! add Atendimentos Nenhum atendimento em aberto. Fila de…" at bounding box center [352, 143] width 482 height 286
click at [129, 46] on div at bounding box center [352, 62] width 474 height 43
click at [373, 208] on mat-sidenav-content "menu Olá, [PERSON_NAME]! add Atendimentos Nenhum atendimento em aberto. Fila de…" at bounding box center [352, 143] width 482 height 286
click at [410, 90] on div "Atendimentos Nenhum atendimento em aberto." at bounding box center [352, 110] width 474 height 54
